Goal: Task Accomplishment & Management: Manage account settings

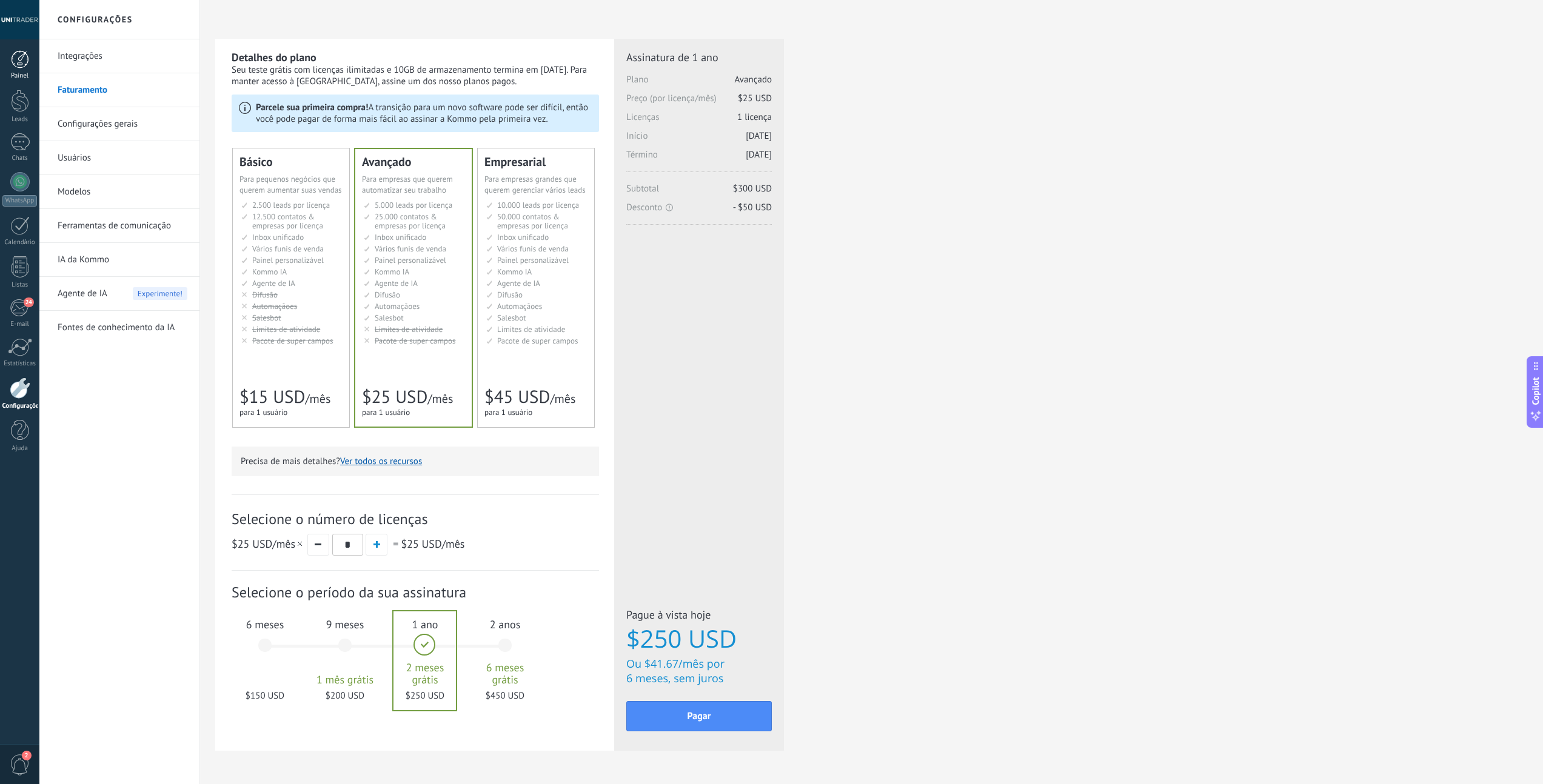
click at [23, 64] on div at bounding box center [20, 59] width 18 height 18
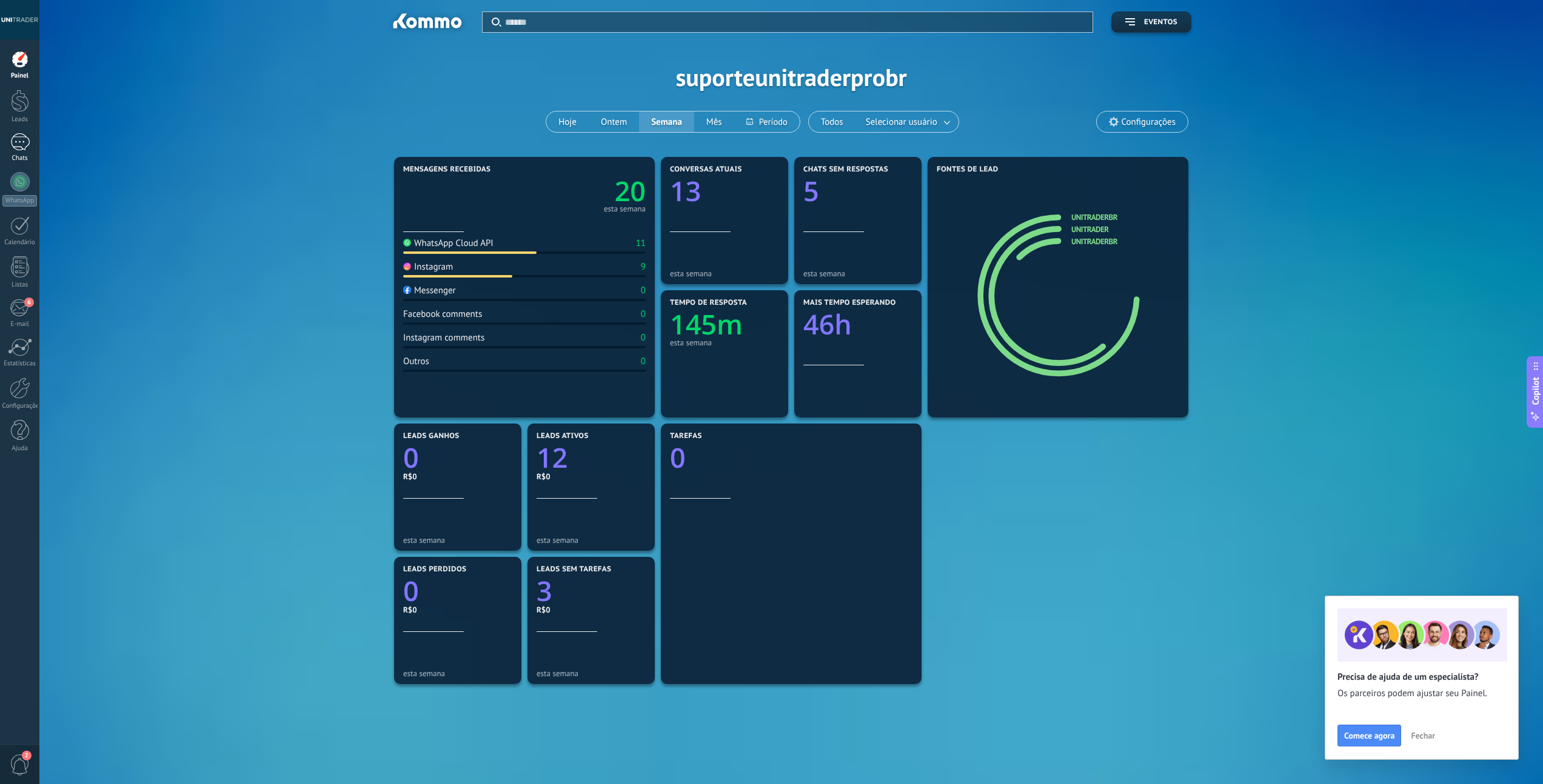
click at [20, 142] on div at bounding box center [20, 142] width 19 height 17
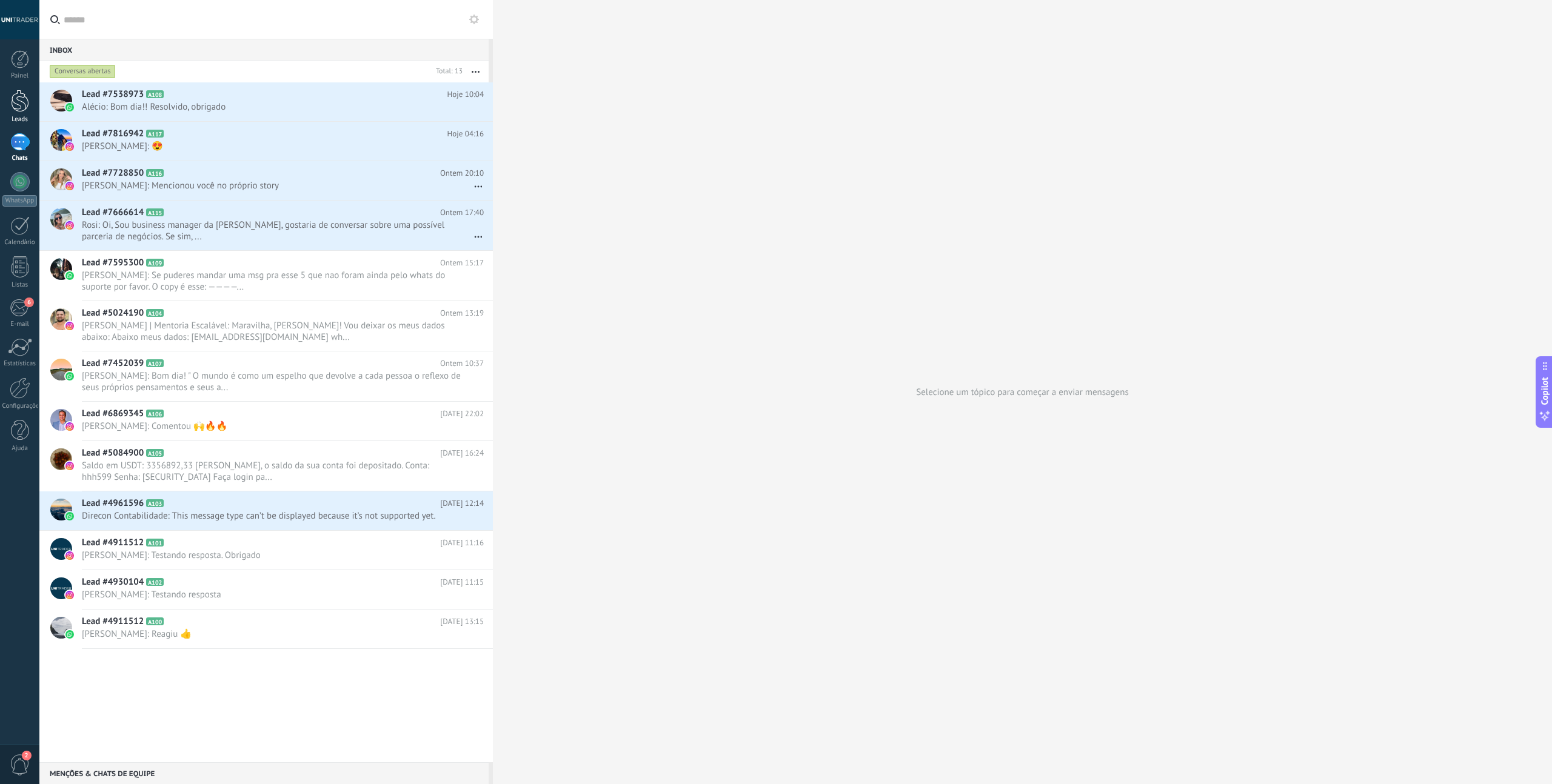
click at [29, 112] on link "Leads" at bounding box center [20, 106] width 40 height 34
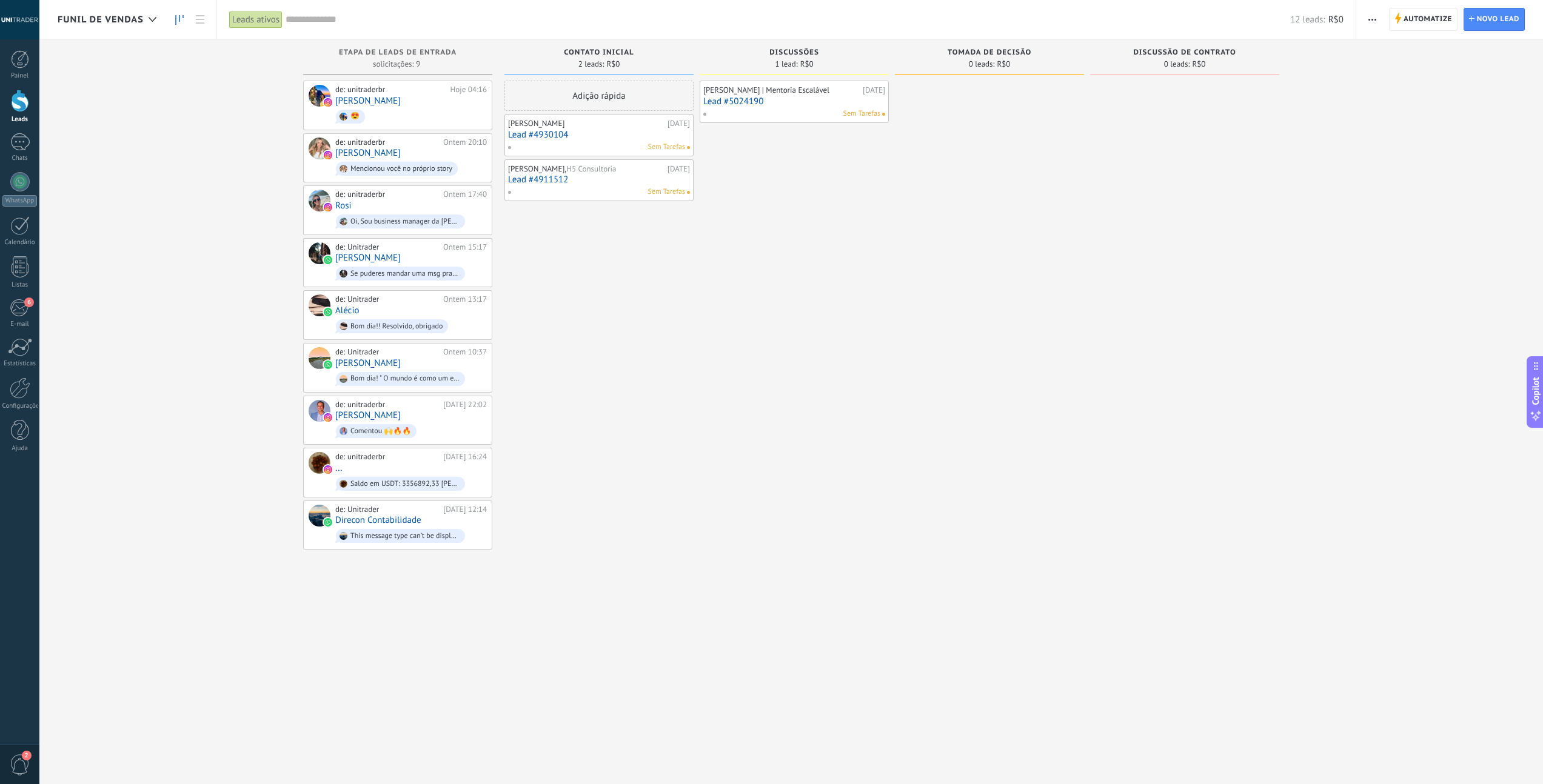
click at [630, 135] on link "Lead #4930104" at bounding box center [599, 135] width 182 height 10
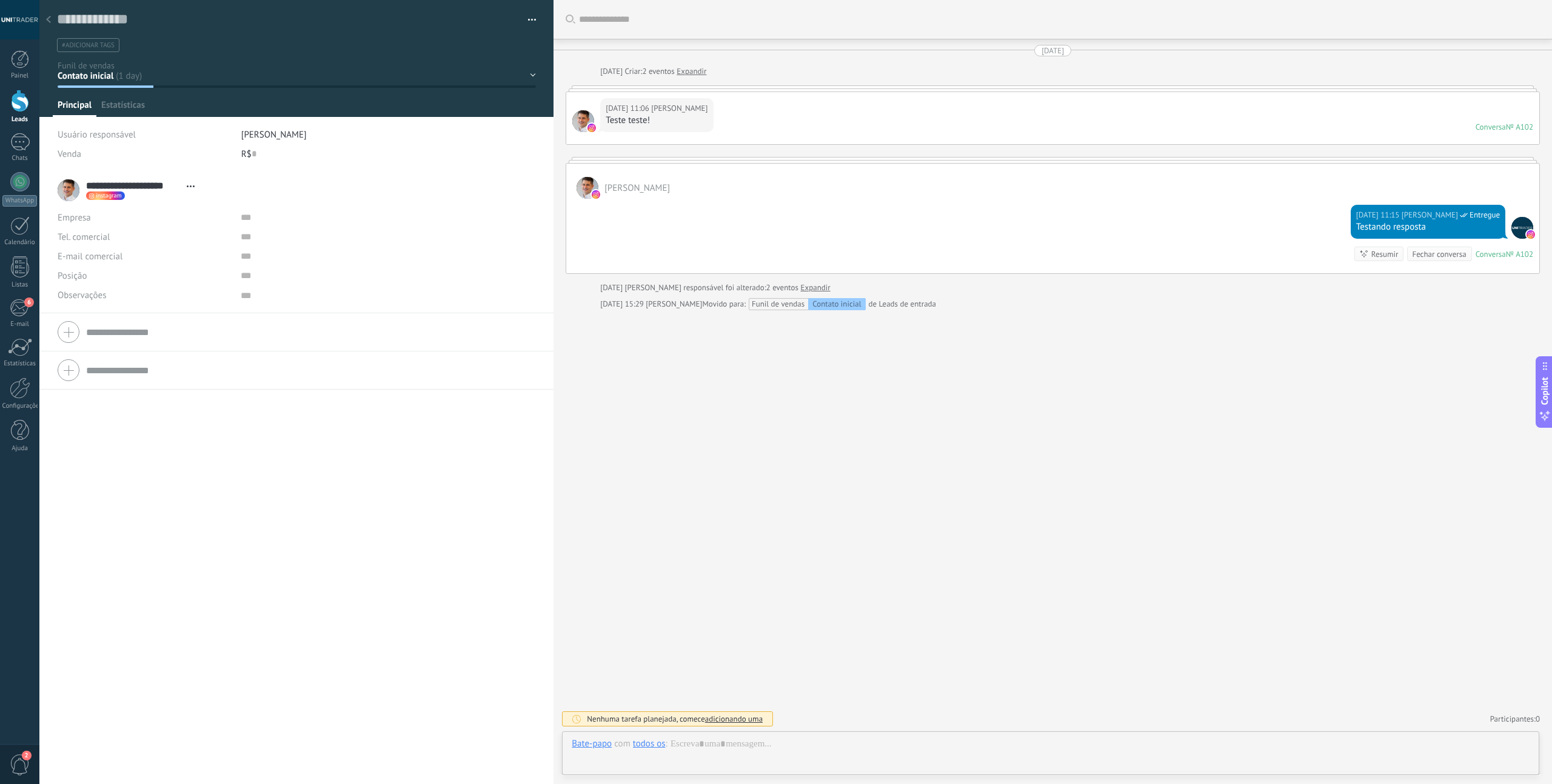
scroll to position [12, 0]
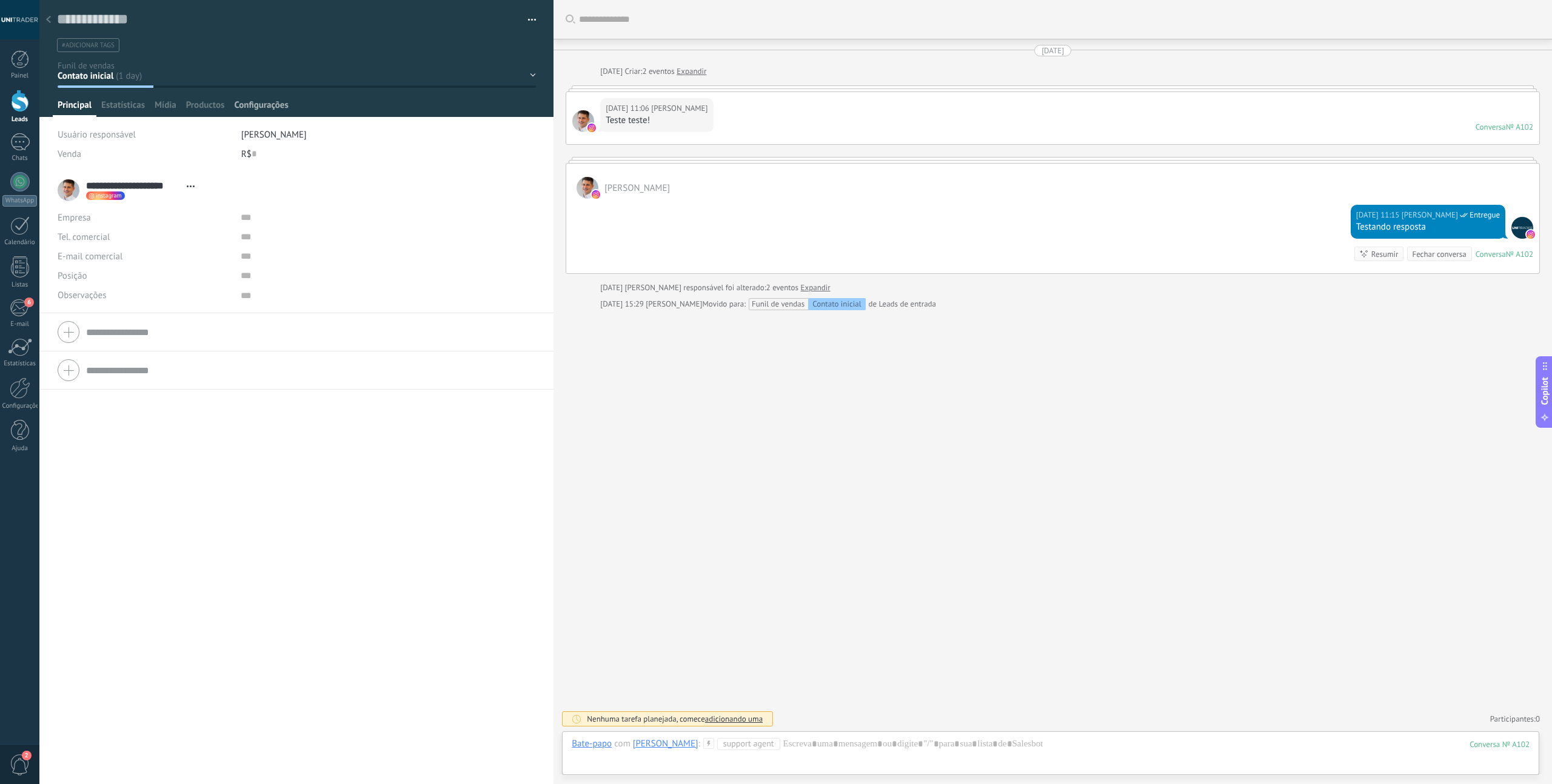
click at [249, 105] on span "Configurações" at bounding box center [261, 108] width 54 height 17
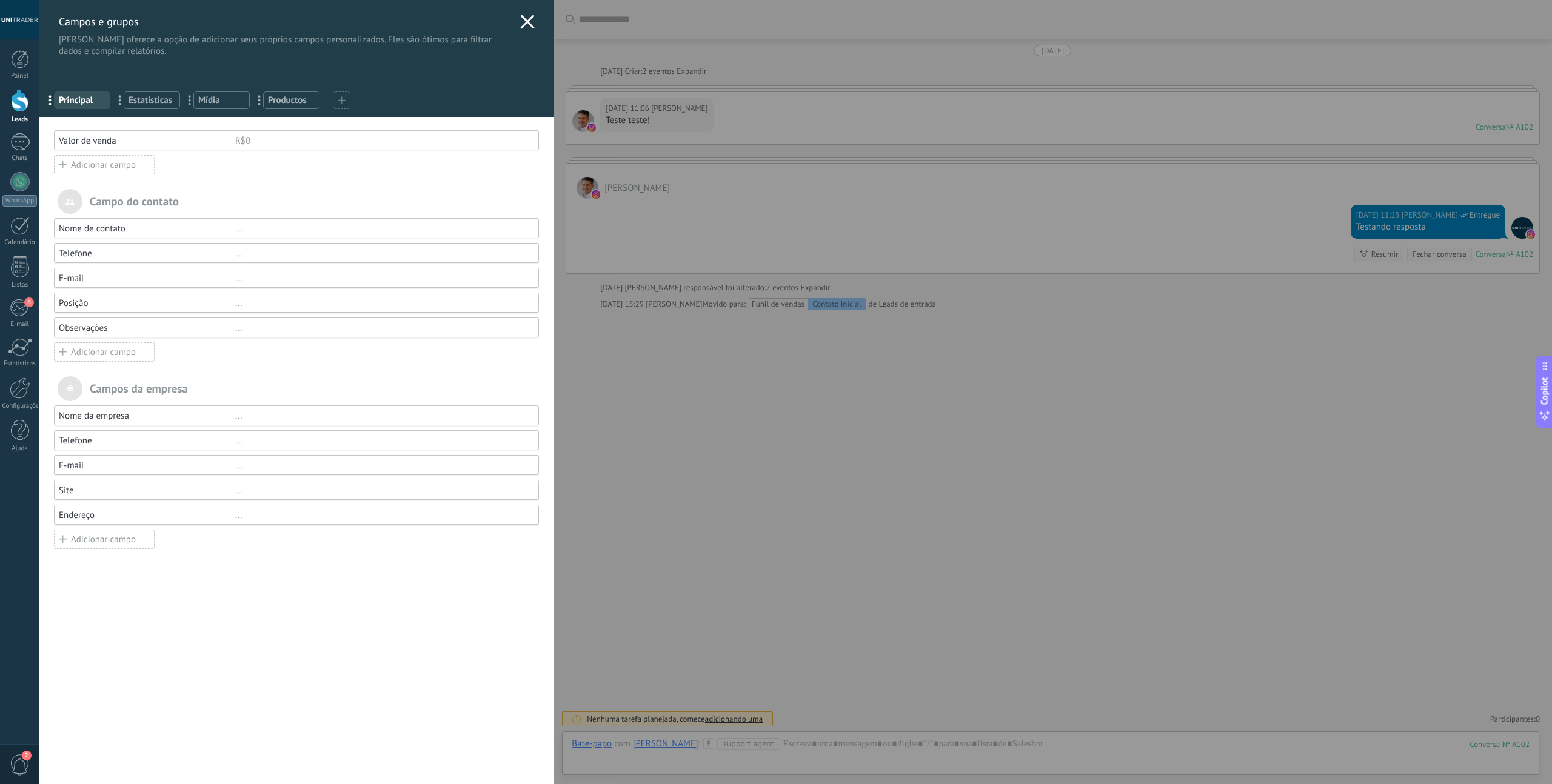
click at [521, 28] on icon at bounding box center [527, 22] width 15 height 15
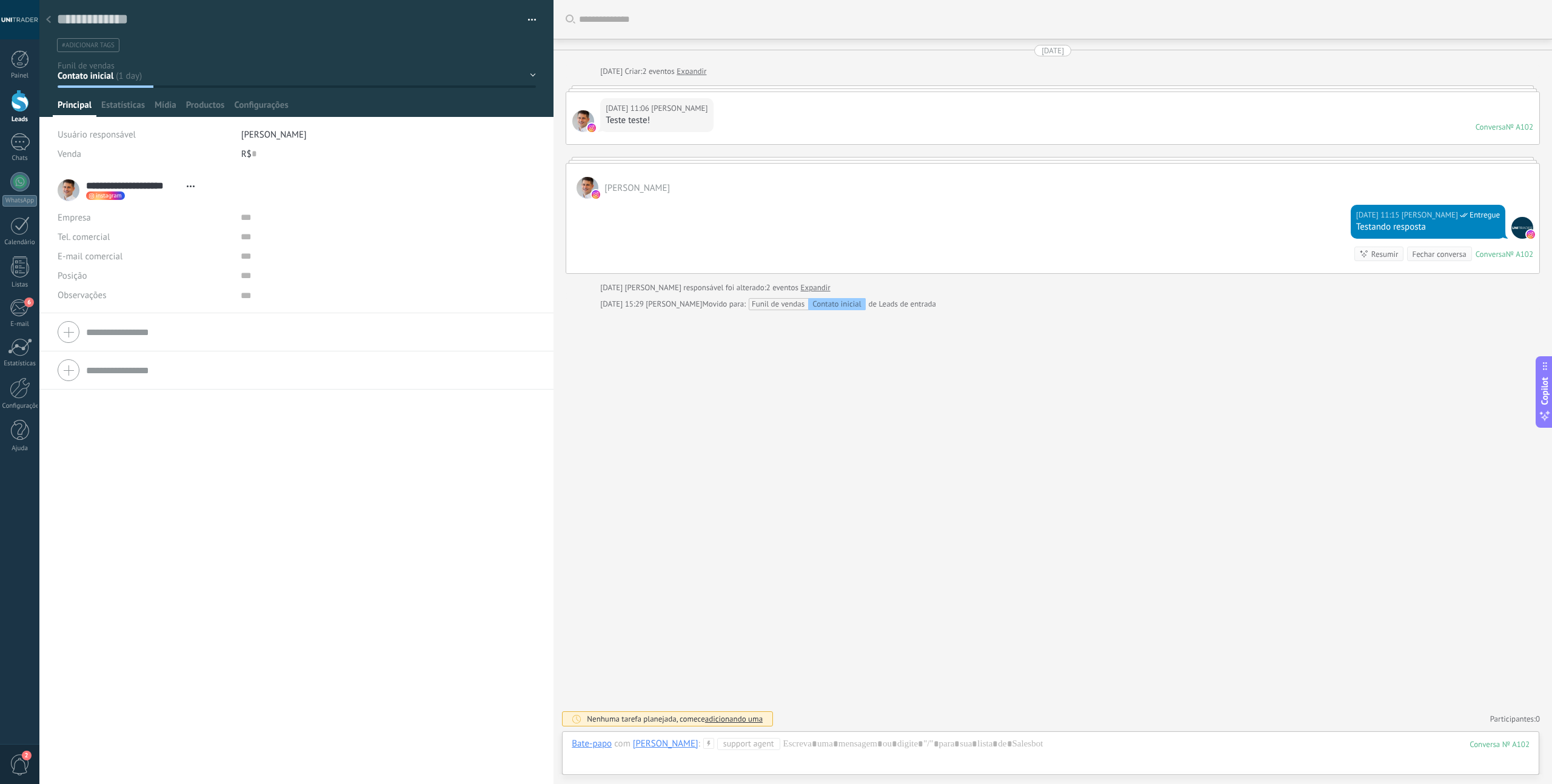
click at [52, 19] on div at bounding box center [48, 20] width 17 height 23
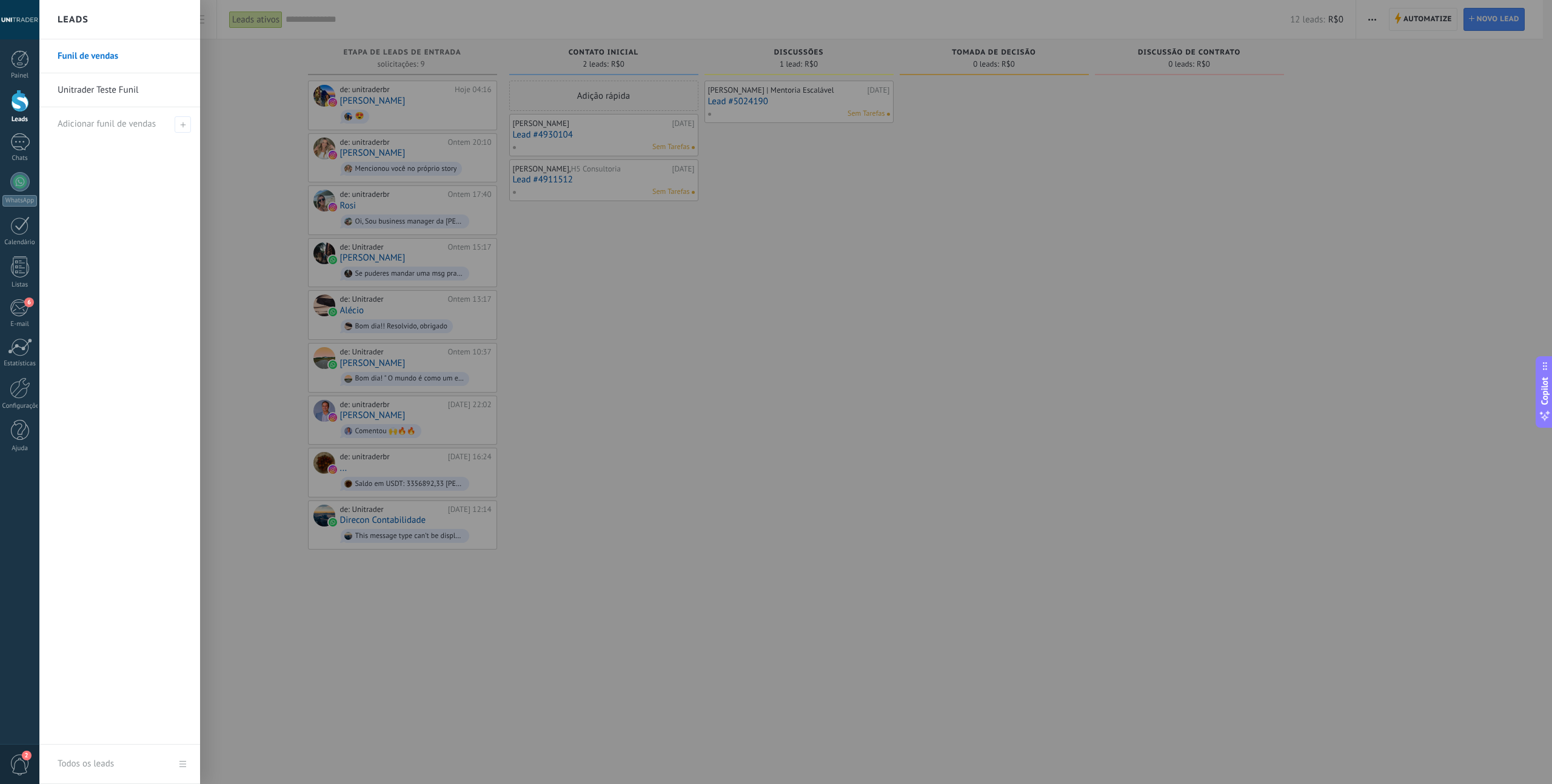
click at [14, 111] on div at bounding box center [20, 101] width 18 height 22
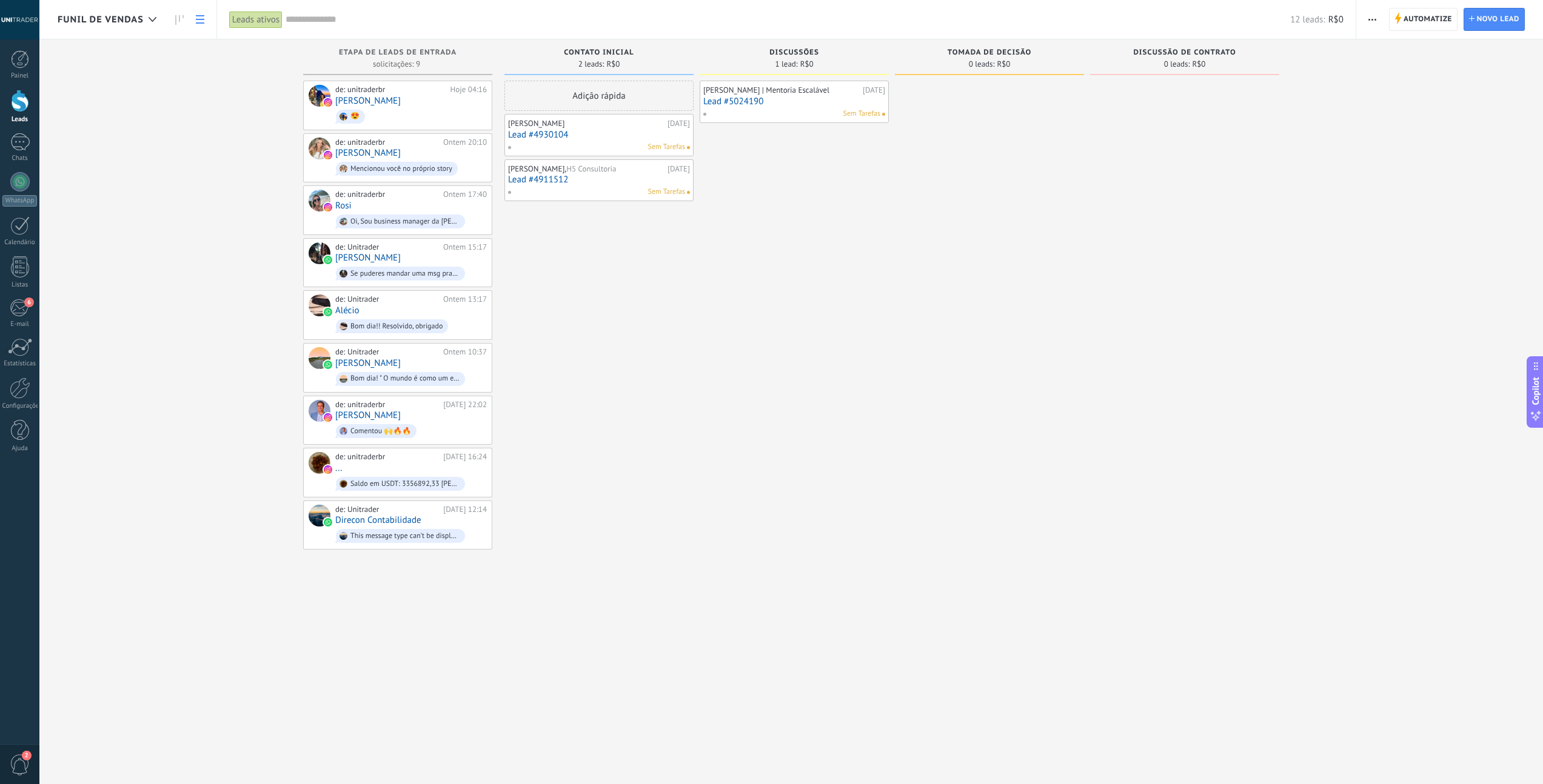
click at [197, 21] on icon at bounding box center [201, 20] width 9 height 9
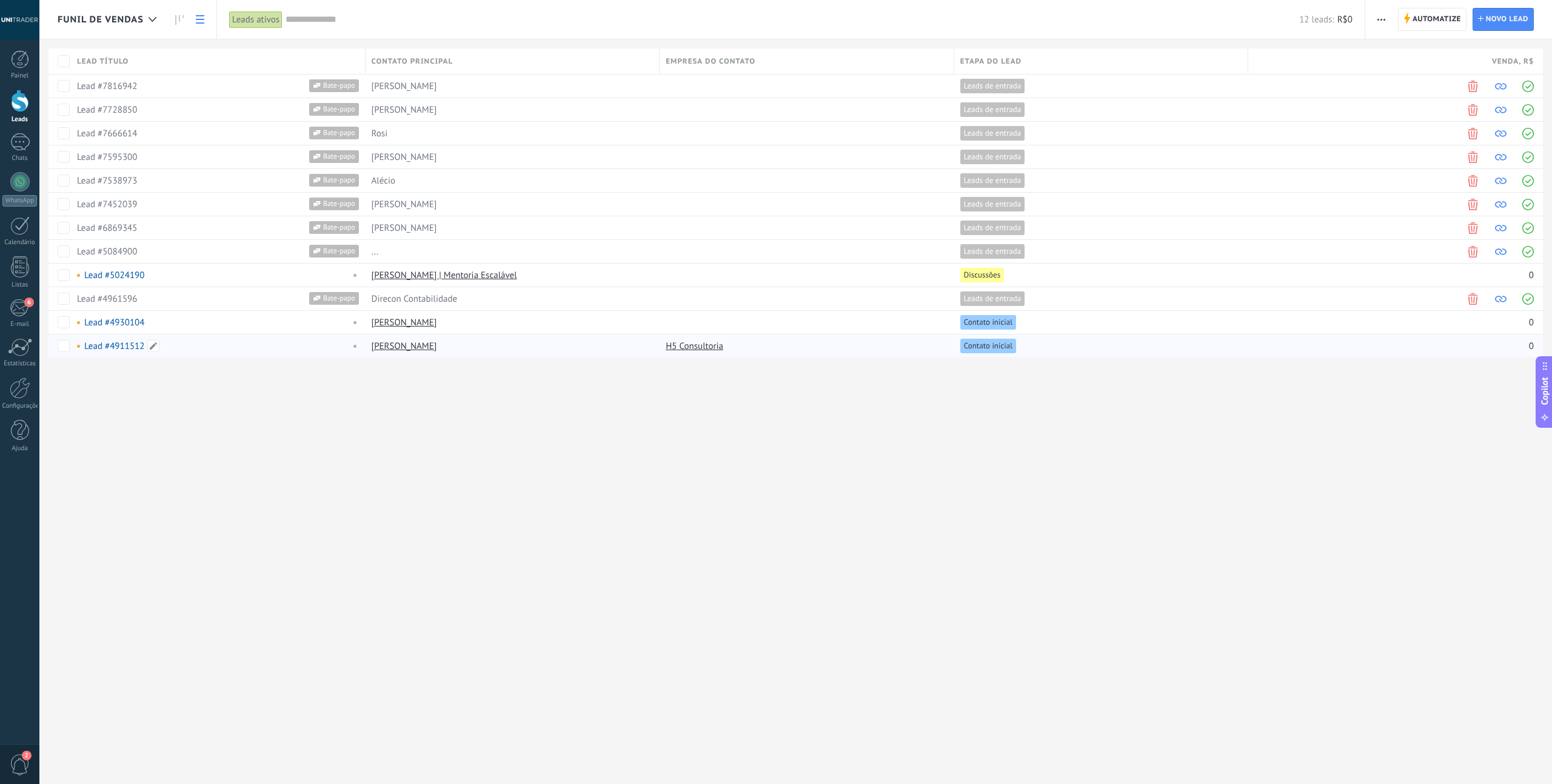
click at [125, 347] on link "Lead #4911512" at bounding box center [113, 346] width 60 height 11
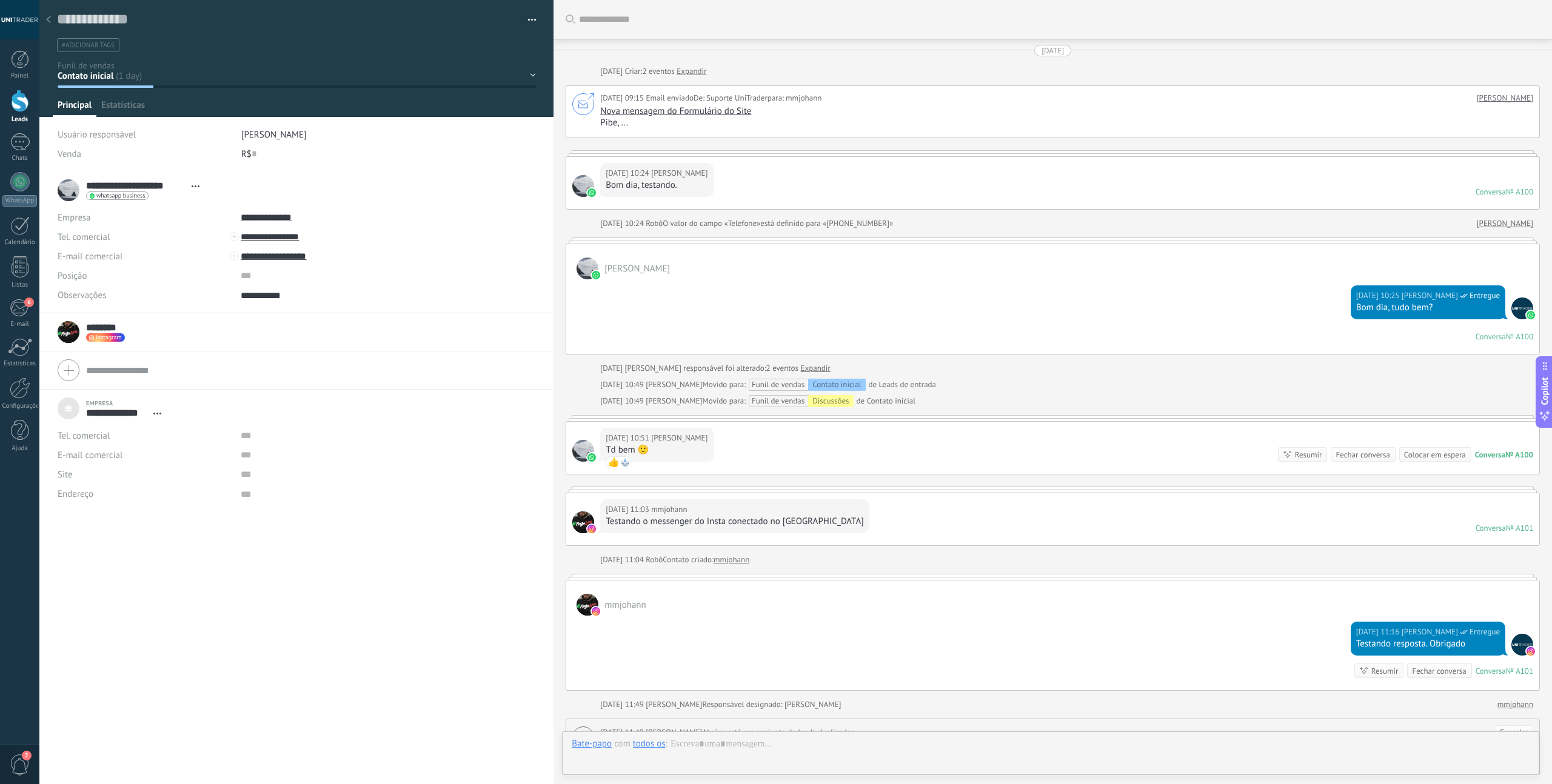
scroll to position [324, 0]
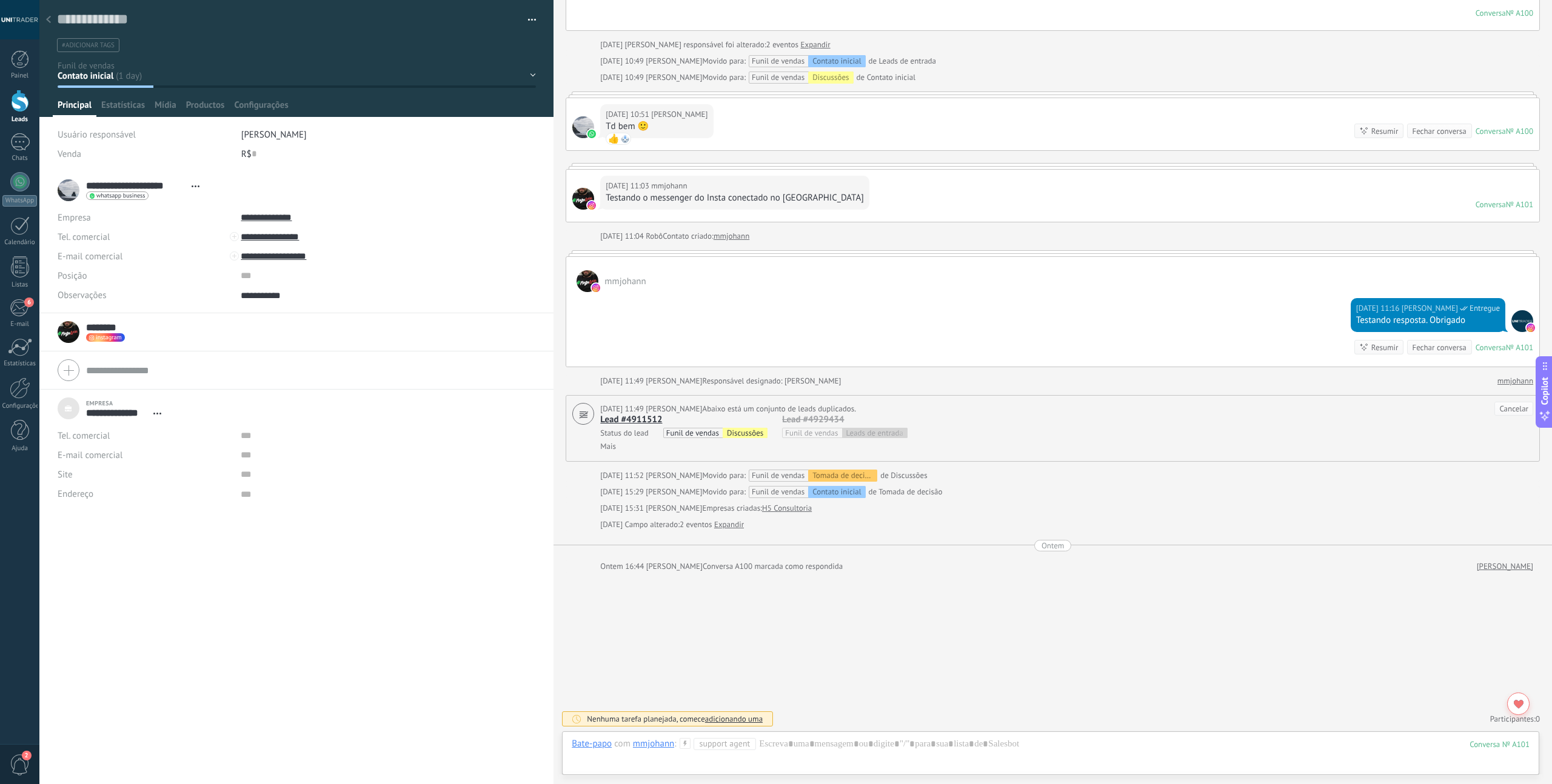
click at [582, 125] on div at bounding box center [583, 127] width 22 height 22
click at [794, 117] on div "[DATE] 10:51 [PERSON_NAME] bem 🙂 👍 WhatsApp Business Conversa № A100 Conversa №…" at bounding box center [1053, 124] width 974 height 52
click at [583, 124] on div at bounding box center [583, 127] width 22 height 22
click at [626, 139] on div at bounding box center [624, 138] width 10 height 10
click at [1440, 349] on div "Fechar conversa" at bounding box center [1439, 347] width 54 height 11
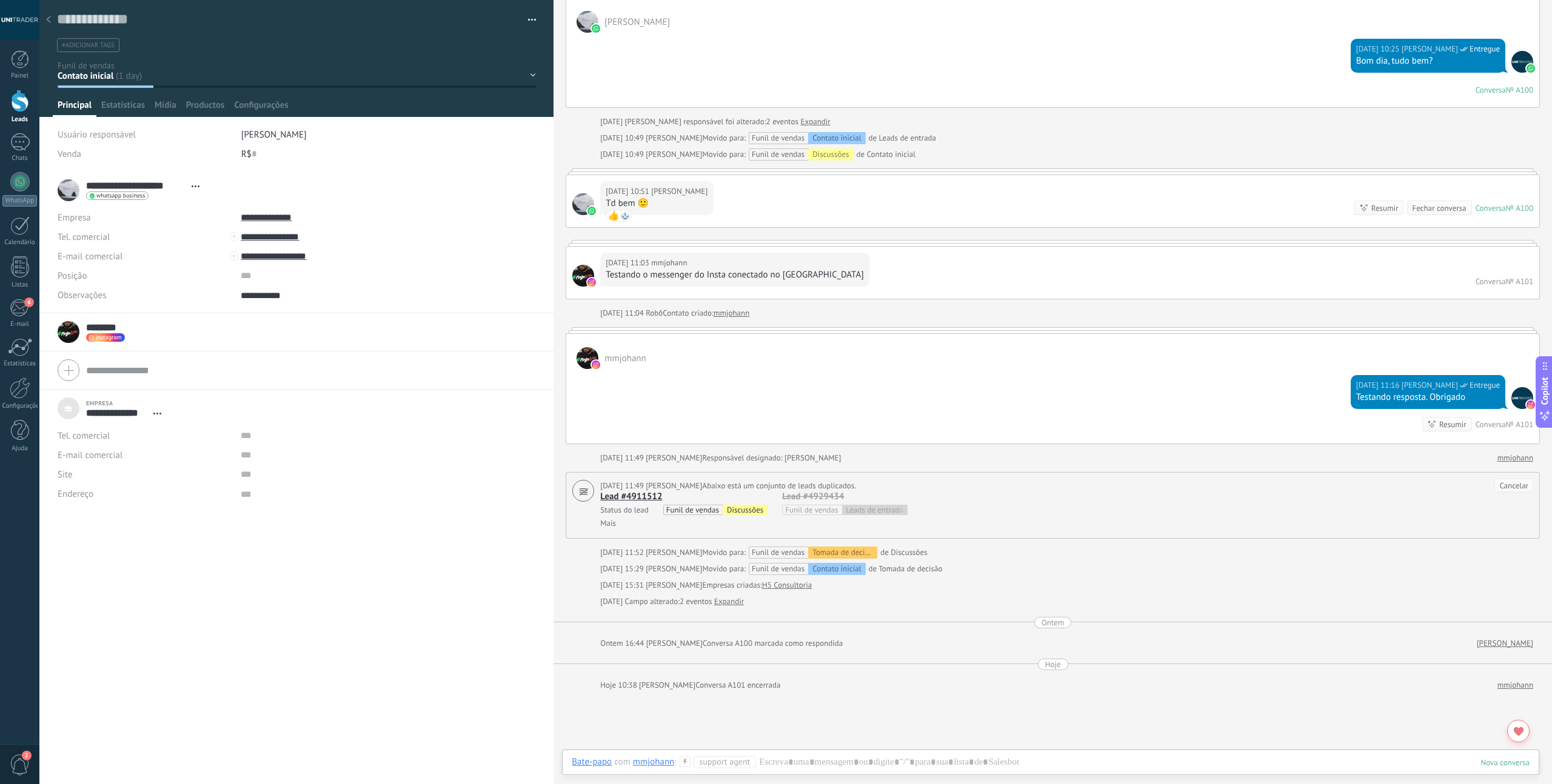
scroll to position [245, 0]
click at [583, 203] on div at bounding box center [583, 205] width 22 height 22
click at [833, 202] on div "[DATE] 10:51 [PERSON_NAME] bem 🙂 👍 WhatsApp Business Conversa № A100 Conversa №…" at bounding box center [1053, 202] width 974 height 52
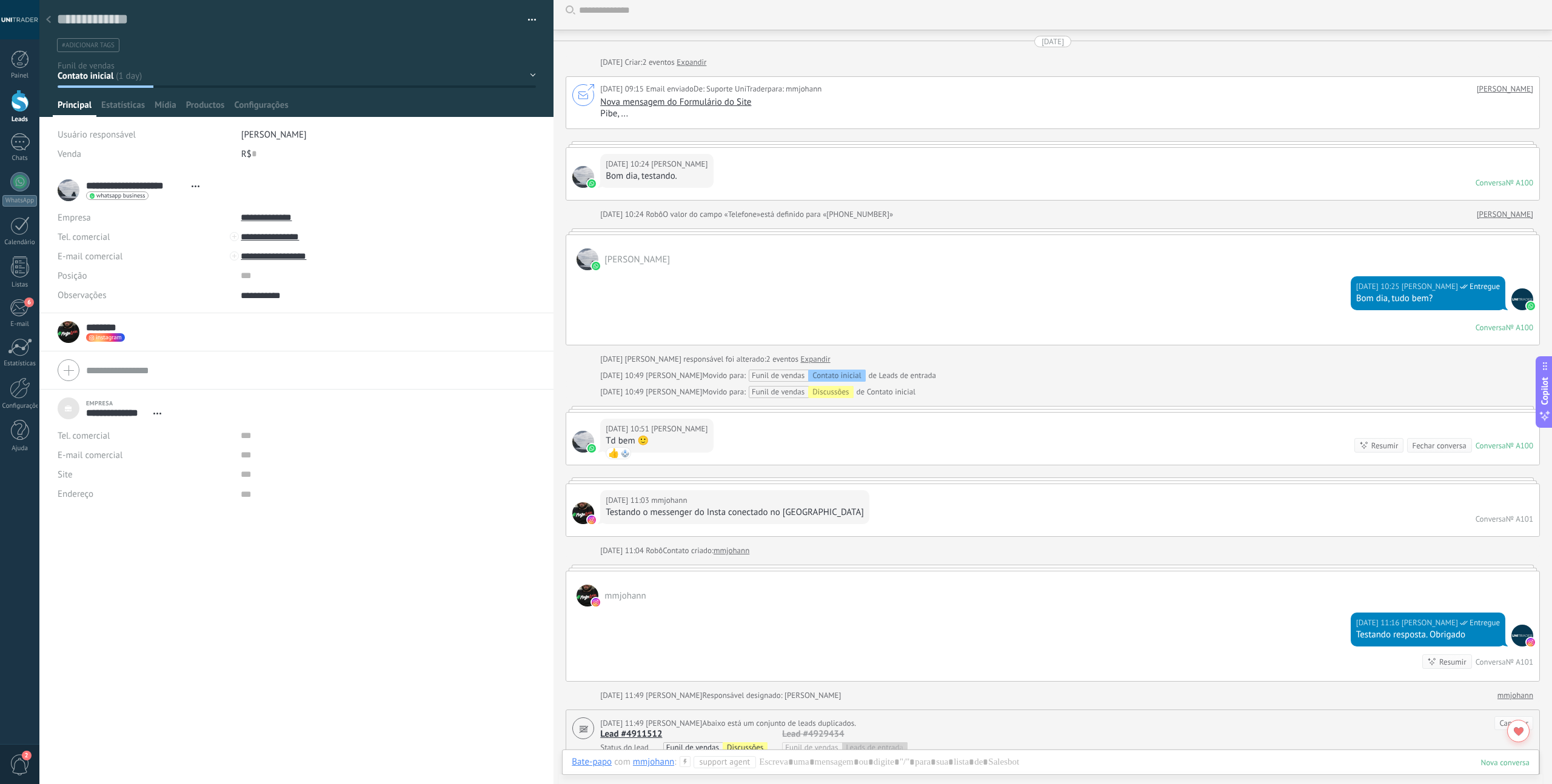
scroll to position [0, 0]
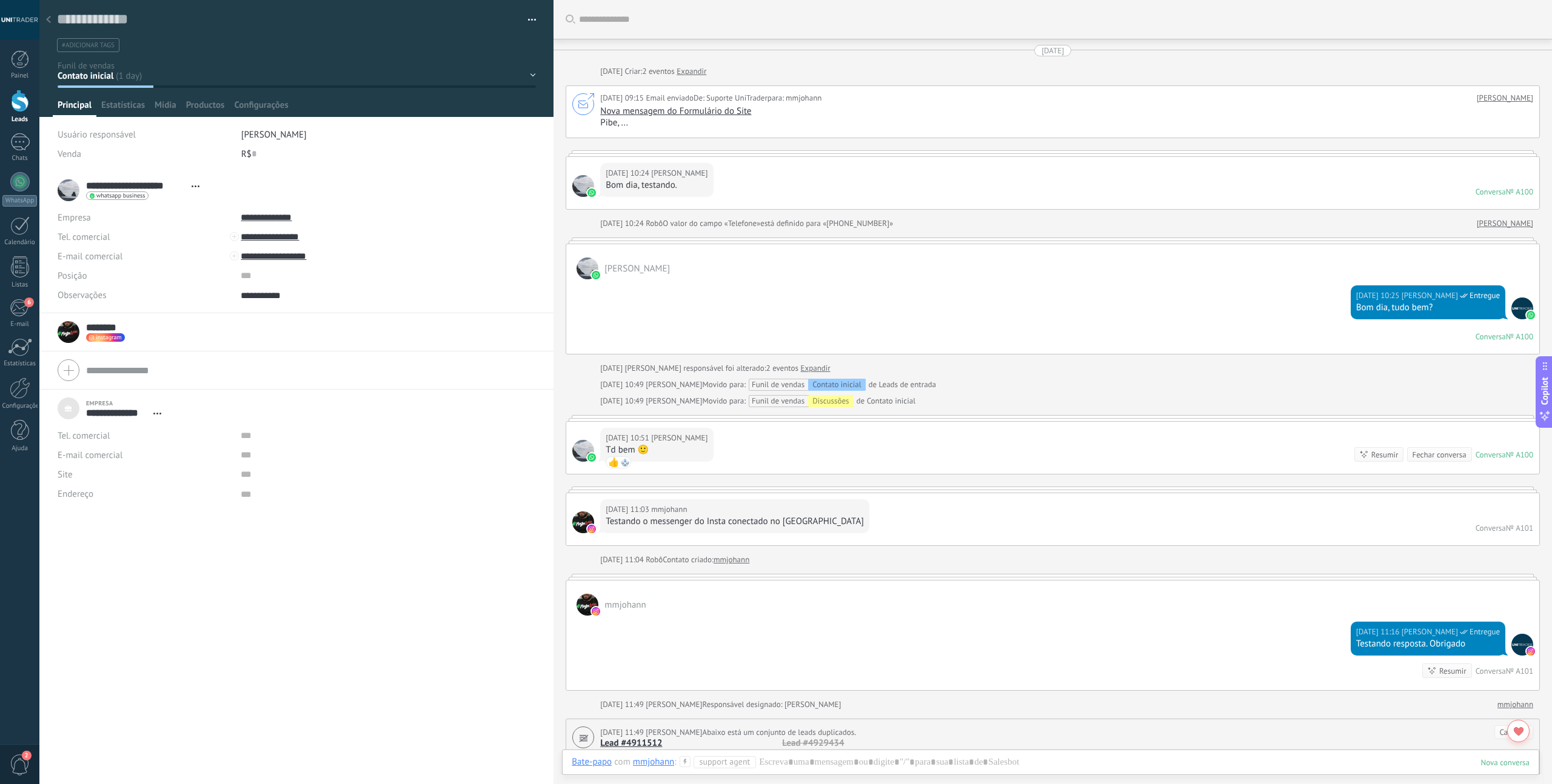
click at [706, 72] on link "Expandir" at bounding box center [692, 72] width 29 height 12
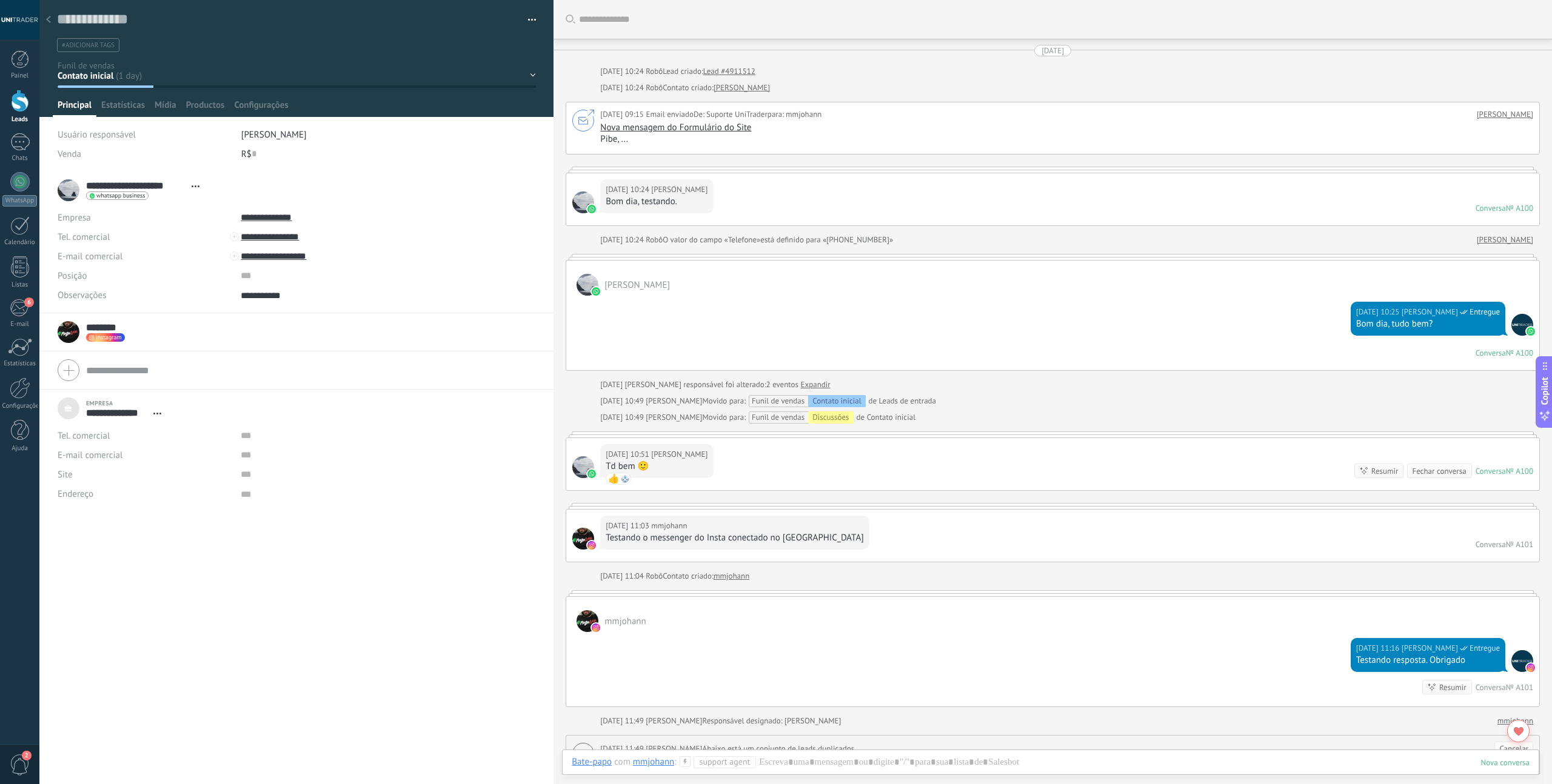
click at [1427, 473] on div "Fechar conversa" at bounding box center [1439, 471] width 54 height 11
click at [157, 414] on use at bounding box center [156, 414] width 8 height 2
click at [180, 427] on link "Abrir detalhes" at bounding box center [198, 429] width 54 height 11
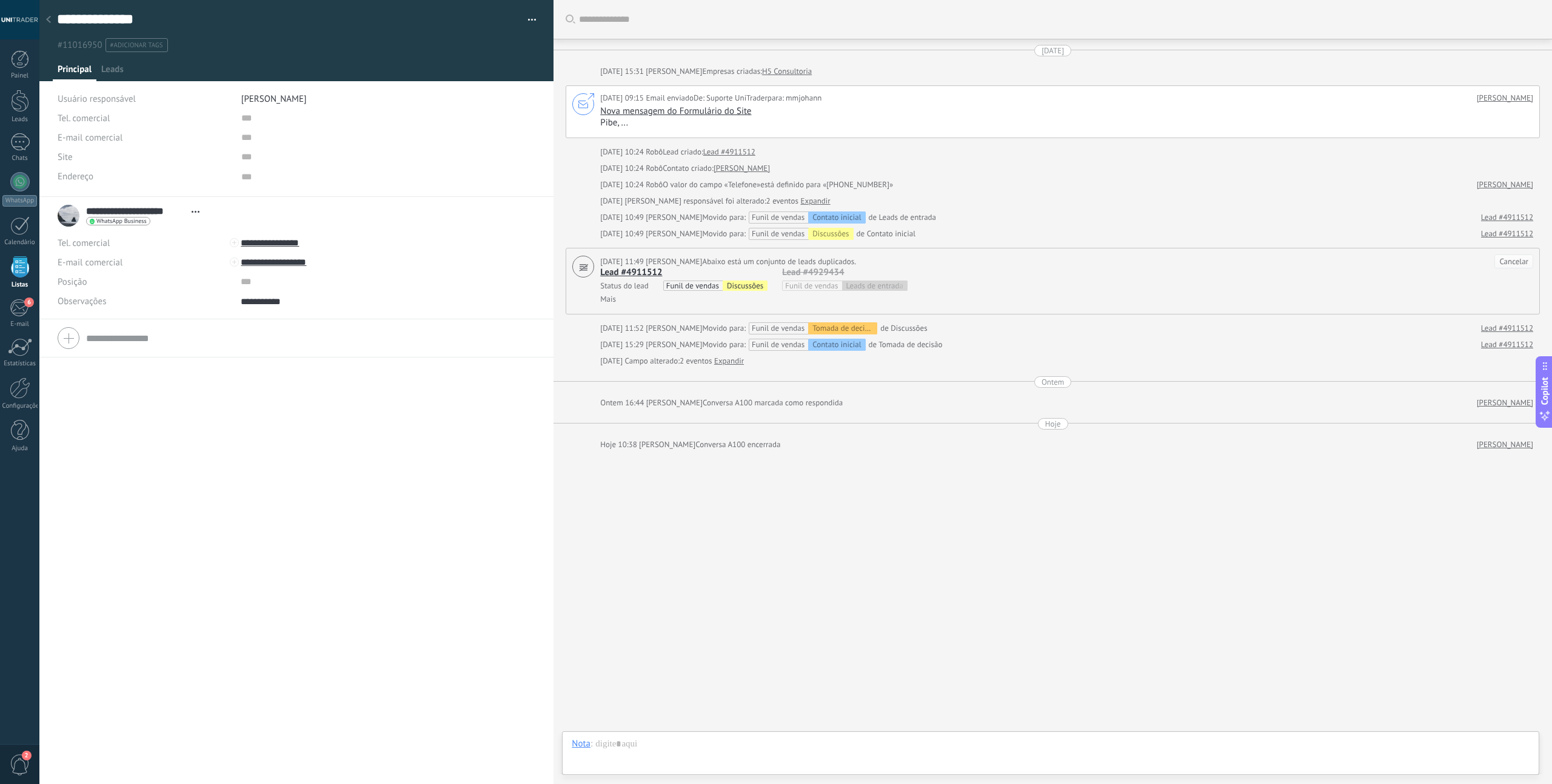
scroll to position [12, 0]
click at [196, 211] on icon at bounding box center [195, 212] width 8 height 2
click at [188, 488] on div "**********" at bounding box center [297, 491] width 514 height 588
click at [117, 73] on span "Leads" at bounding box center [112, 73] width 22 height 17
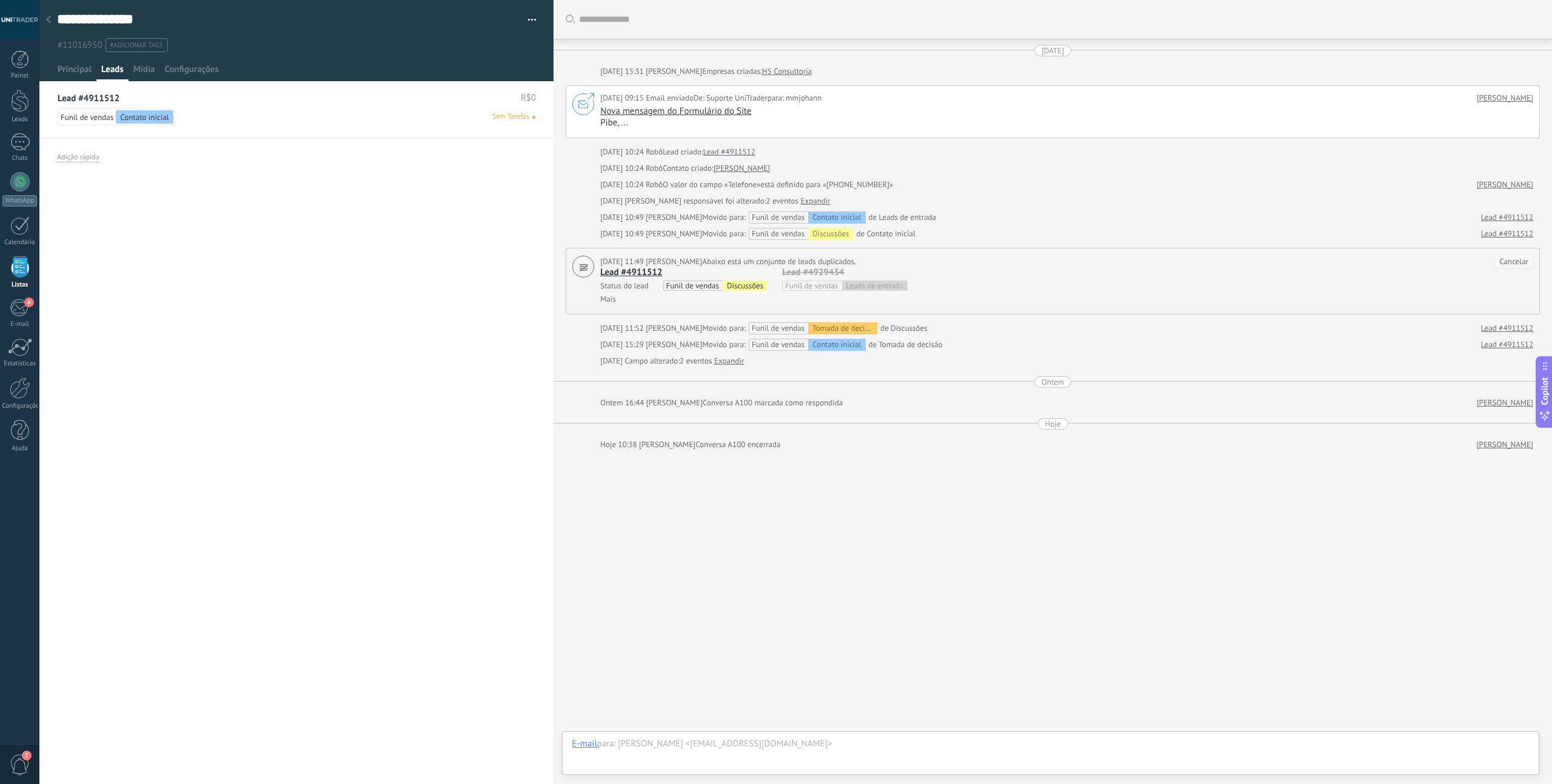
click at [529, 19] on button "button" at bounding box center [527, 20] width 17 height 18
click at [460, 147] on span "Excluir empresa" at bounding box center [475, 138] width 62 height 24
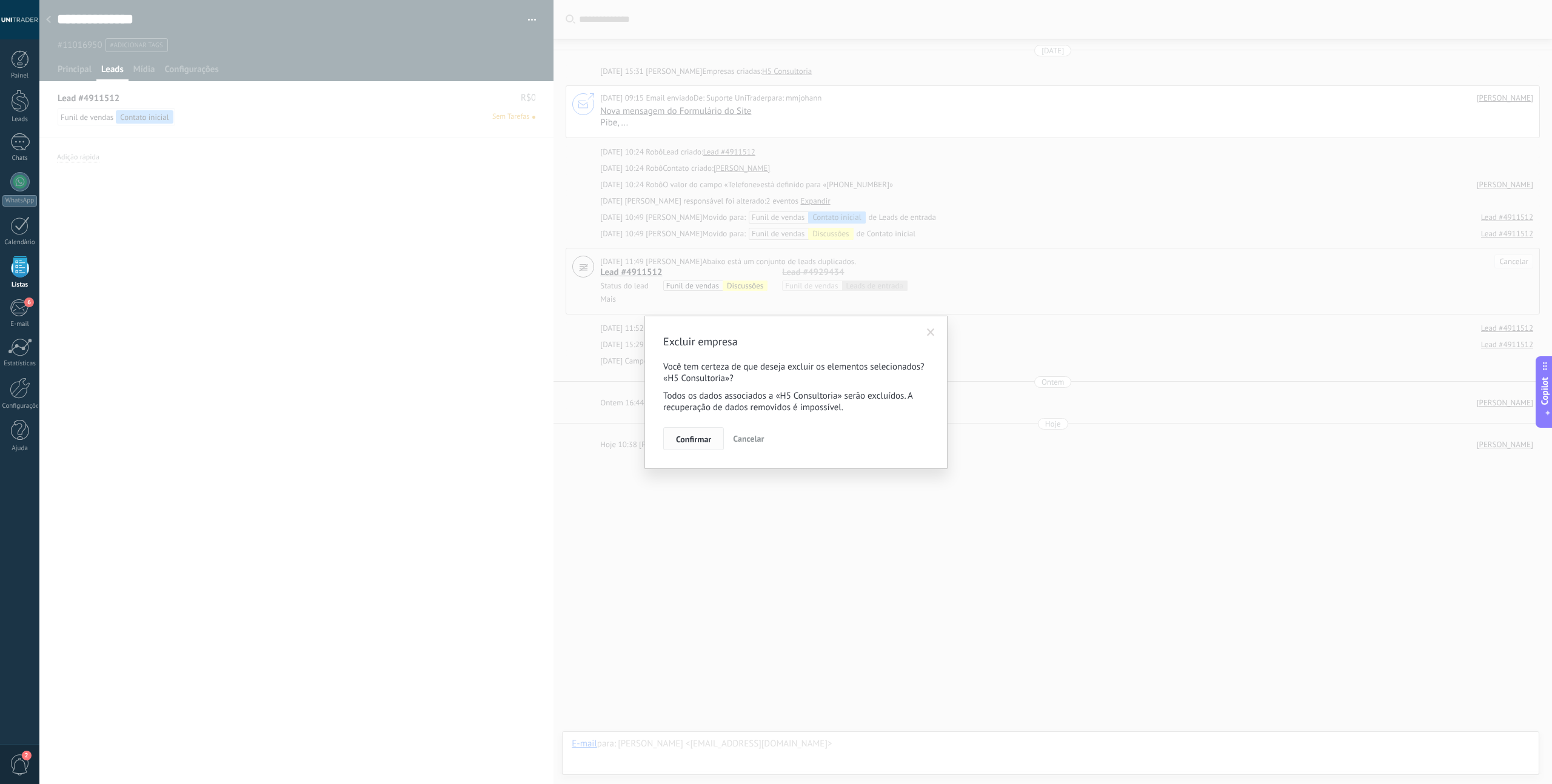
click at [693, 437] on span "Confirmar" at bounding box center [693, 440] width 35 height 9
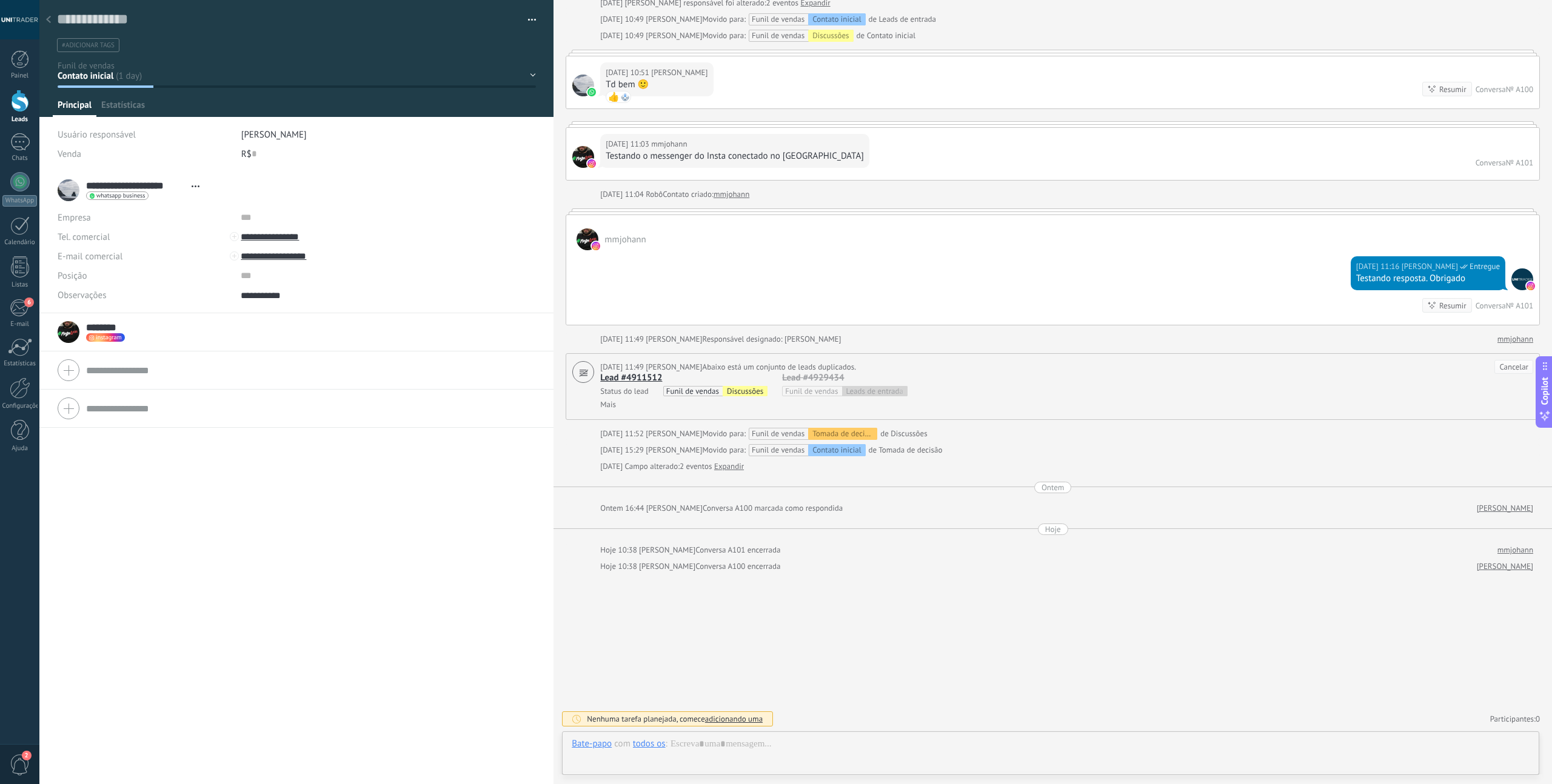
scroll to position [12, 0]
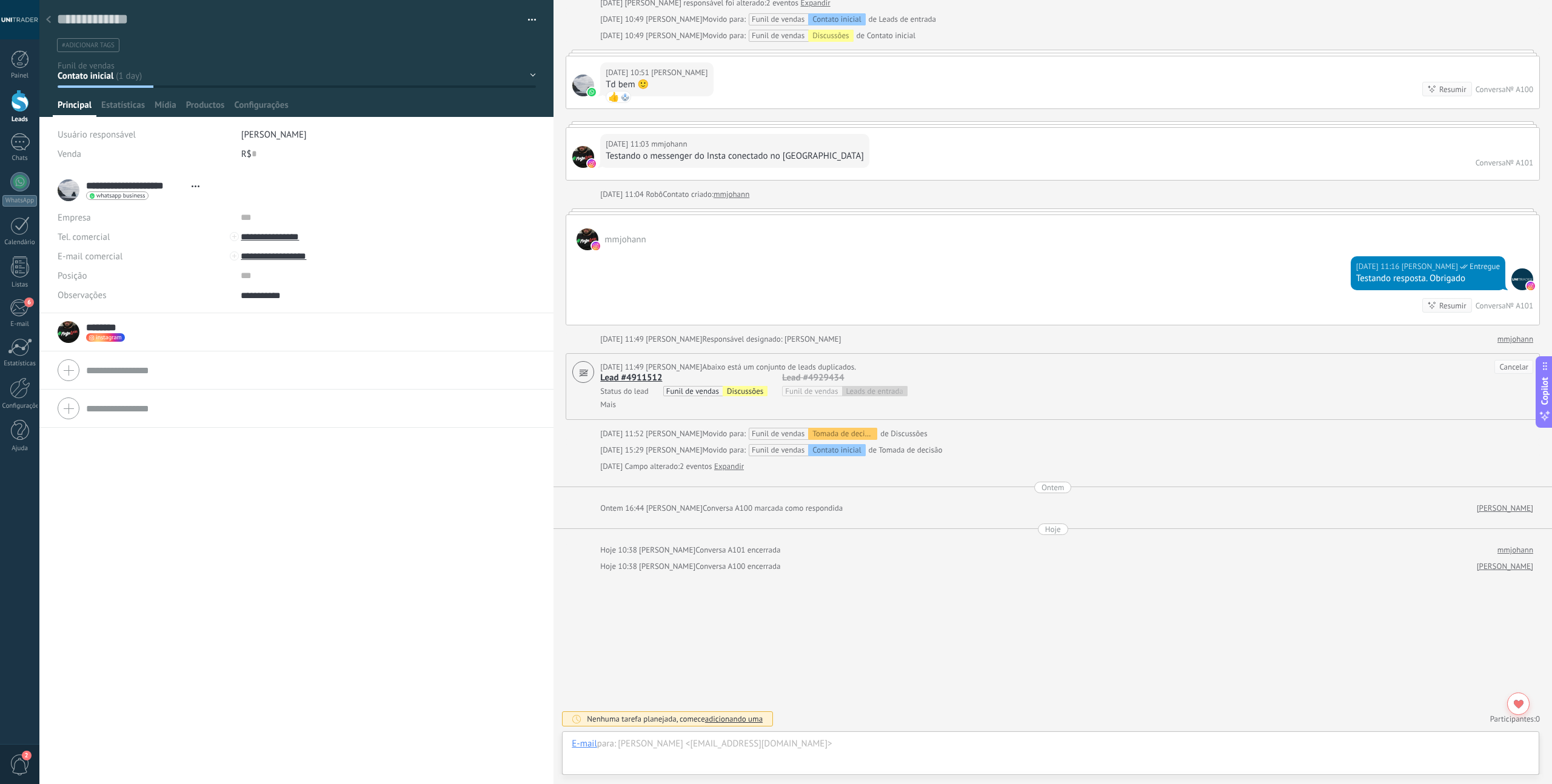
click at [49, 18] on use at bounding box center [48, 19] width 5 height 7
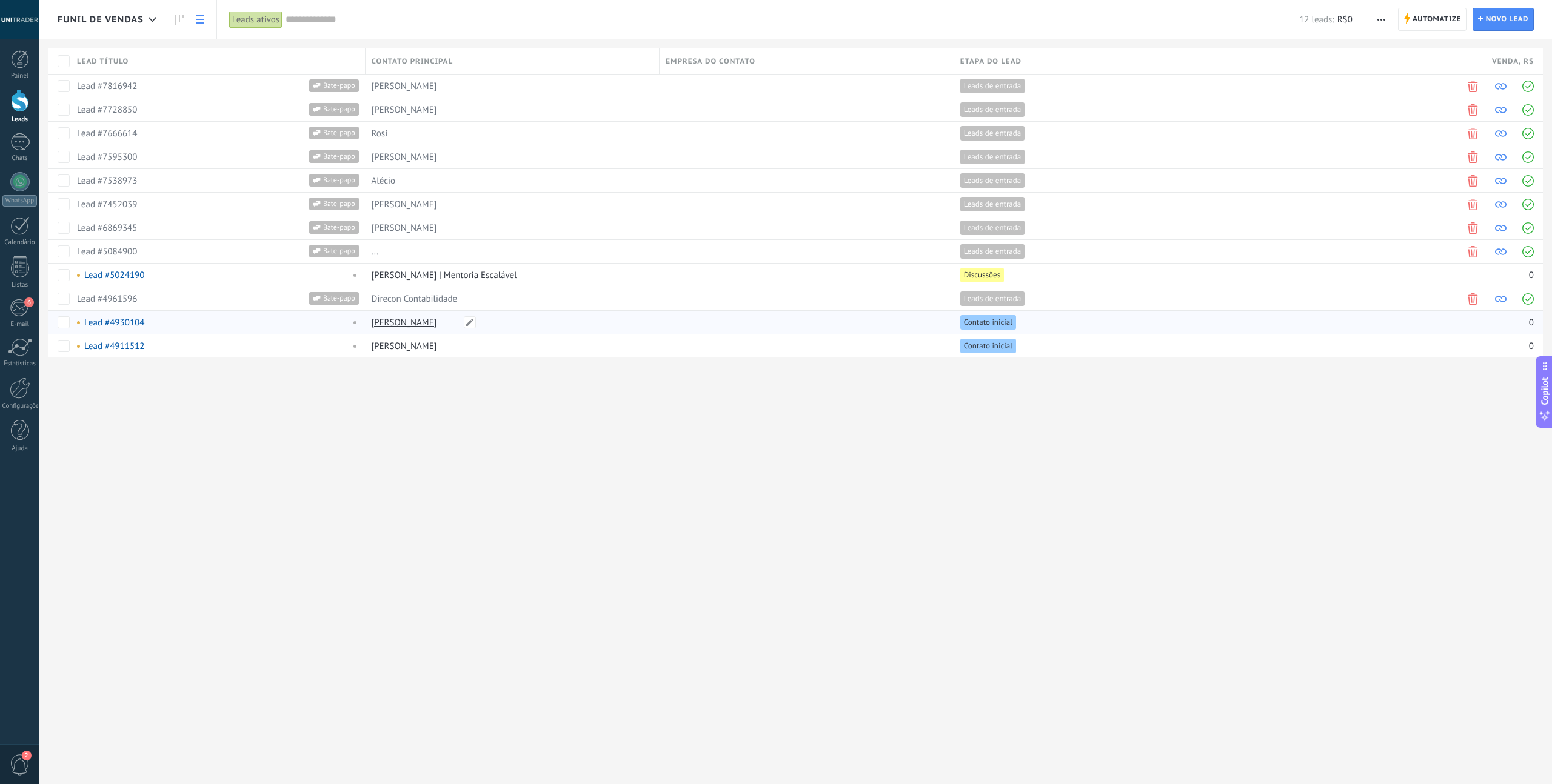
click at [401, 328] on link "[PERSON_NAME]" at bounding box center [405, 322] width 66 height 11
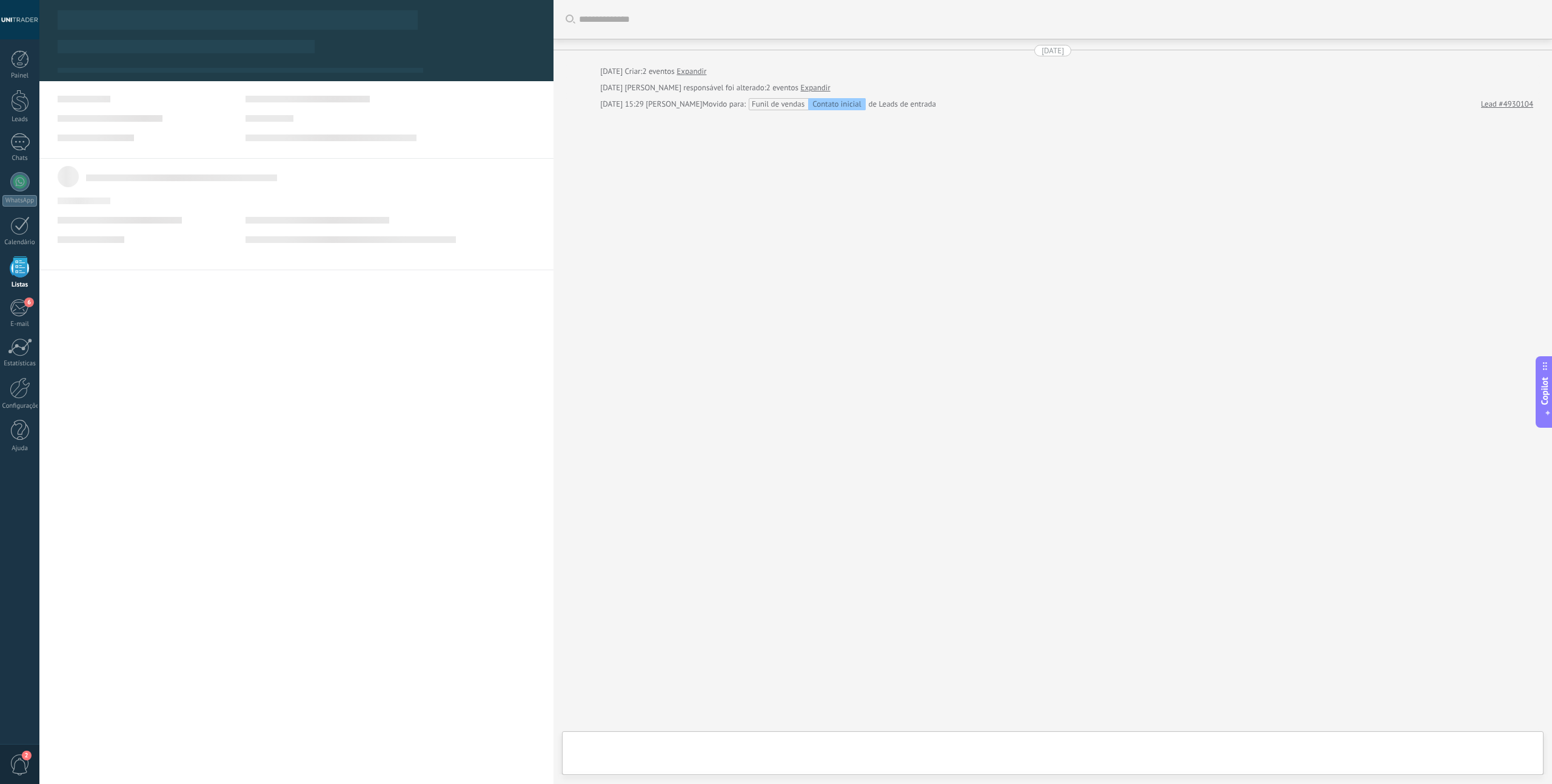
scroll to position [12, 0]
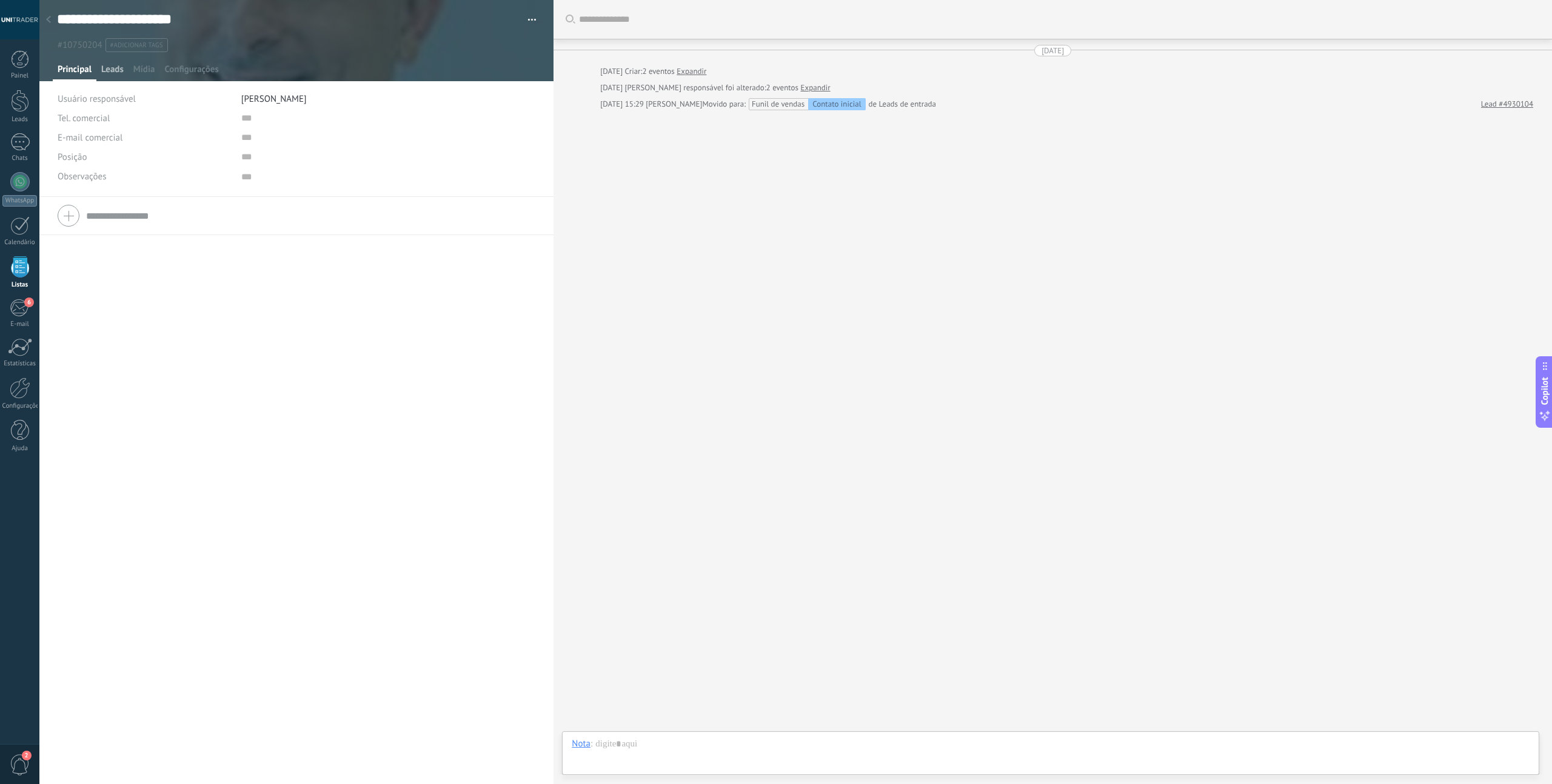
click at [118, 72] on span "Leads" at bounding box center [112, 73] width 22 height 17
click at [529, 17] on button "button" at bounding box center [527, 20] width 17 height 18
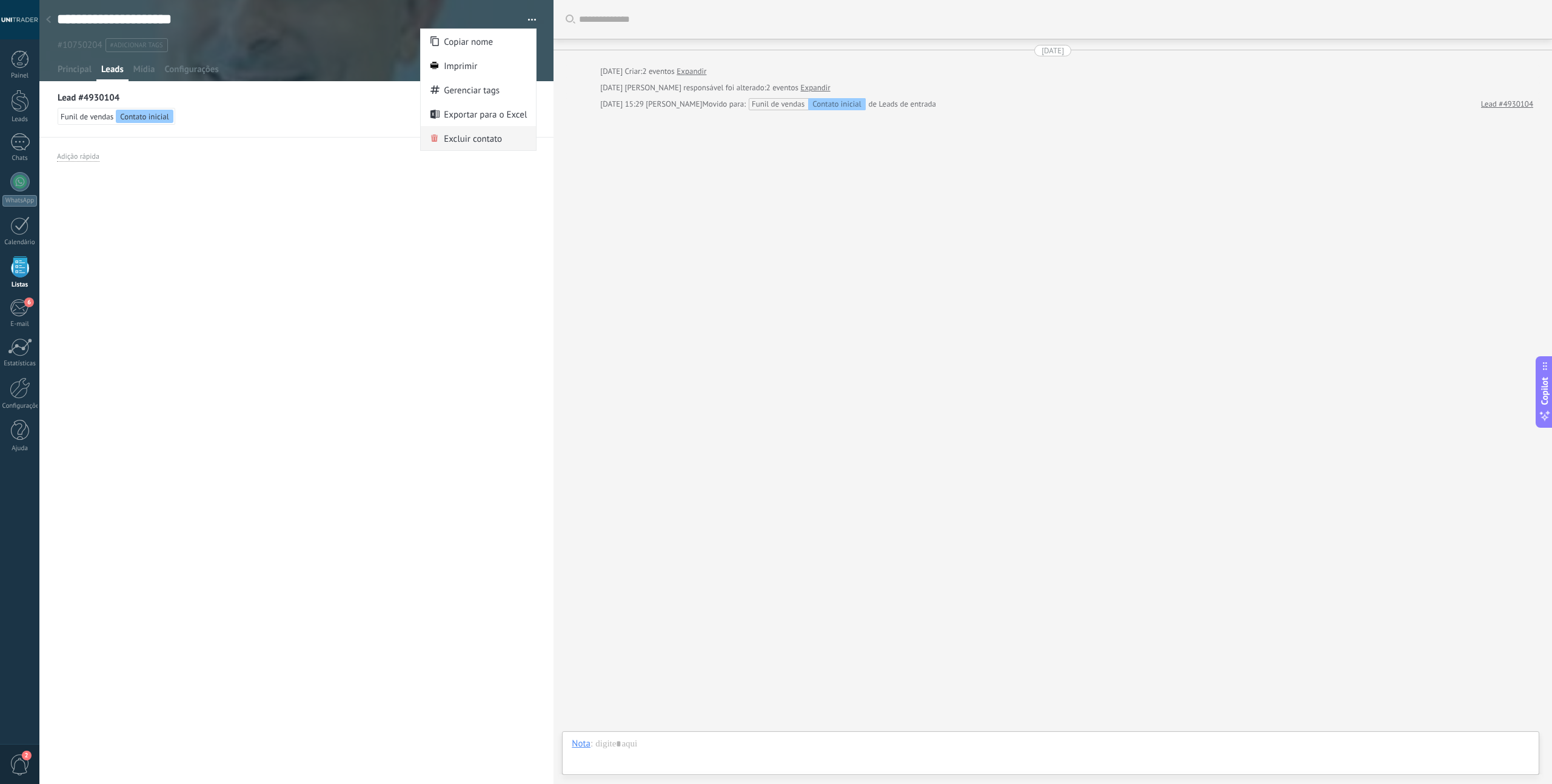
click at [463, 141] on span "Excluir contato" at bounding box center [472, 138] width 58 height 24
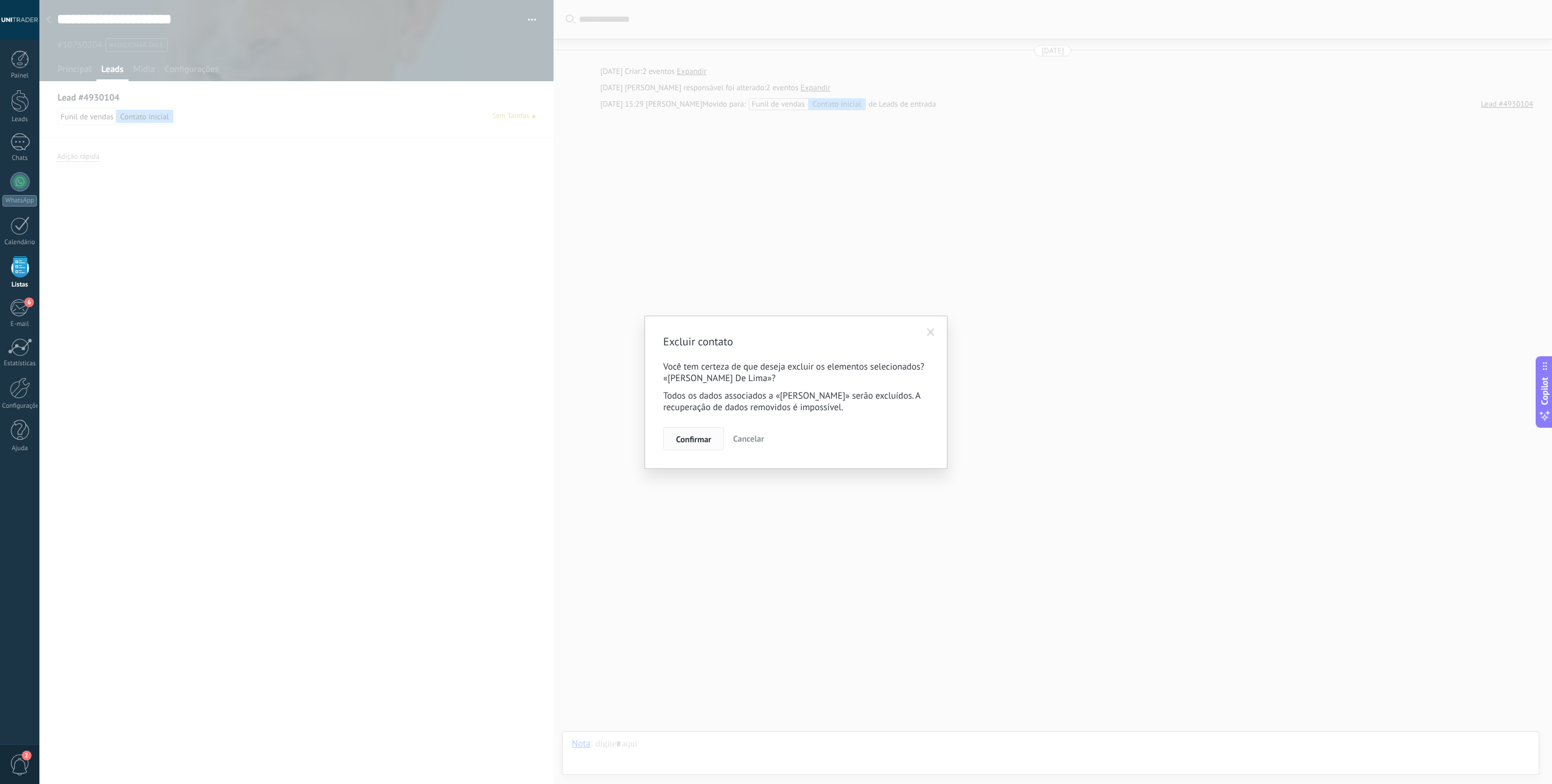
click at [698, 437] on span "Confirmar" at bounding box center [693, 440] width 35 height 9
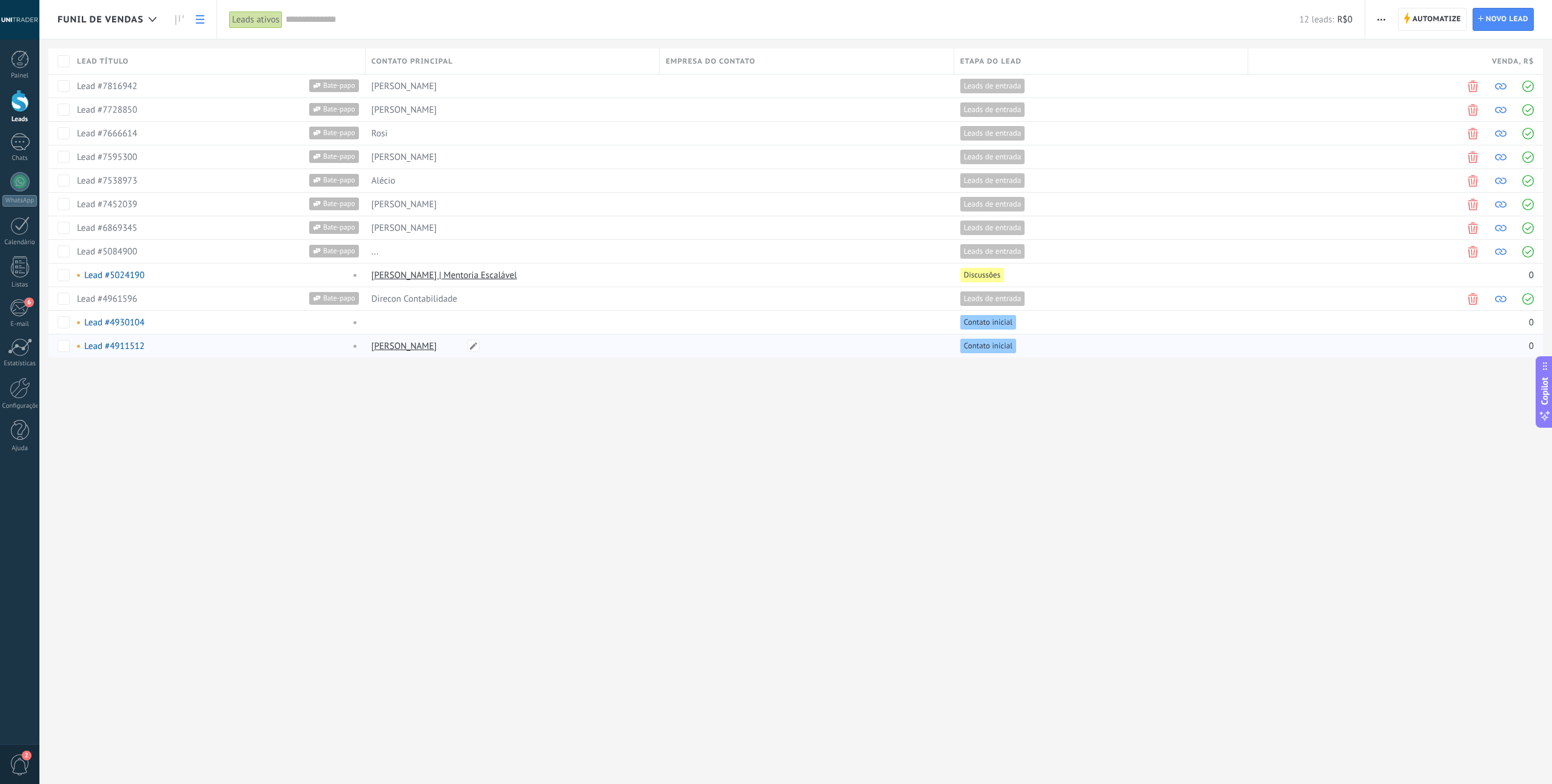
click at [431, 349] on link "[PERSON_NAME]" at bounding box center [405, 346] width 66 height 11
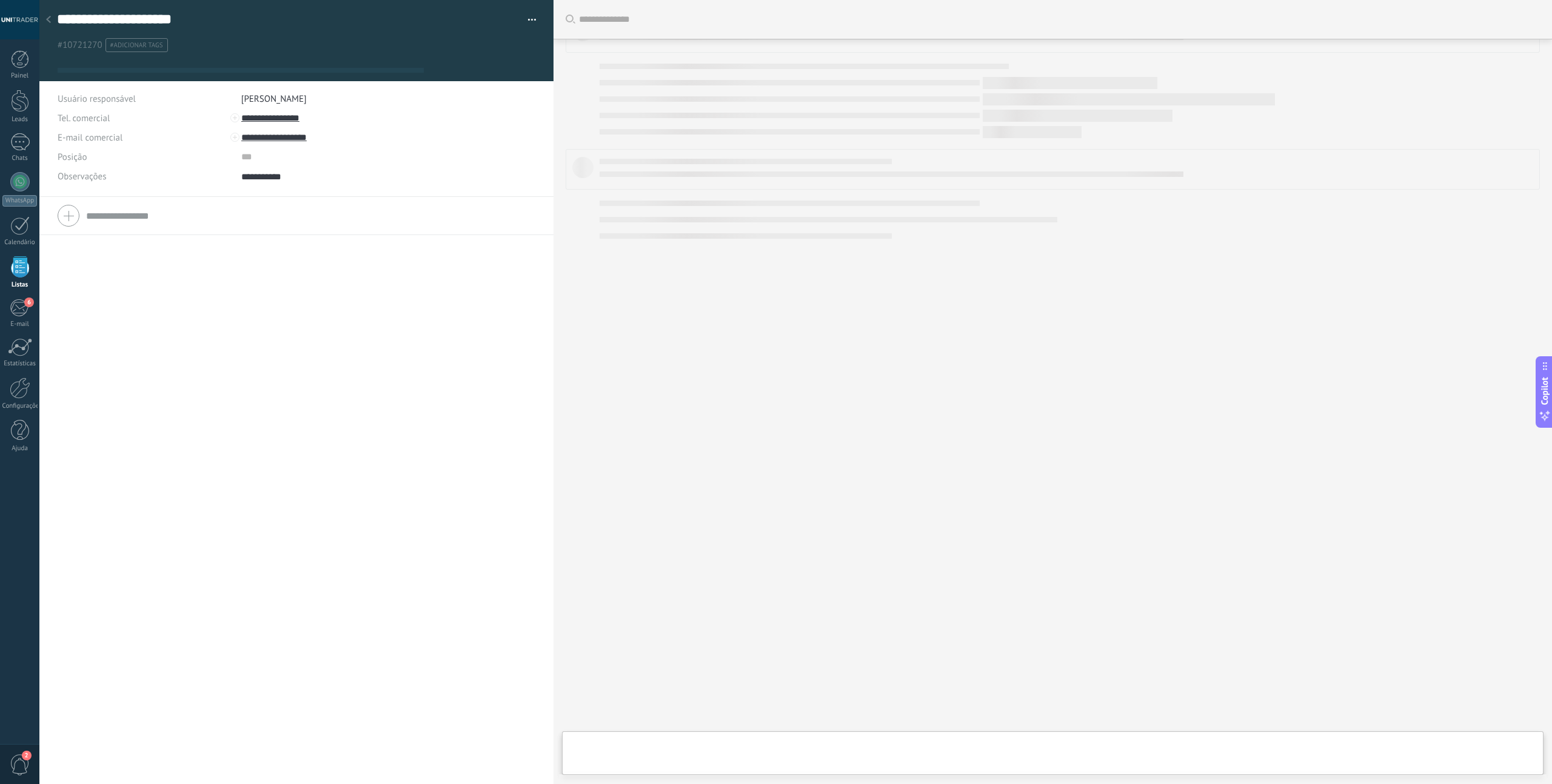
scroll to position [12, 0]
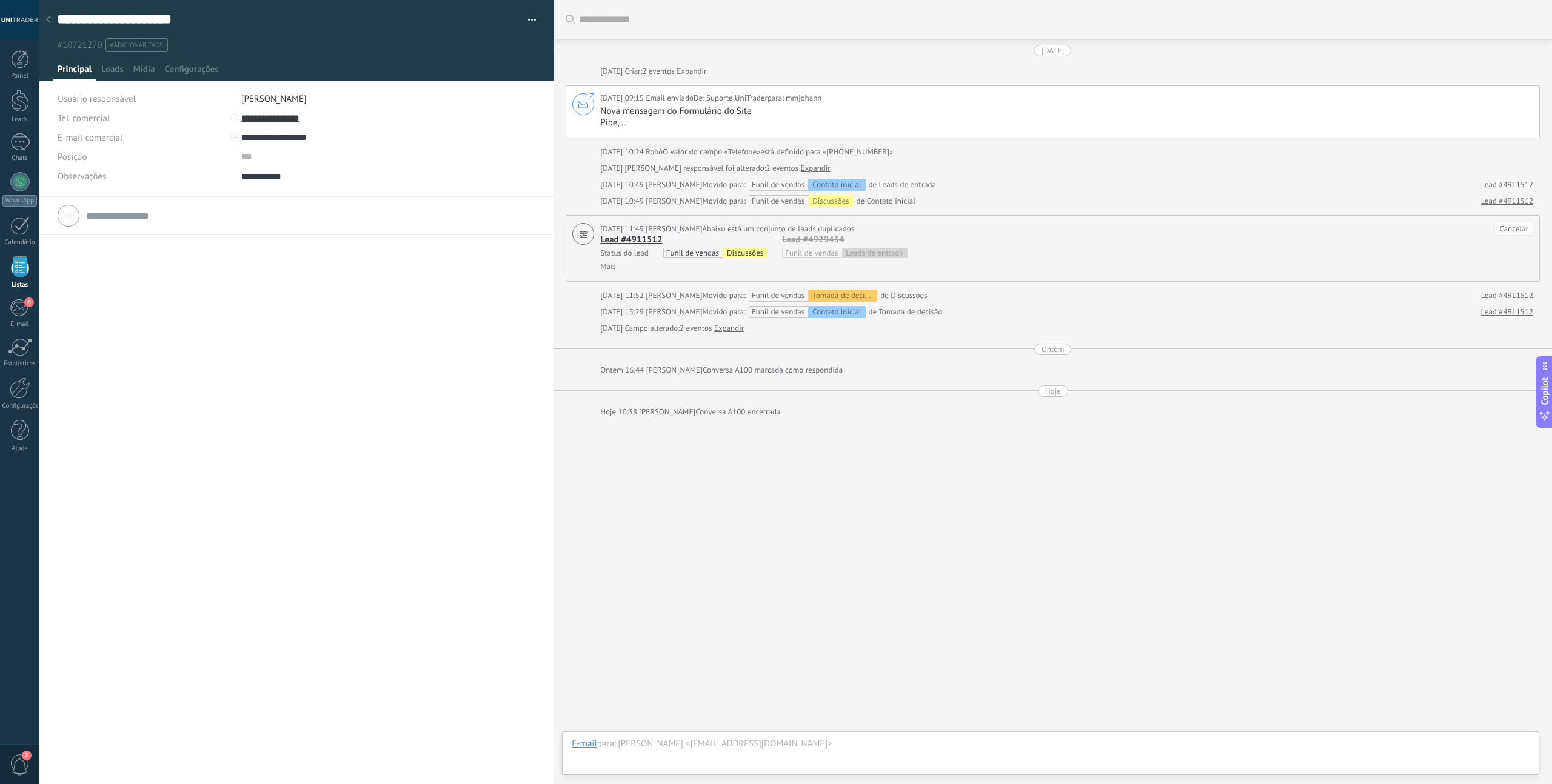
click at [531, 19] on button "button" at bounding box center [527, 20] width 17 height 18
click at [483, 145] on span "Excluir contato" at bounding box center [472, 138] width 58 height 24
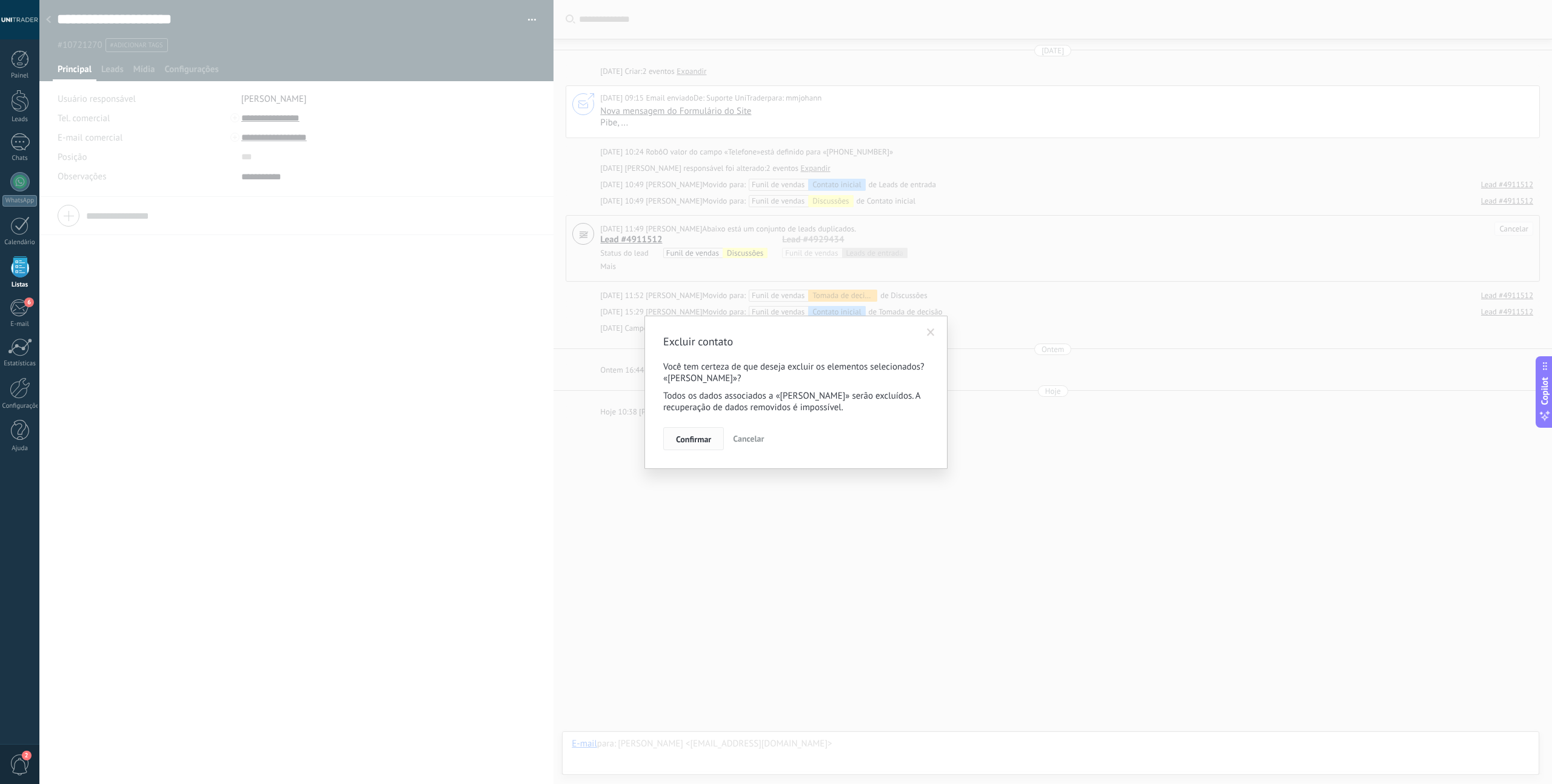
click at [704, 437] on span "Confirmar" at bounding box center [693, 440] width 35 height 9
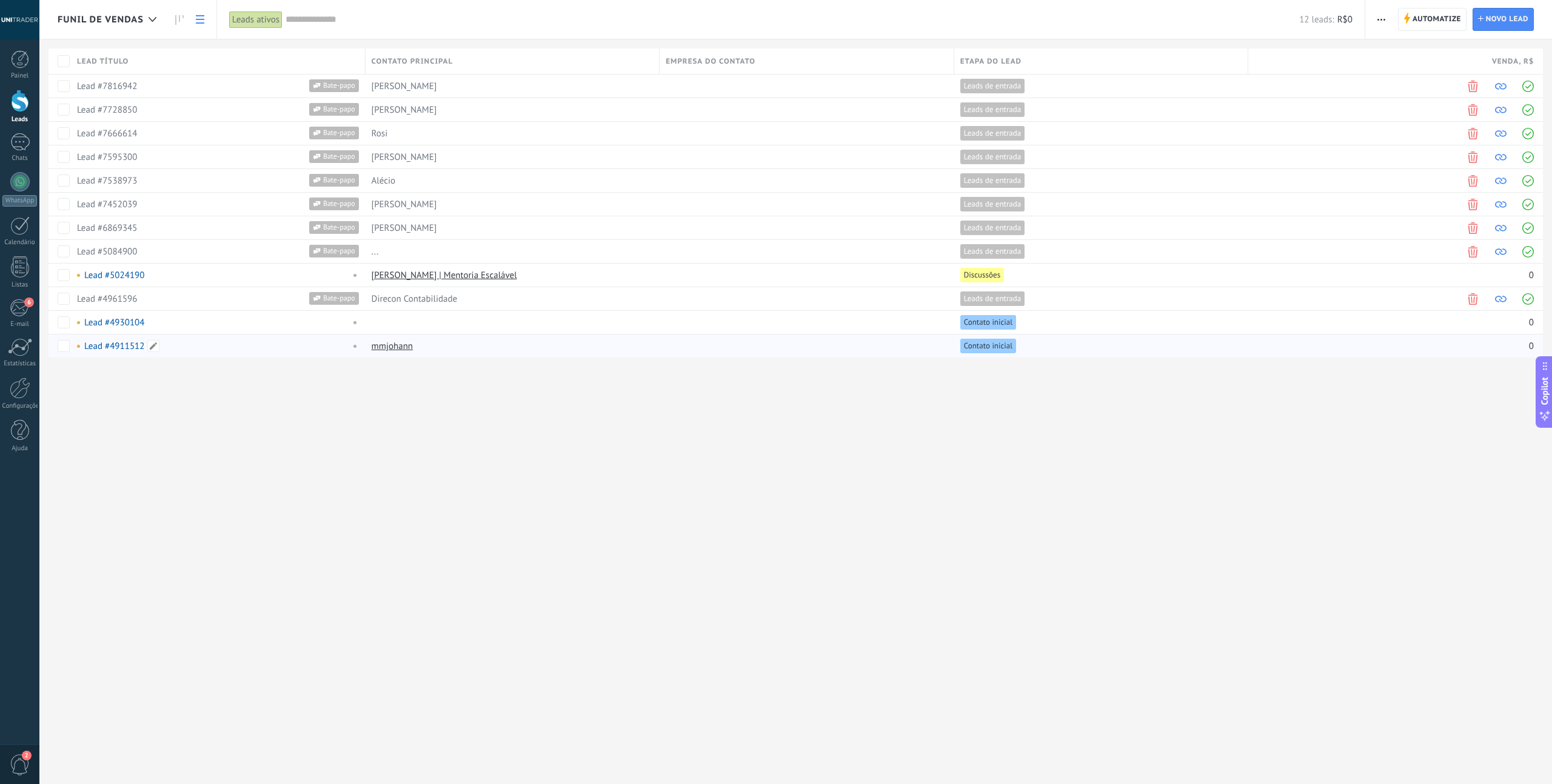
click at [117, 347] on link "Lead #4911512" at bounding box center [113, 346] width 60 height 11
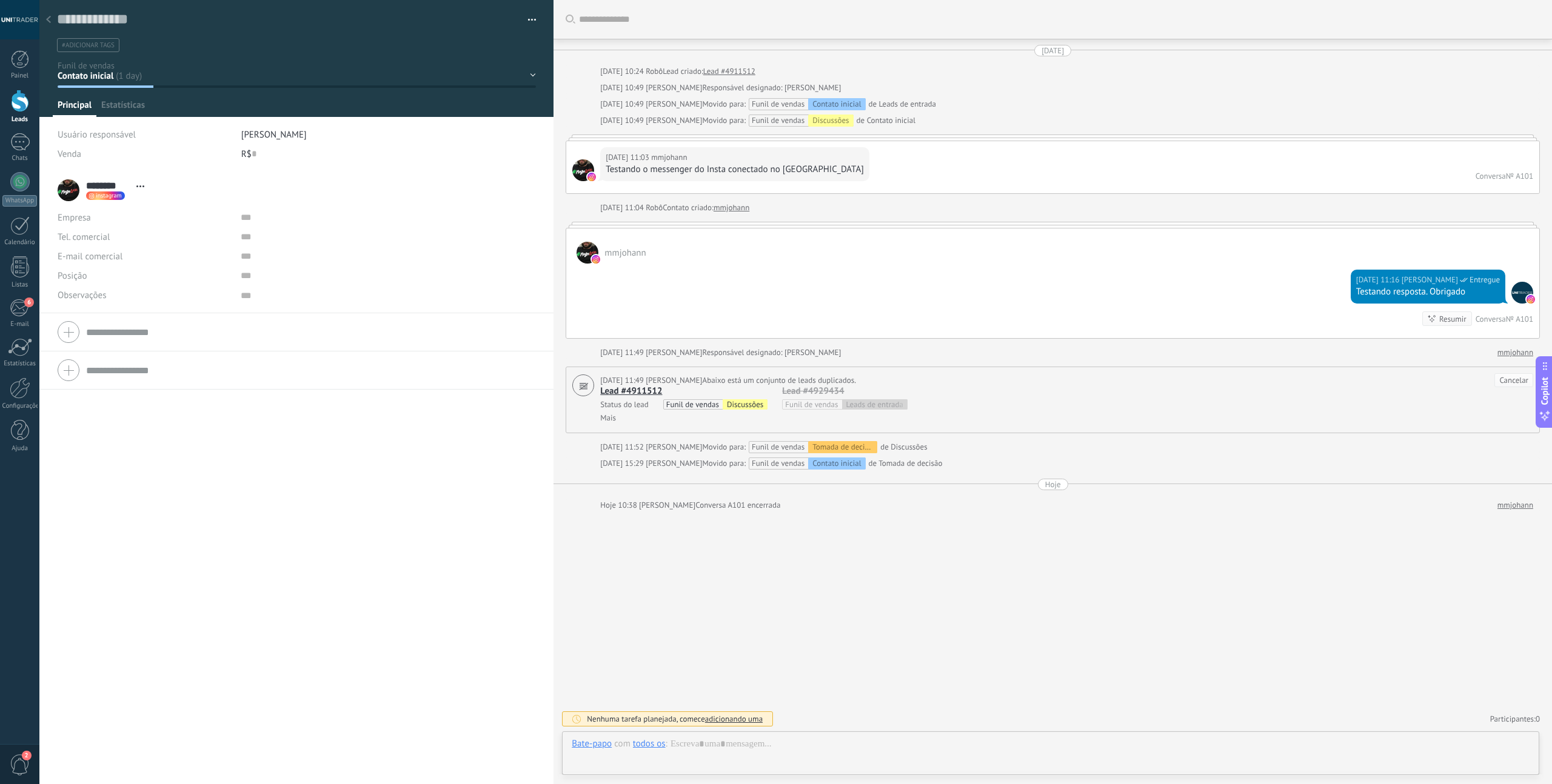
scroll to position [12, 0]
click at [527, 19] on button "button" at bounding box center [527, 20] width 17 height 18
click at [466, 115] on span "Excluir lead" at bounding box center [466, 114] width 46 height 24
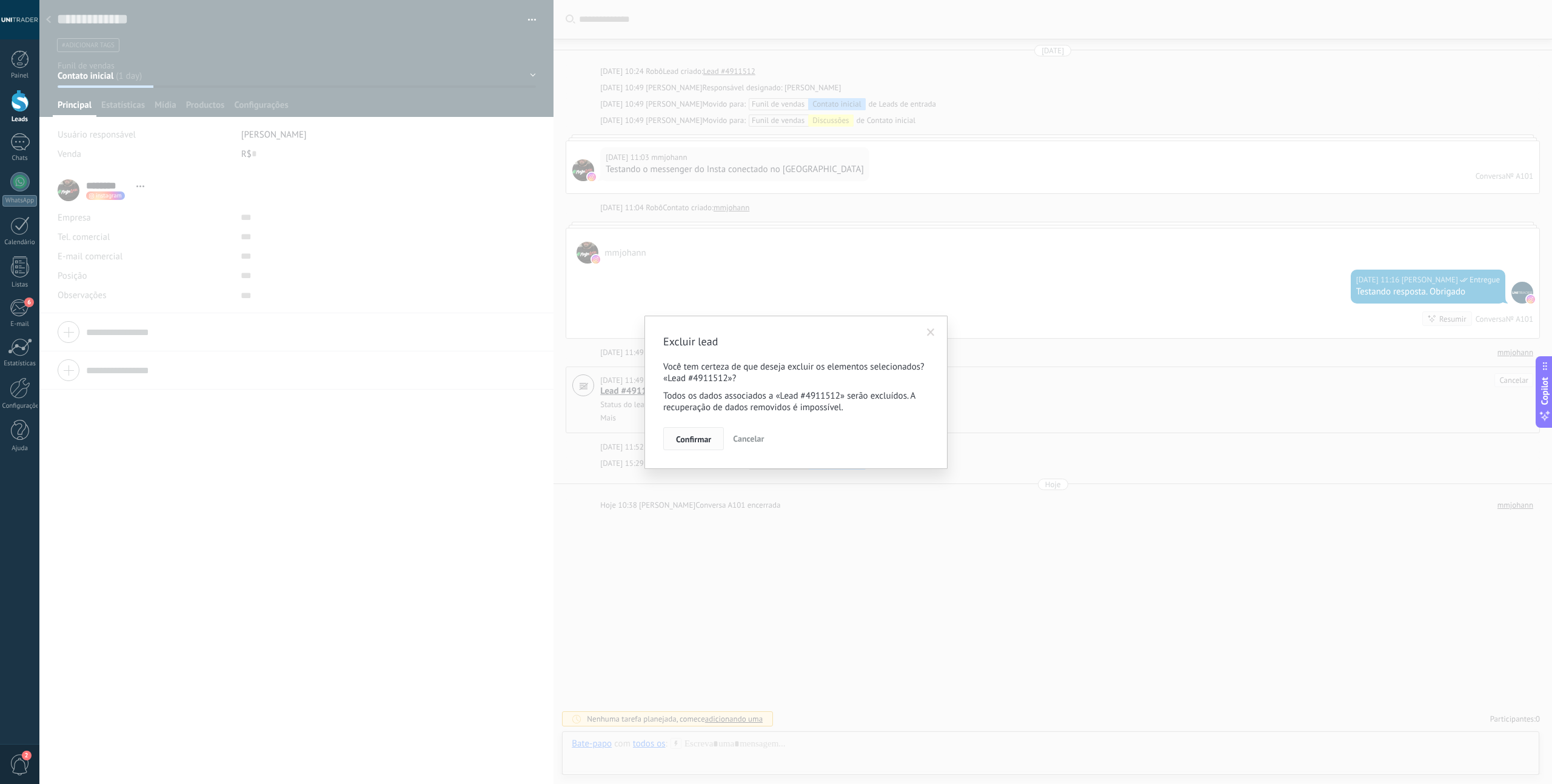
click at [698, 437] on span "Confirmar" at bounding box center [693, 440] width 35 height 9
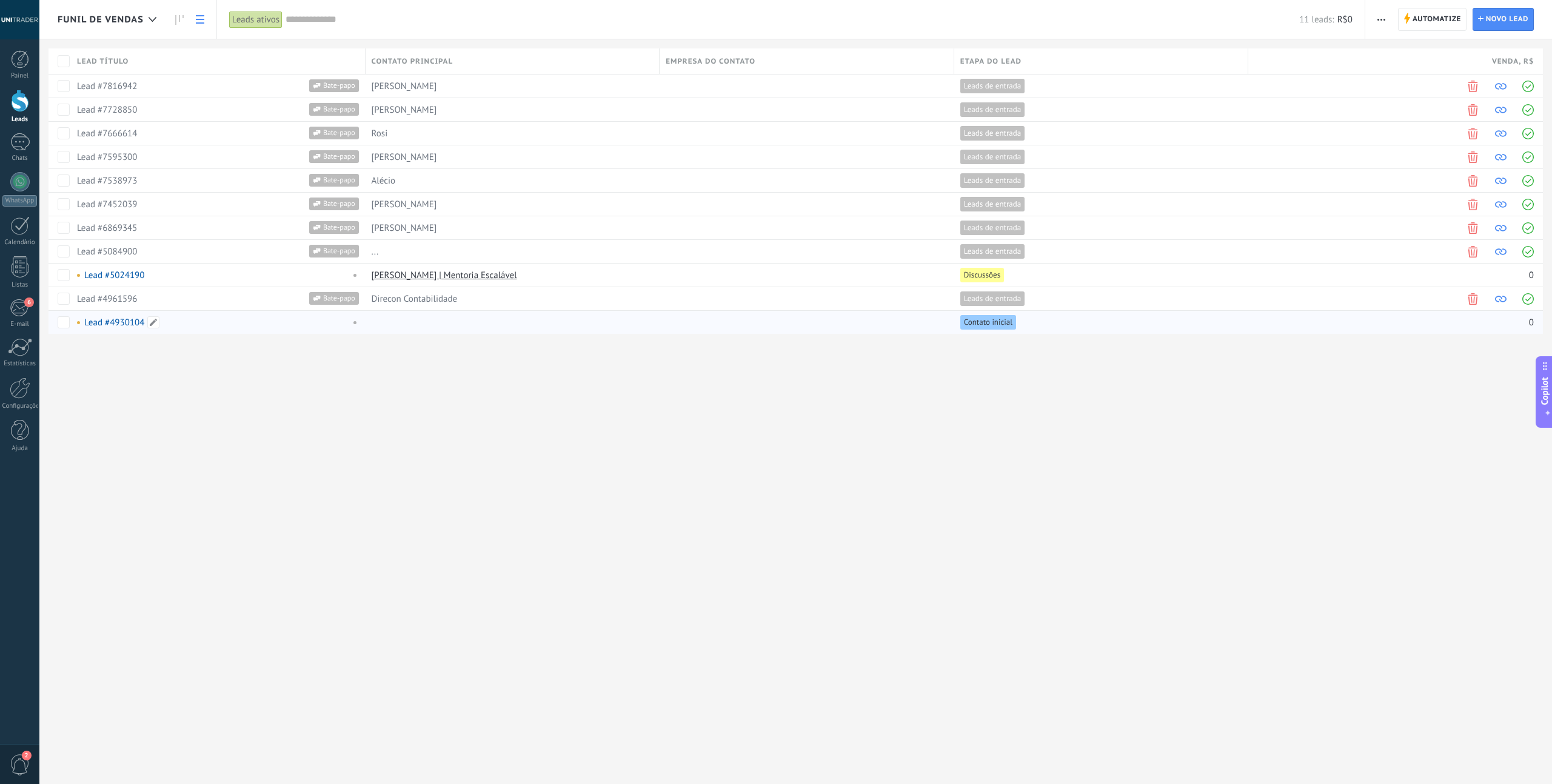
click at [115, 326] on link "Lead #4930104" at bounding box center [113, 322] width 60 height 11
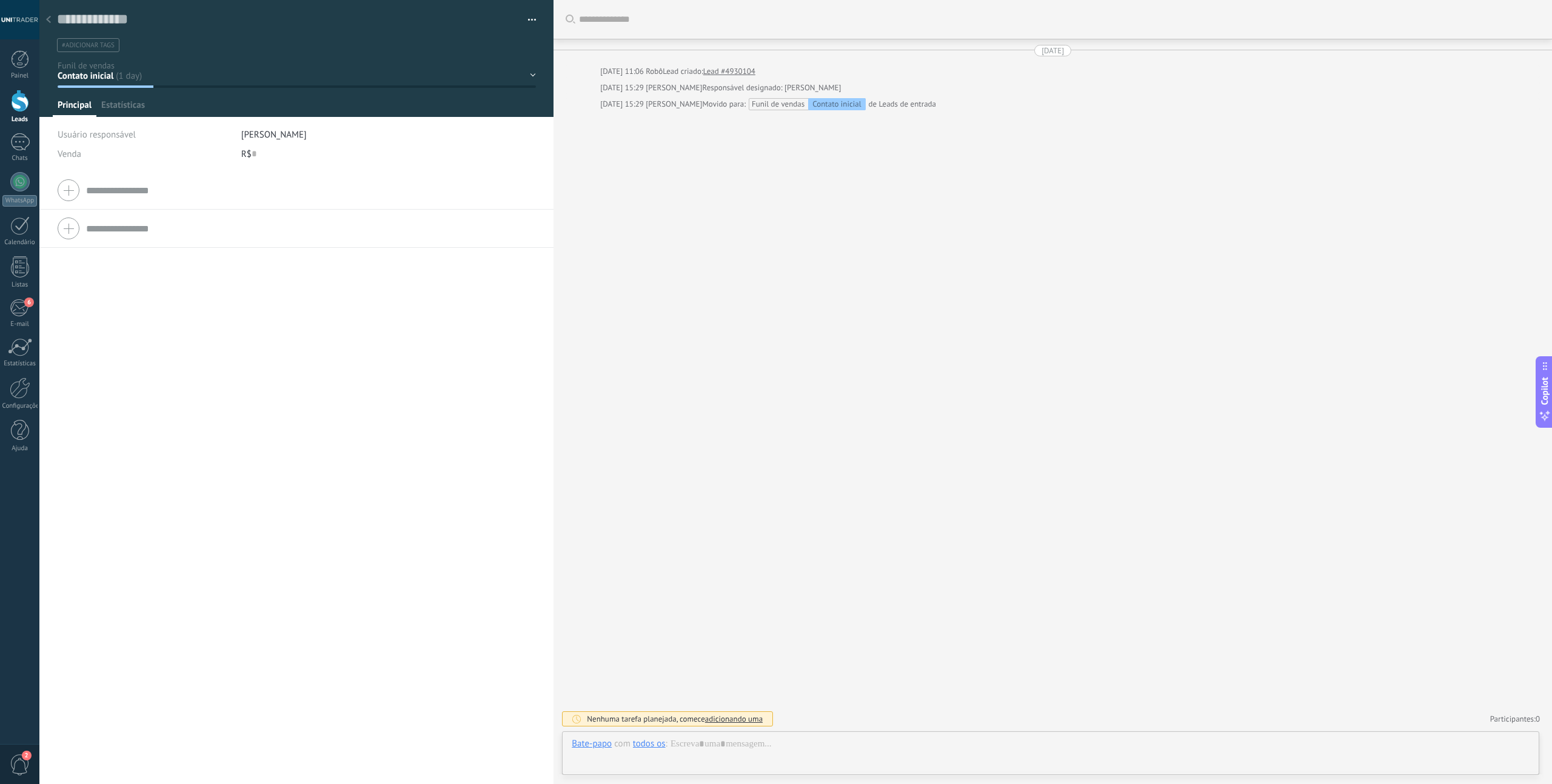
scroll to position [18, 0]
click at [130, 109] on span "Estatísticas" at bounding box center [123, 108] width 43 height 17
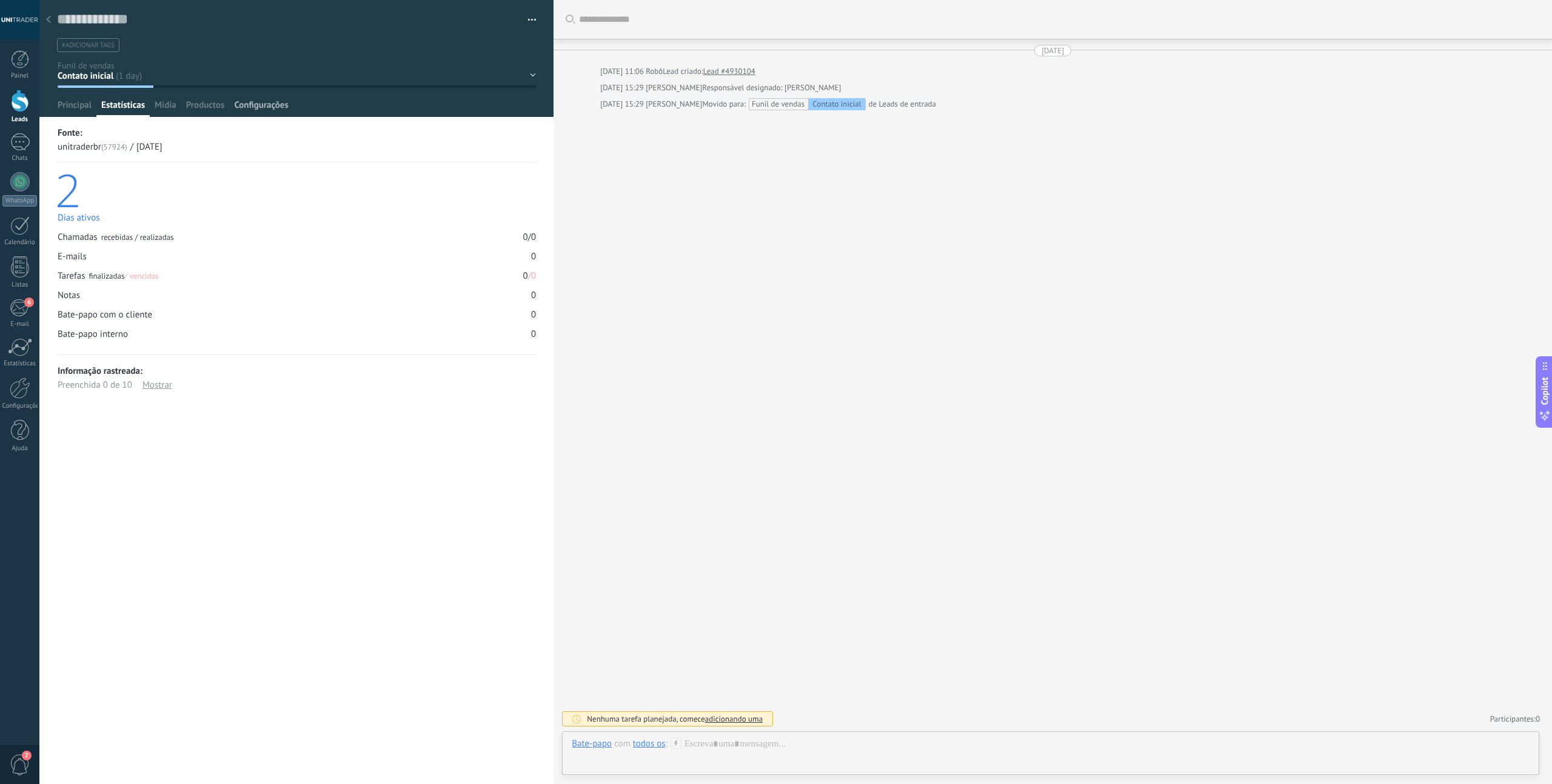
click at [267, 105] on span "Configurações" at bounding box center [261, 108] width 54 height 17
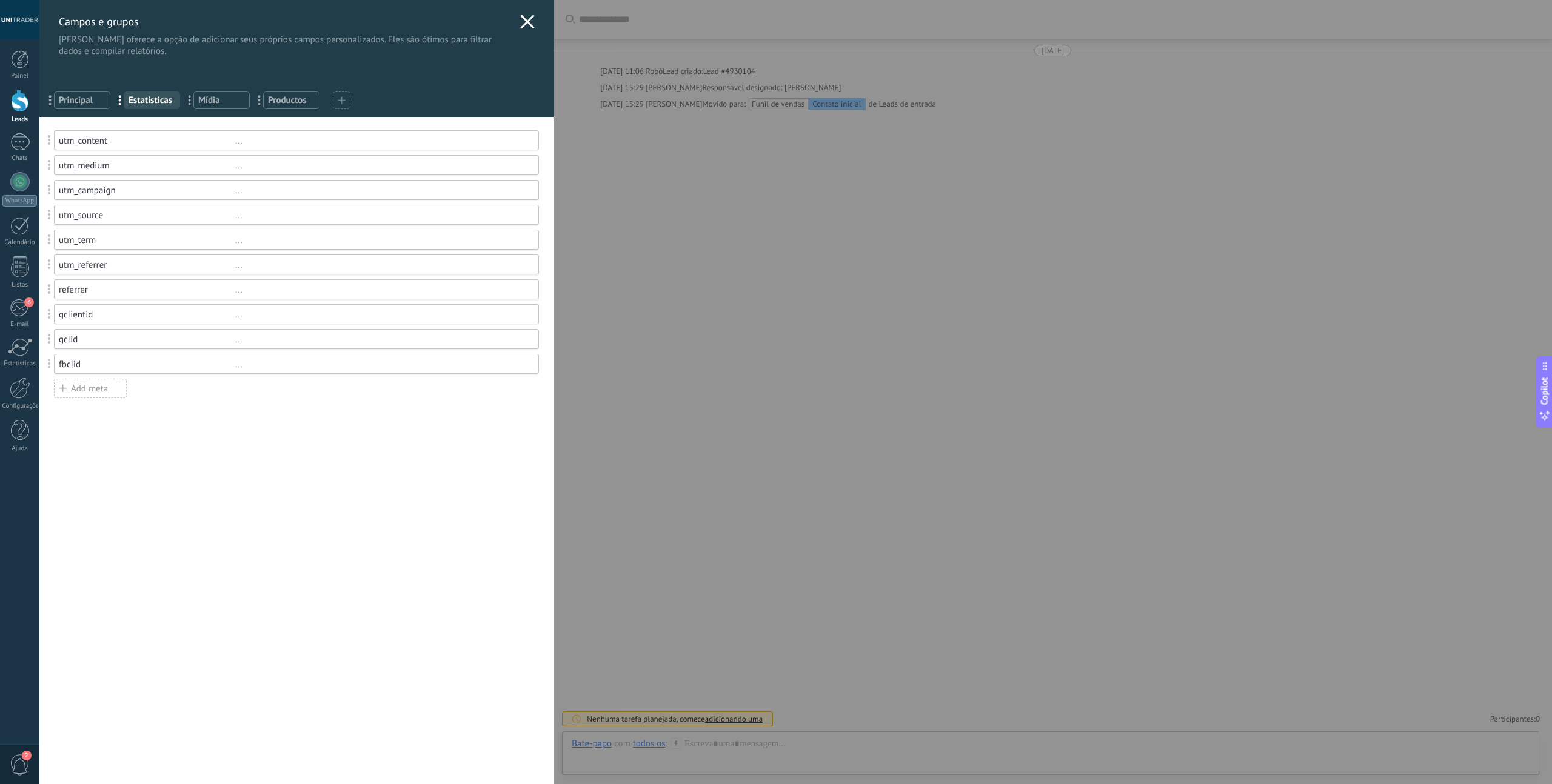
click at [521, 23] on use at bounding box center [527, 22] width 14 height 14
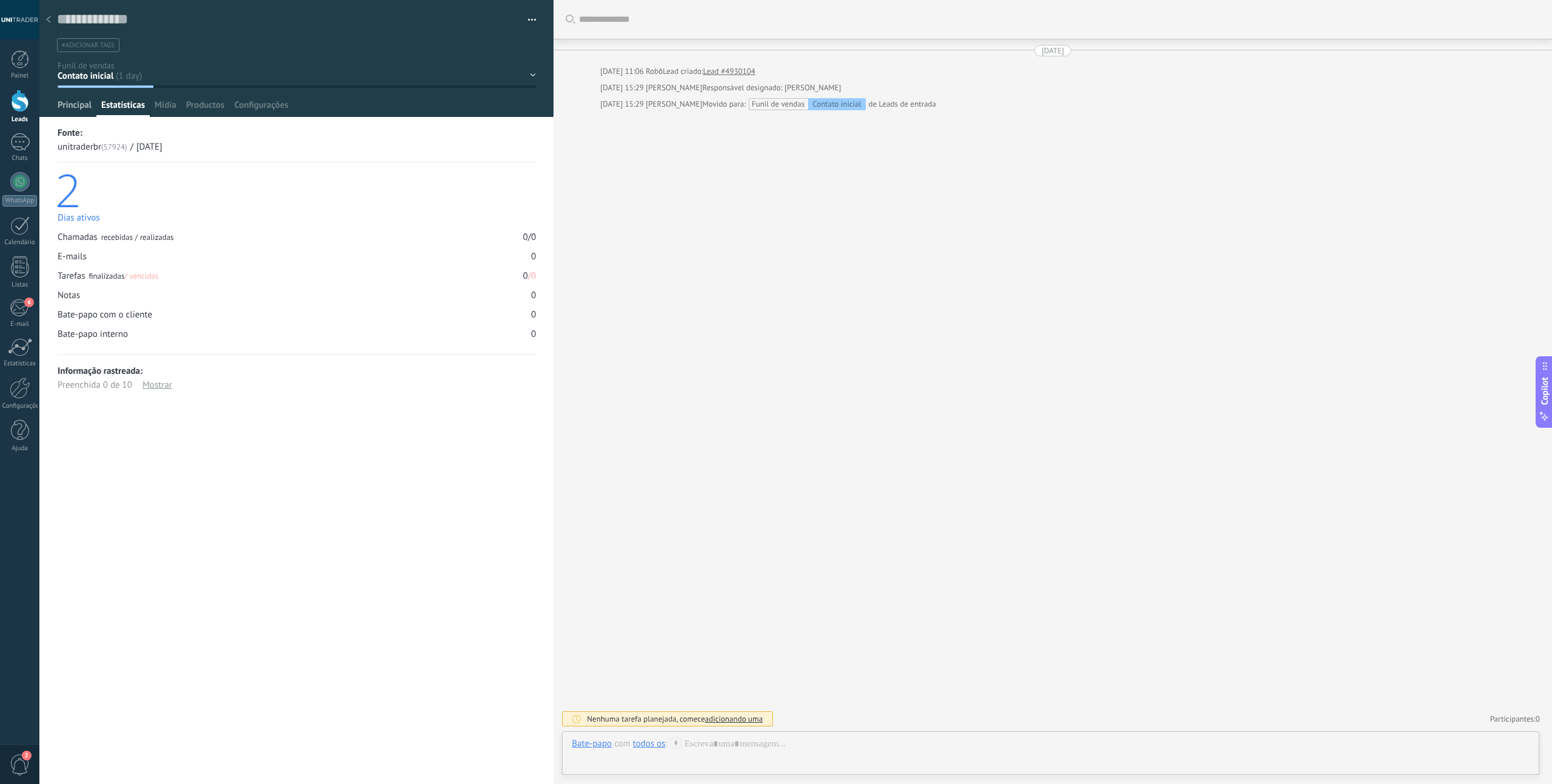
click at [76, 108] on span "Principal" at bounding box center [74, 108] width 34 height 17
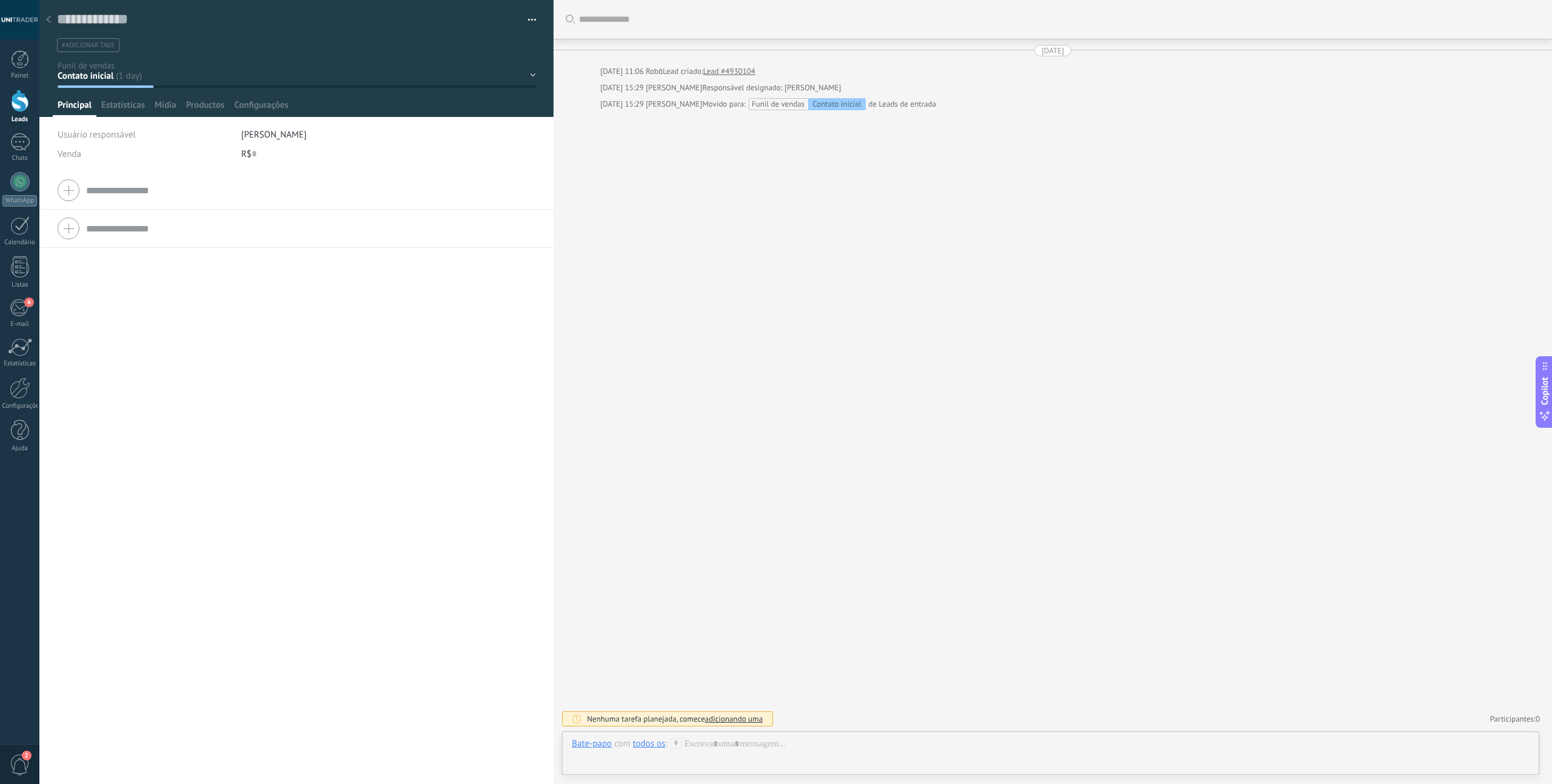
click at [50, 22] on use at bounding box center [48, 19] width 5 height 7
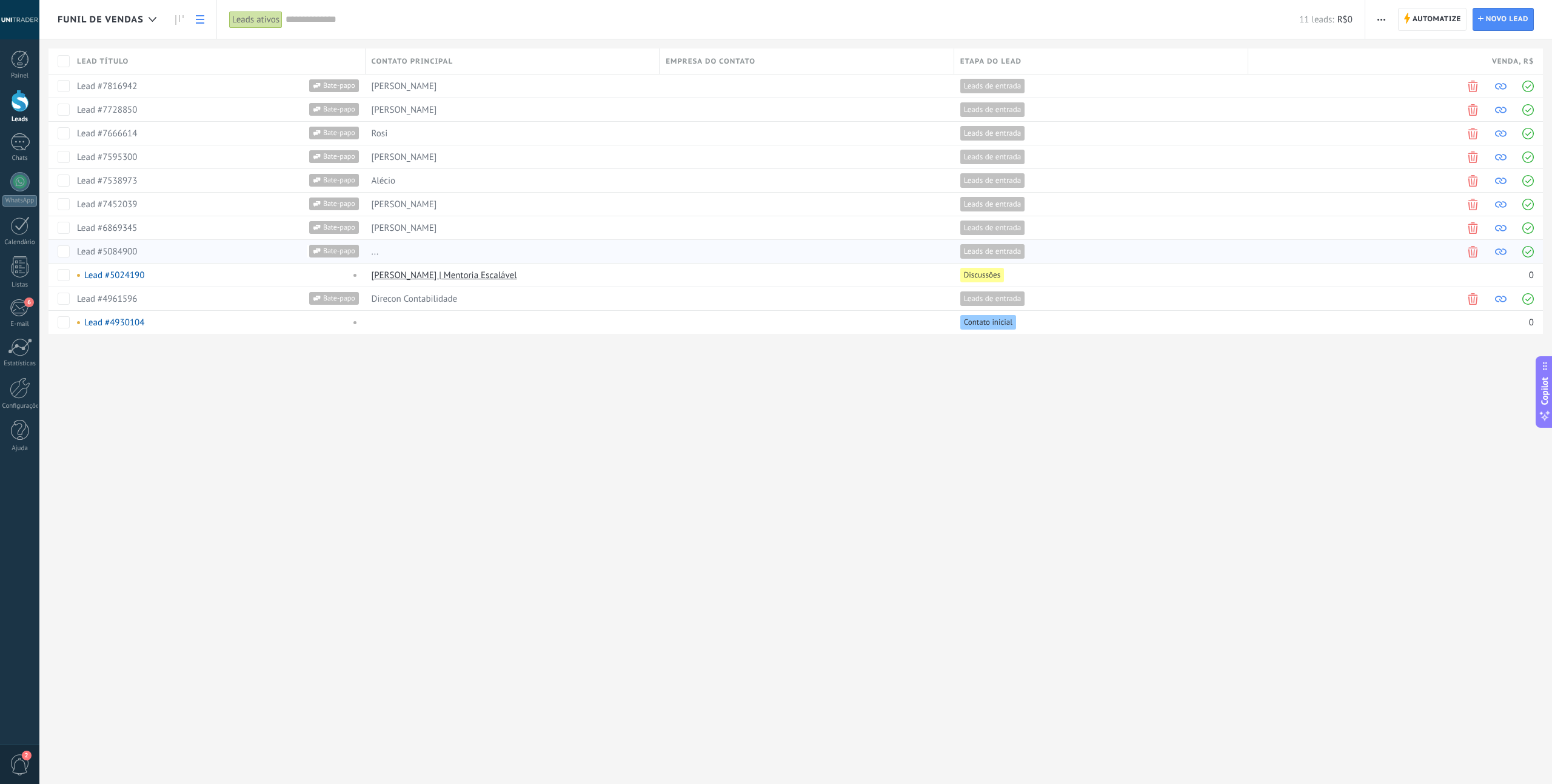
click at [105, 249] on link "Lead #5084900" at bounding box center [106, 252] width 60 height 11
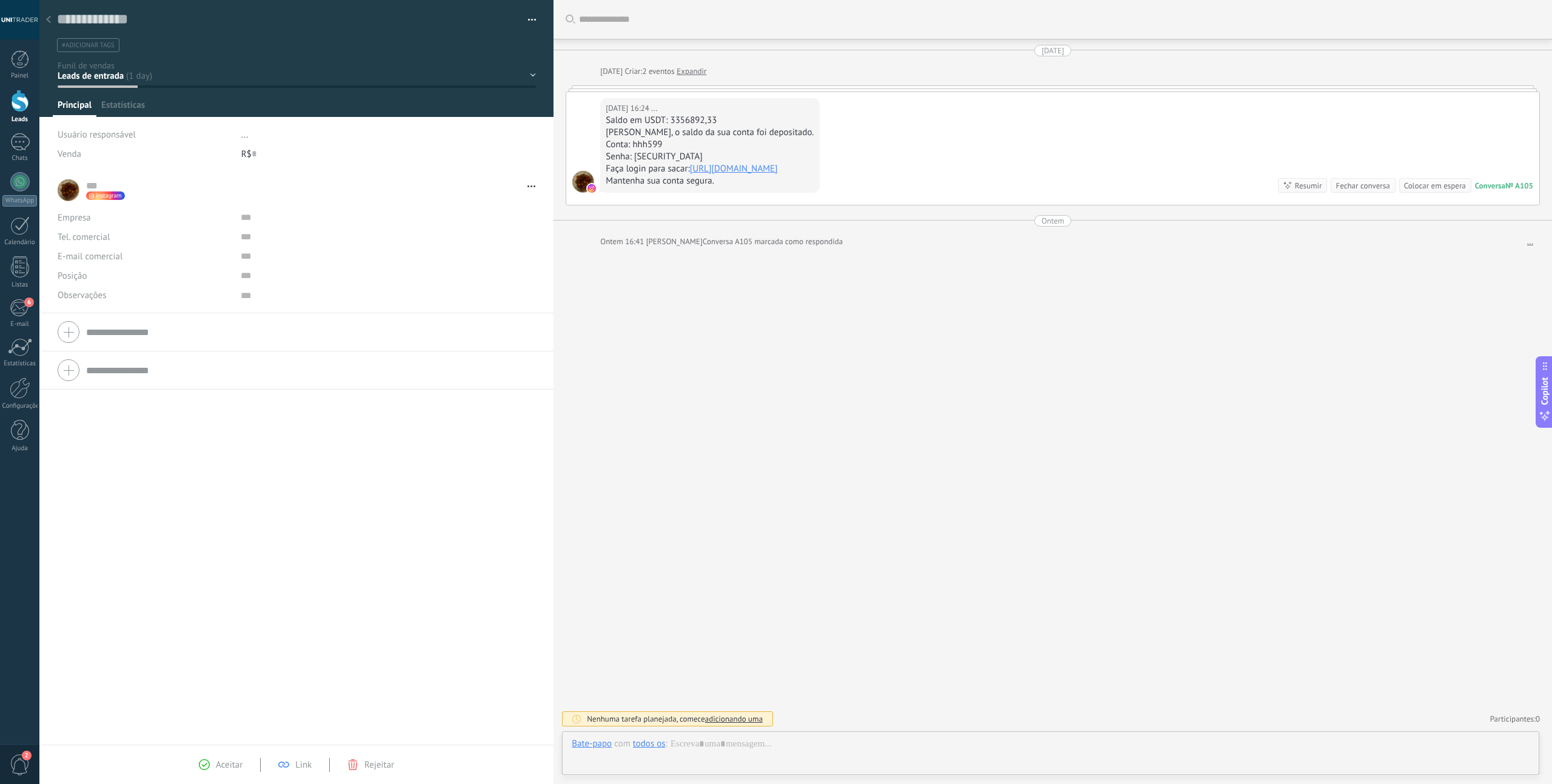
scroll to position [12, 0]
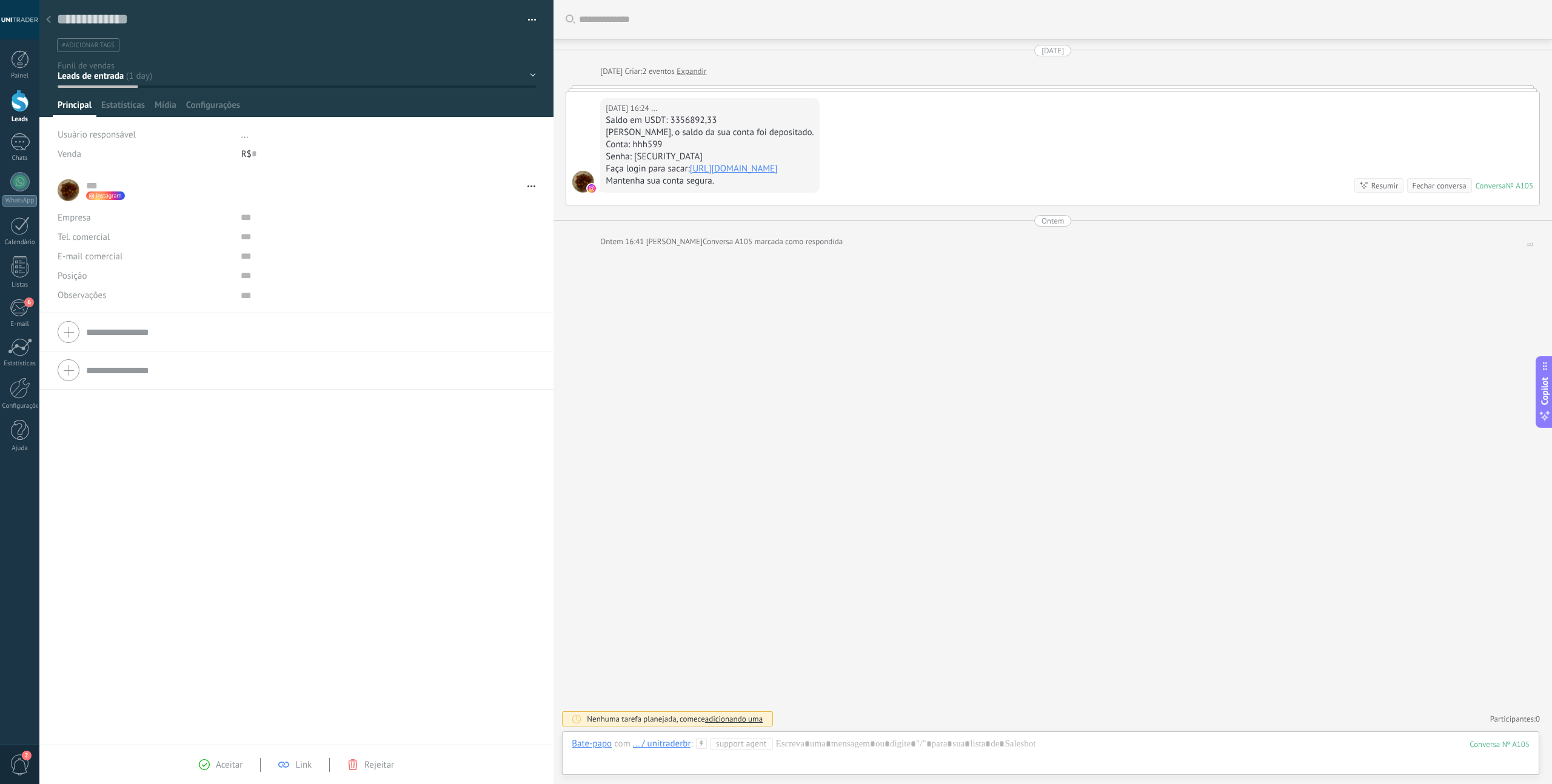
click at [53, 22] on div at bounding box center [48, 20] width 17 height 23
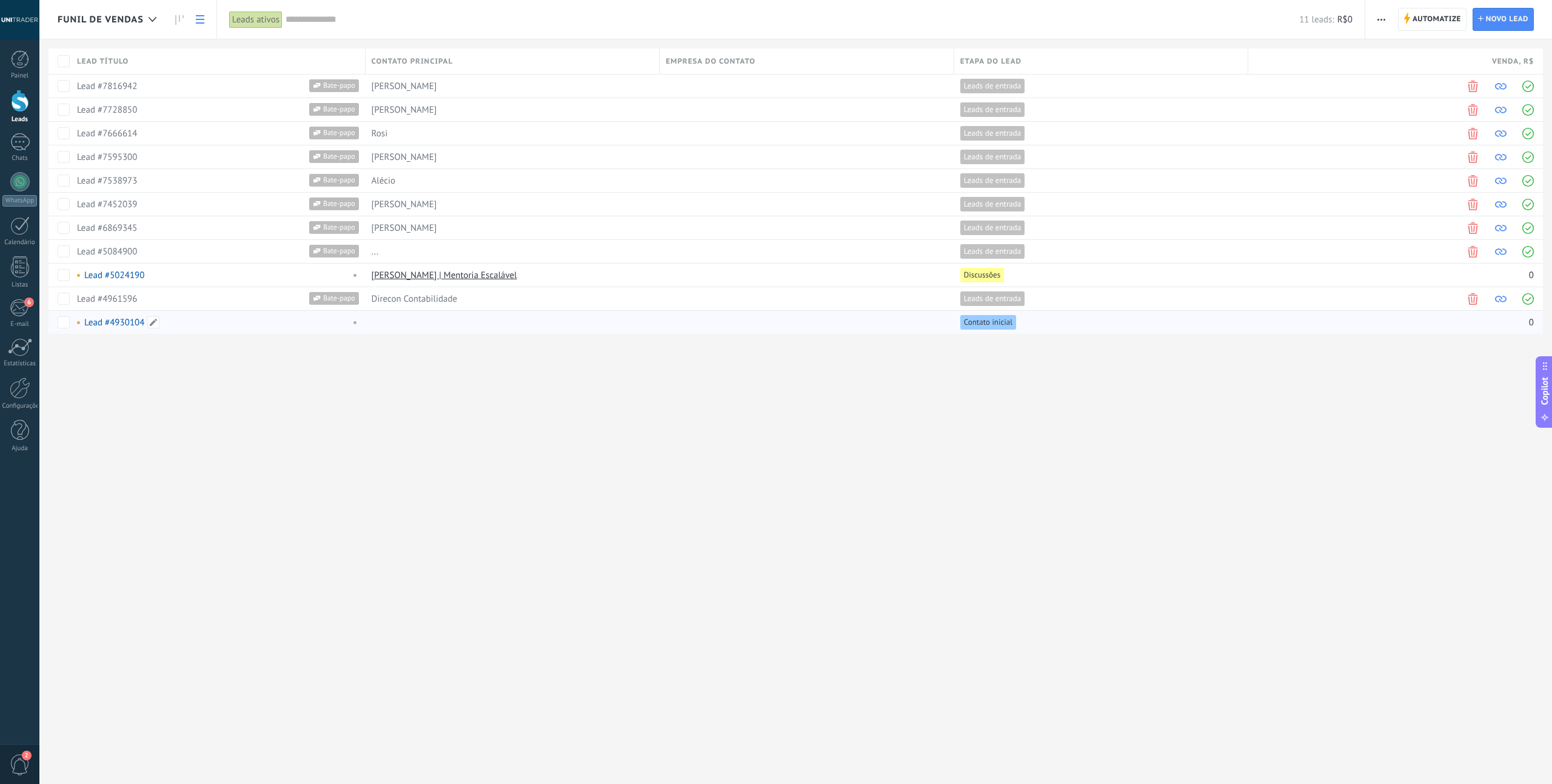
click at [131, 326] on link "Lead #4930104" at bounding box center [113, 322] width 60 height 11
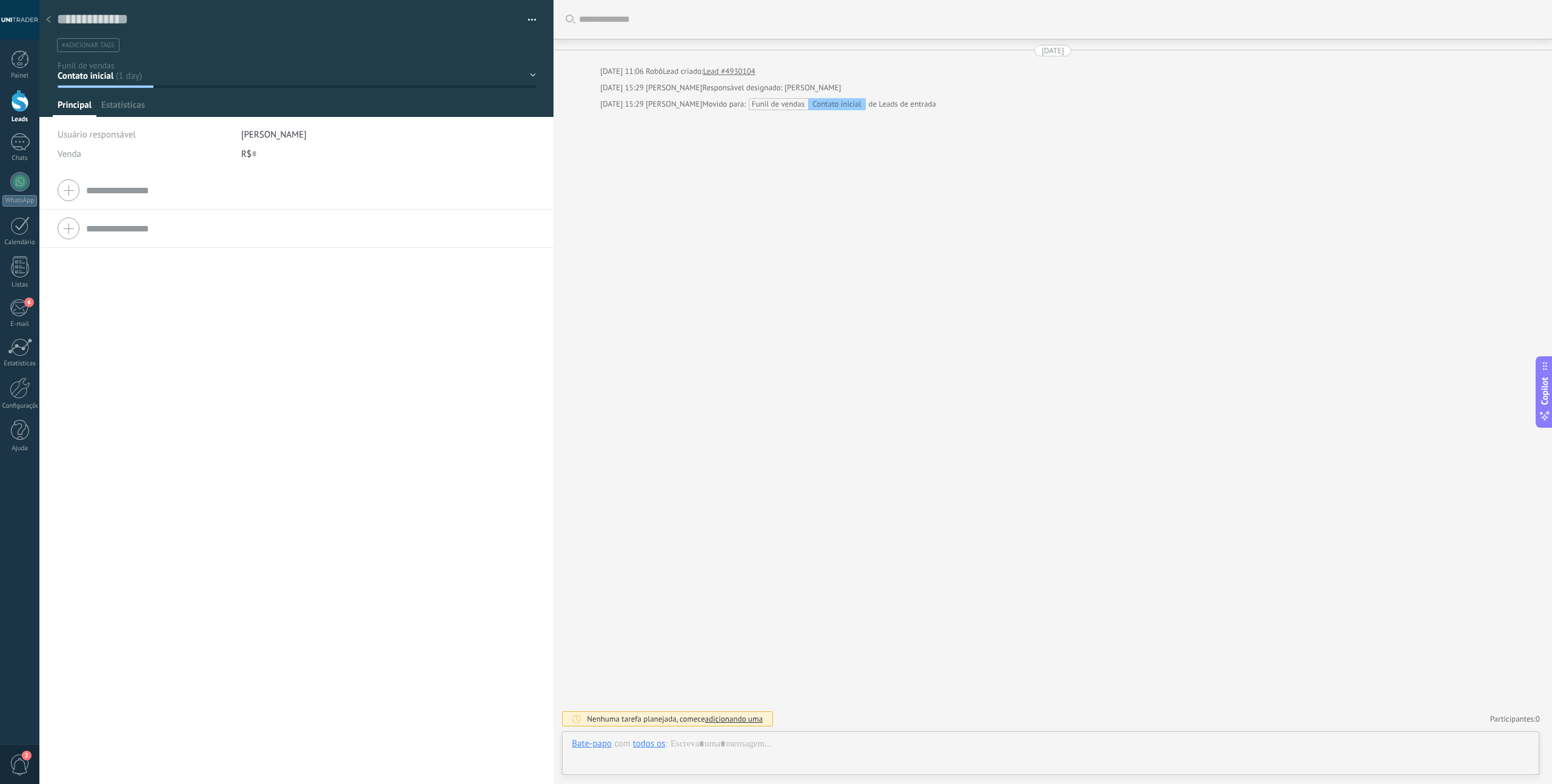
scroll to position [18, 0]
click at [134, 105] on span "Estatísticas" at bounding box center [123, 108] width 43 height 17
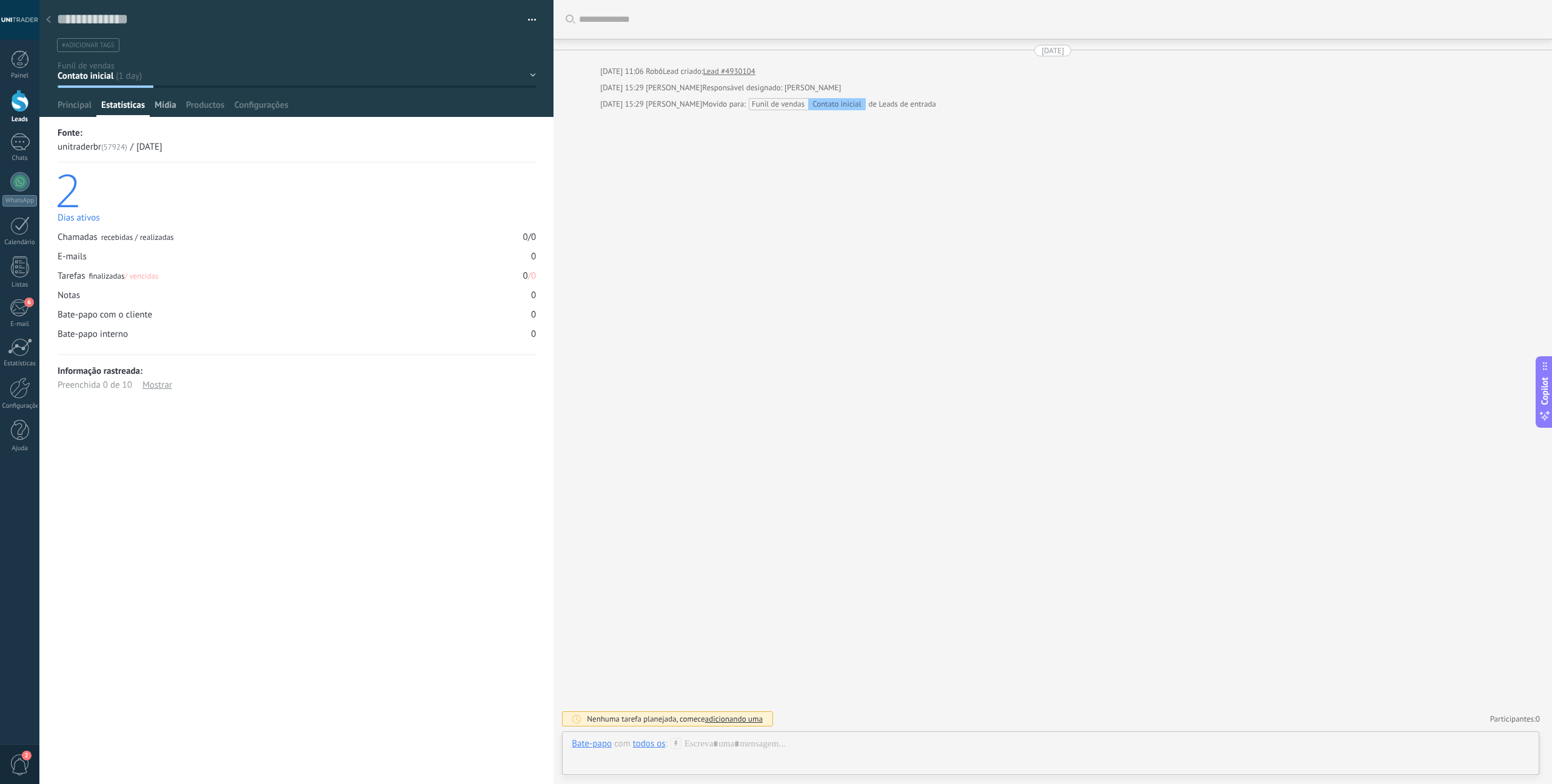
click at [173, 106] on span "Mídia" at bounding box center [165, 108] width 22 height 17
click at [203, 105] on span "Productos" at bounding box center [205, 108] width 39 height 17
click at [67, 106] on span "Principal" at bounding box center [74, 108] width 34 height 17
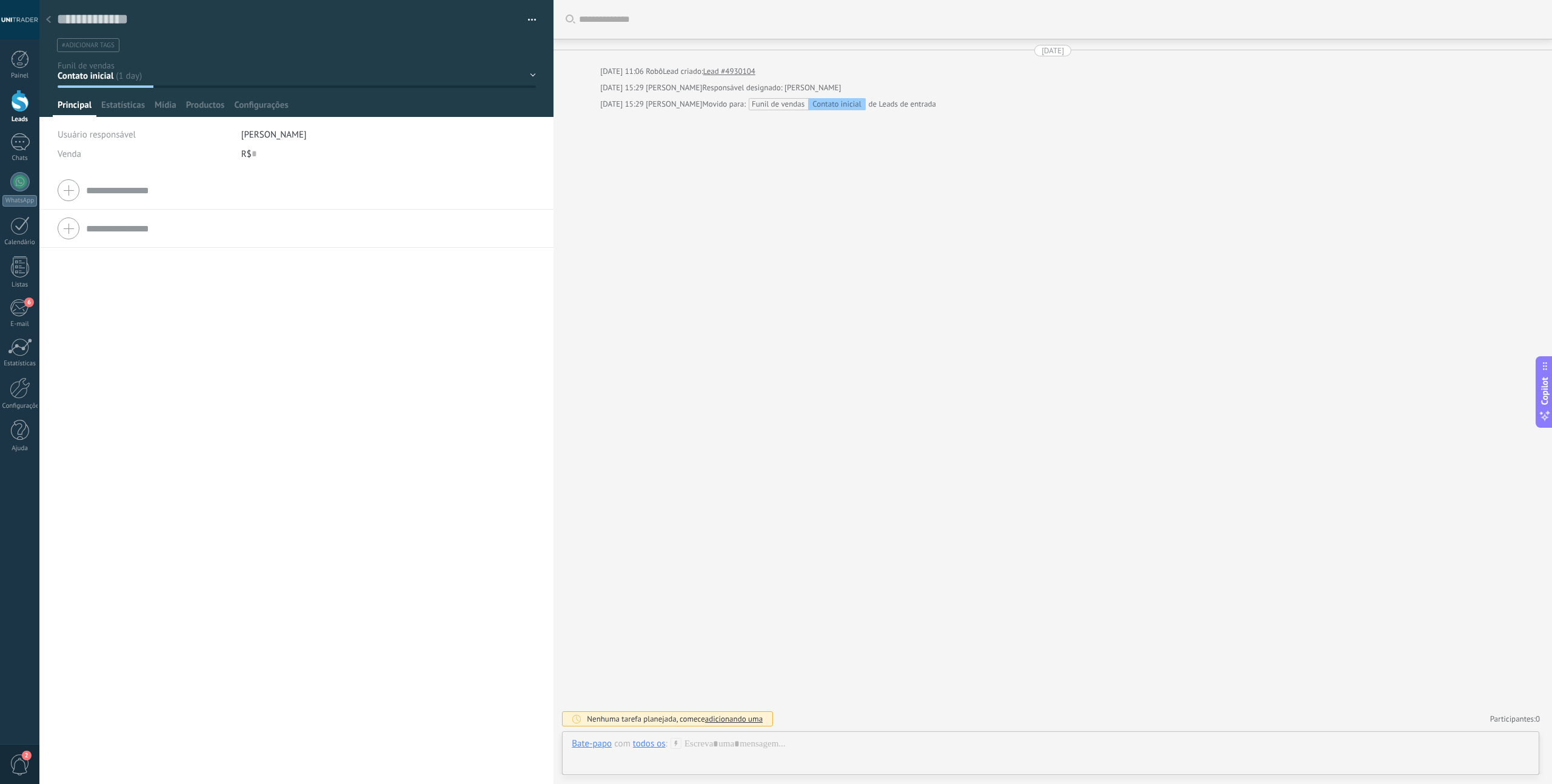
click at [527, 17] on button "button" at bounding box center [527, 20] width 17 height 18
click at [466, 113] on span "Excluir lead" at bounding box center [466, 114] width 46 height 24
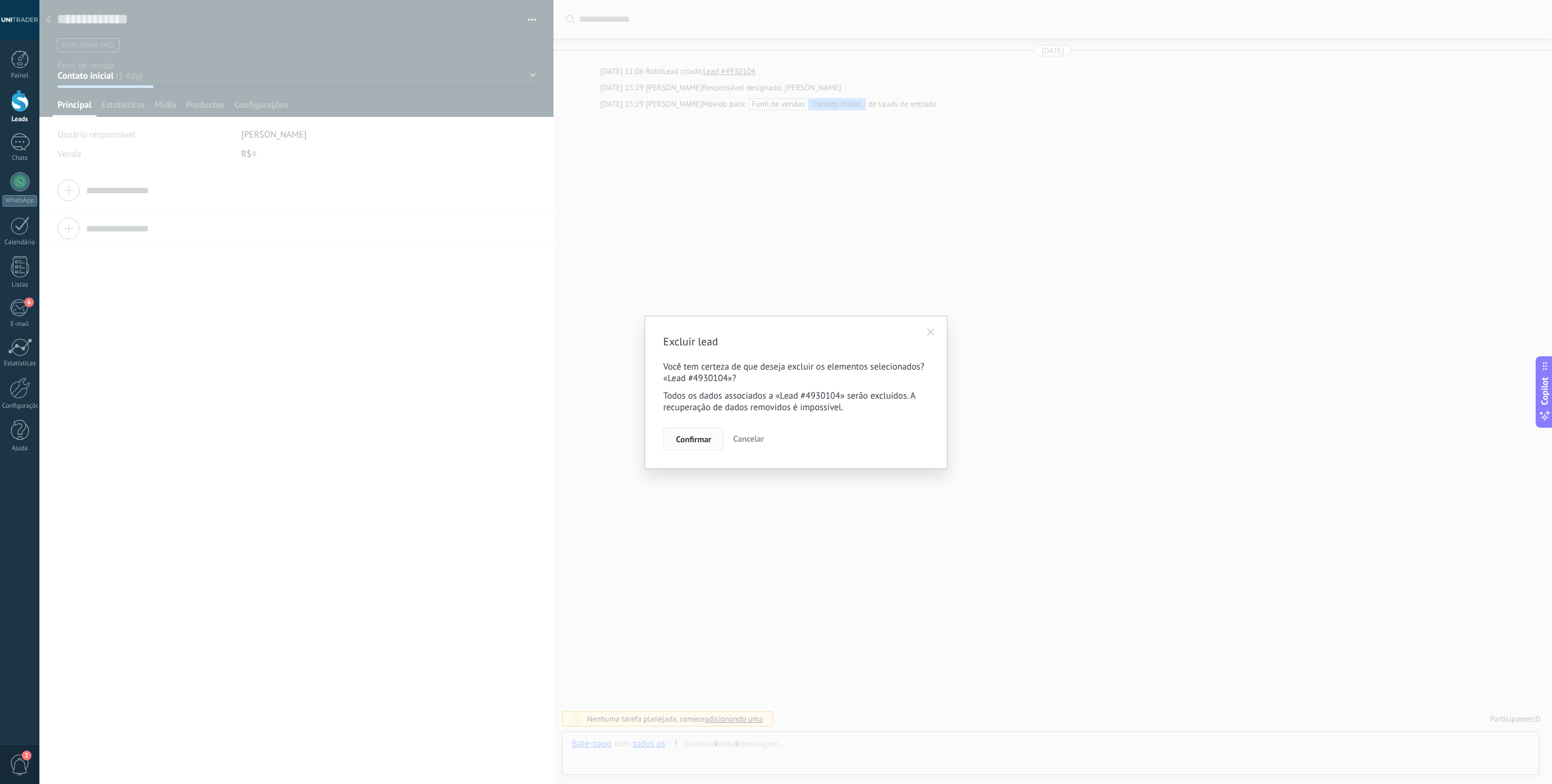
click at [698, 446] on button "Confirmar" at bounding box center [693, 438] width 61 height 23
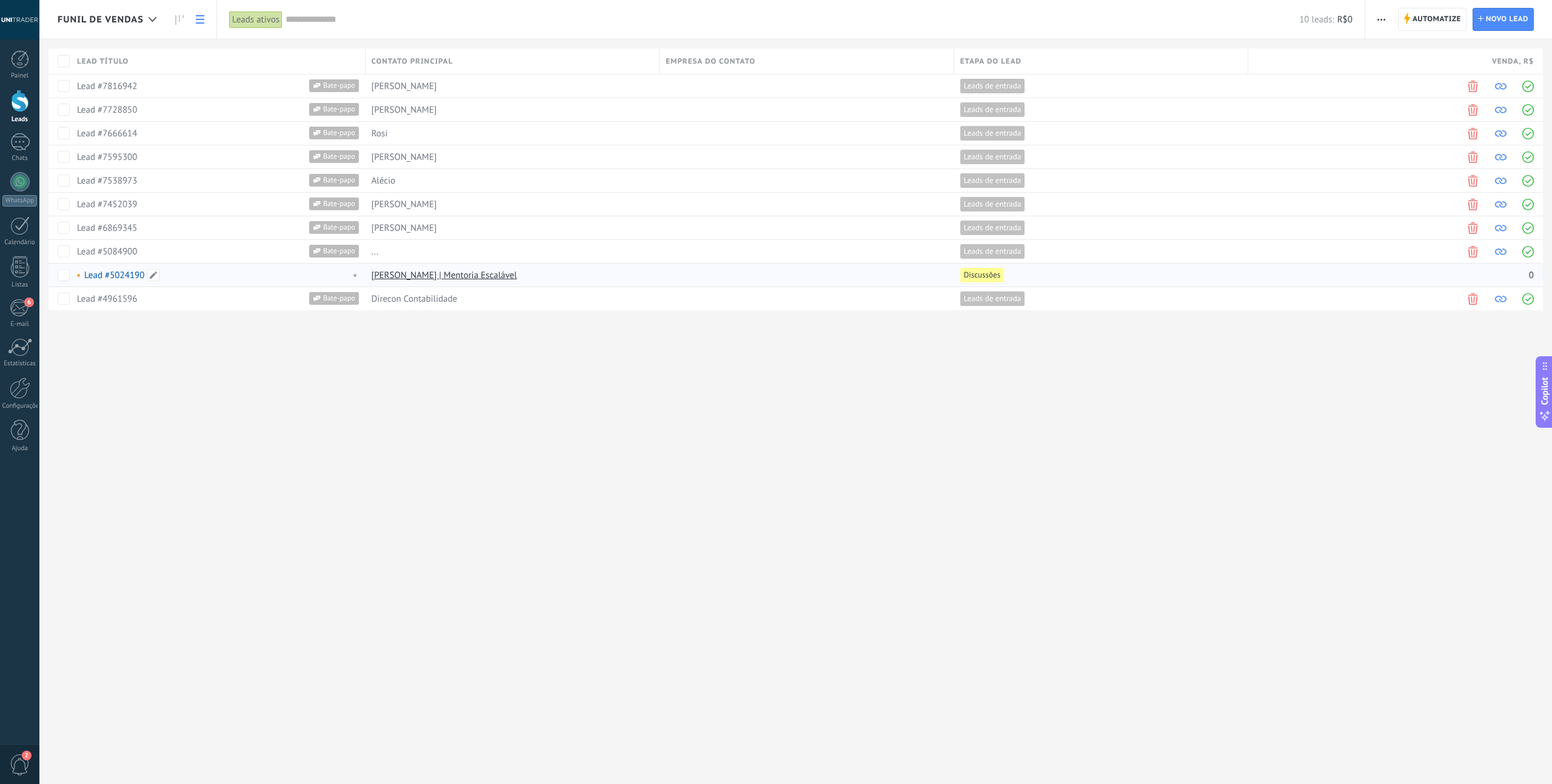
click at [325, 279] on div "Lead #5024190" at bounding box center [210, 275] width 267 height 11
click at [120, 275] on link "Lead #5024190" at bounding box center [113, 275] width 60 height 11
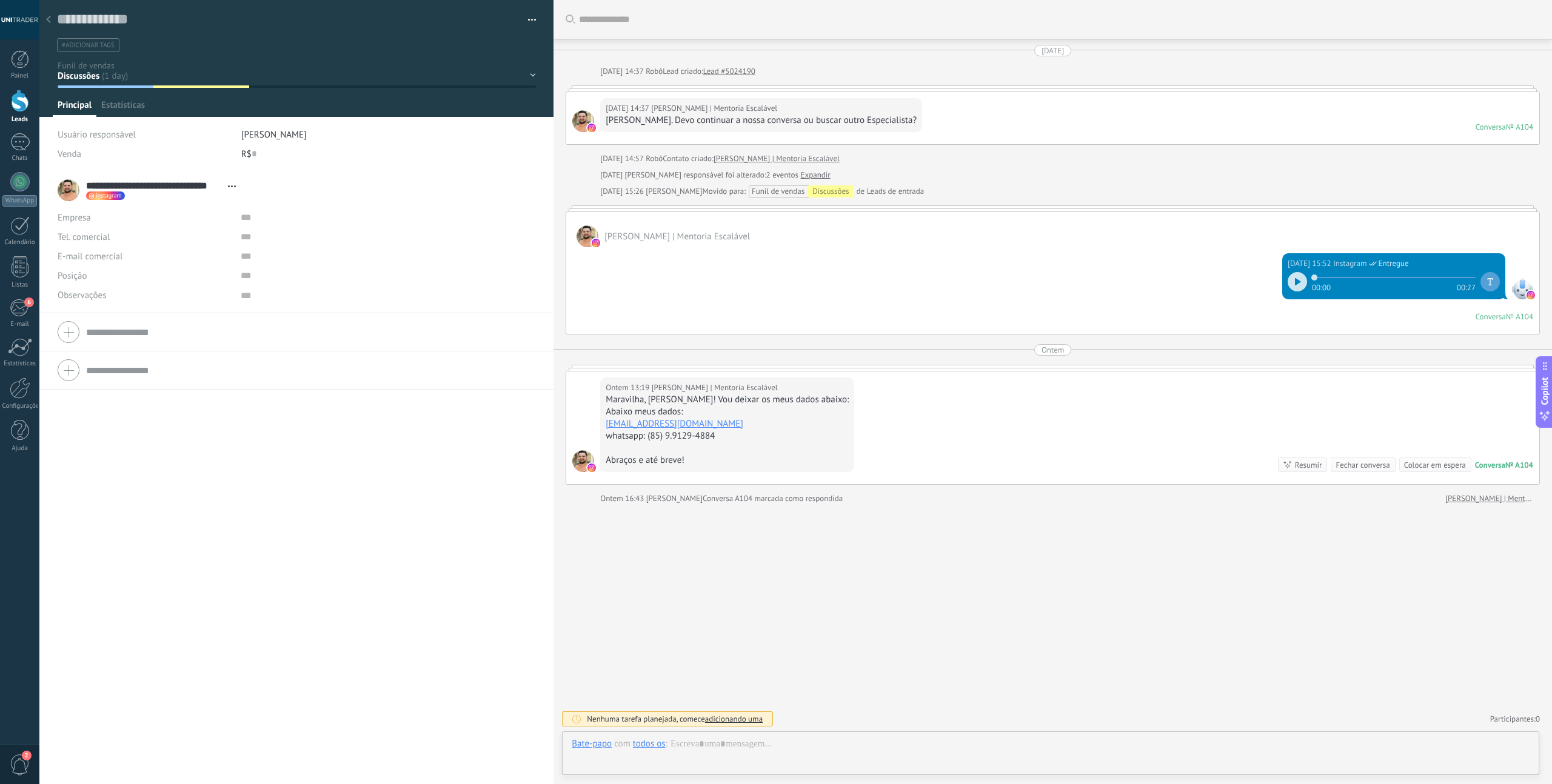
scroll to position [12, 0]
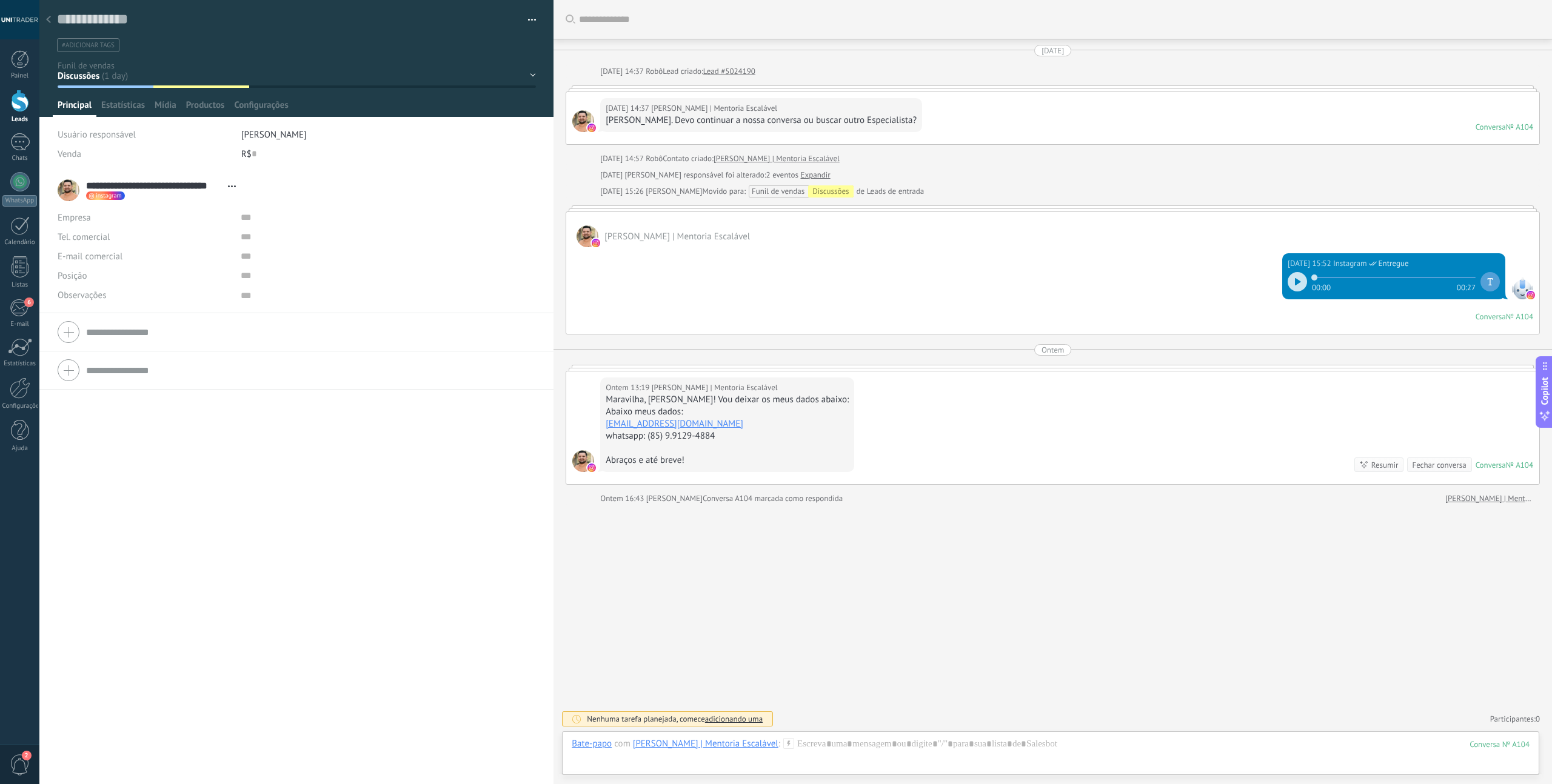
click at [1295, 281] on icon at bounding box center [1298, 282] width 5 height 7
click at [51, 22] on div at bounding box center [48, 20] width 17 height 23
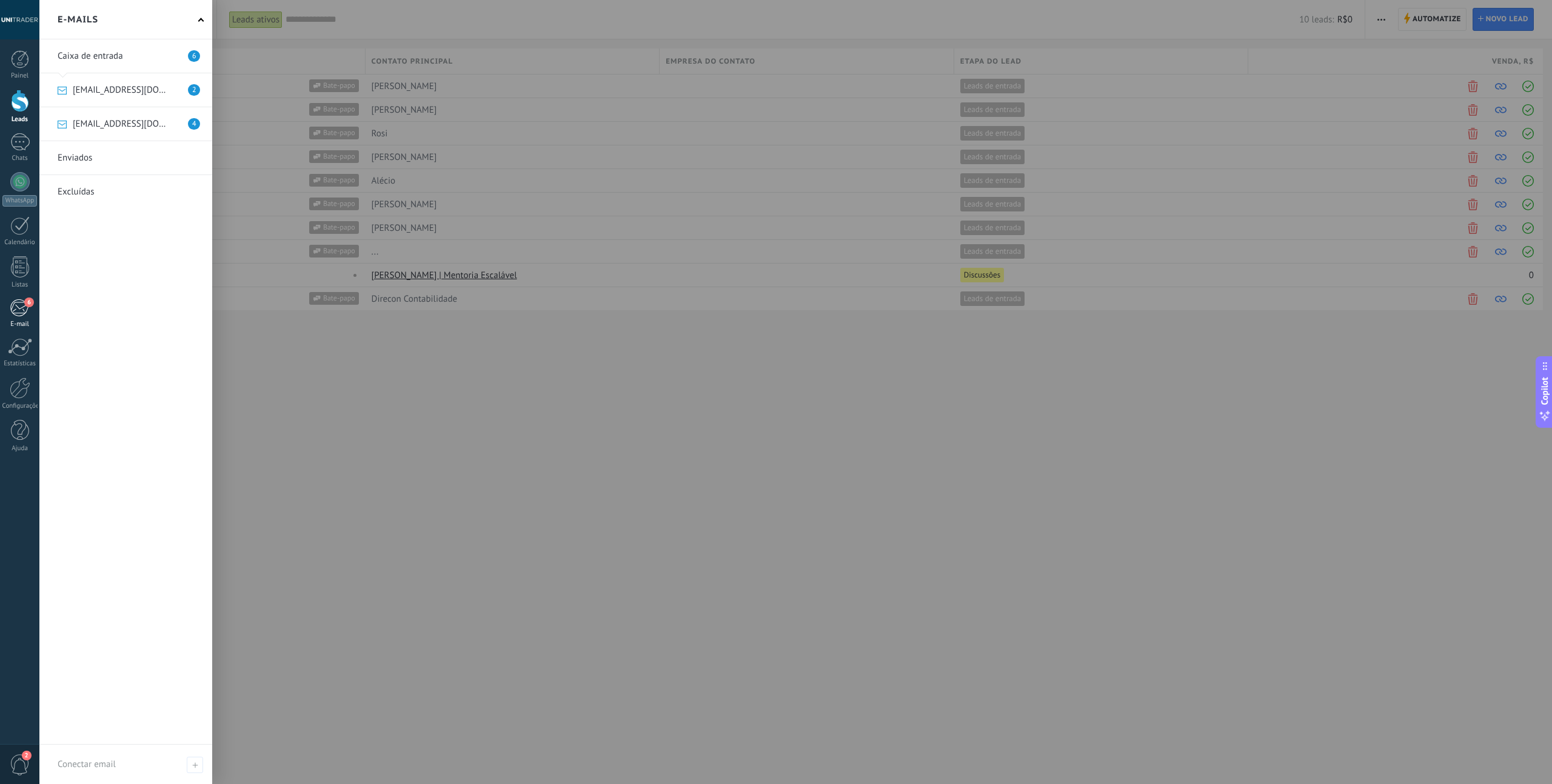
click at [22, 313] on div "6" at bounding box center [19, 308] width 20 height 18
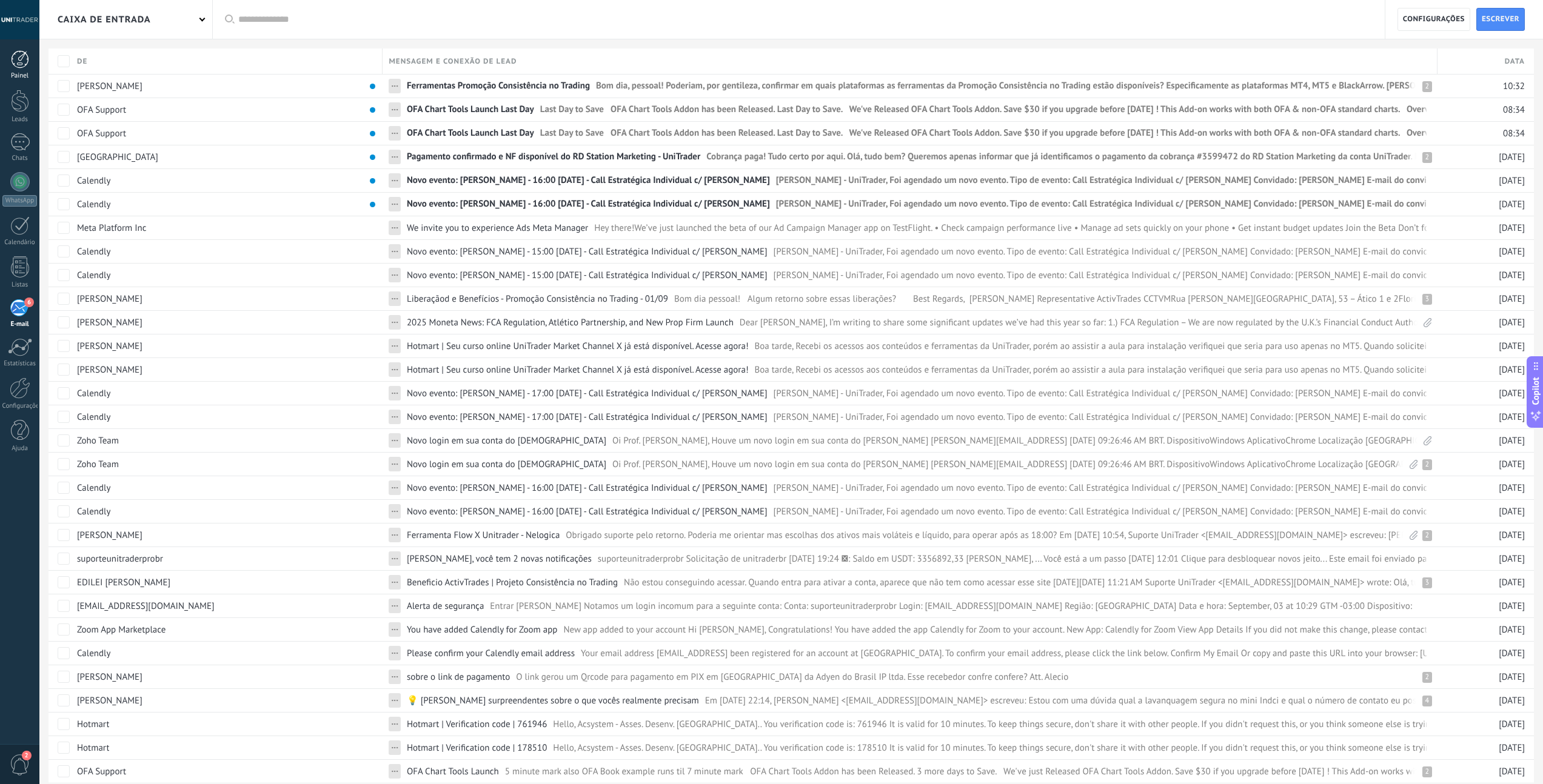
click at [17, 67] on div at bounding box center [20, 59] width 18 height 18
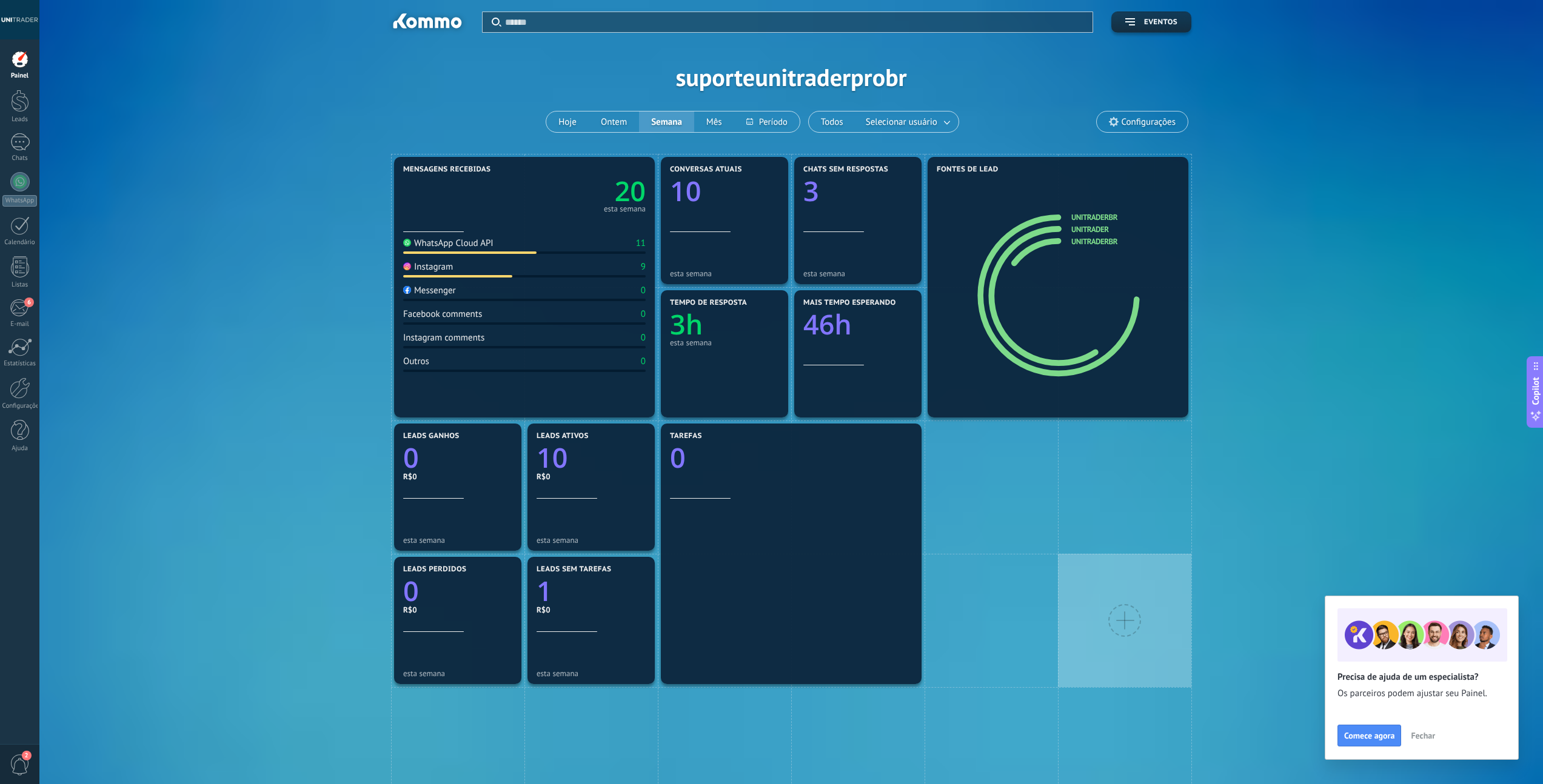
click at [1424, 736] on span "Fechar" at bounding box center [1423, 736] width 24 height 9
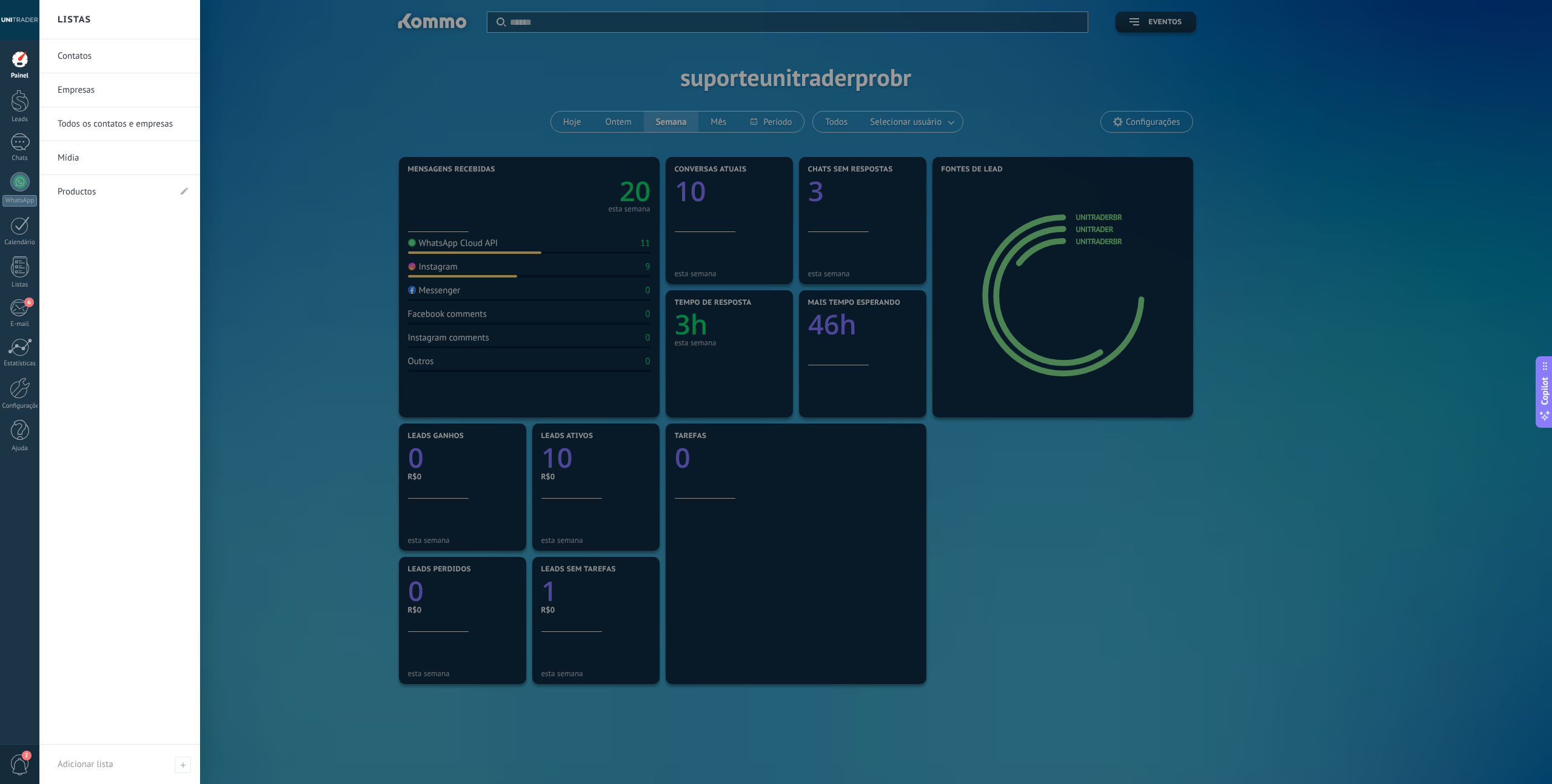
click at [103, 195] on link "Productos" at bounding box center [114, 192] width 112 height 34
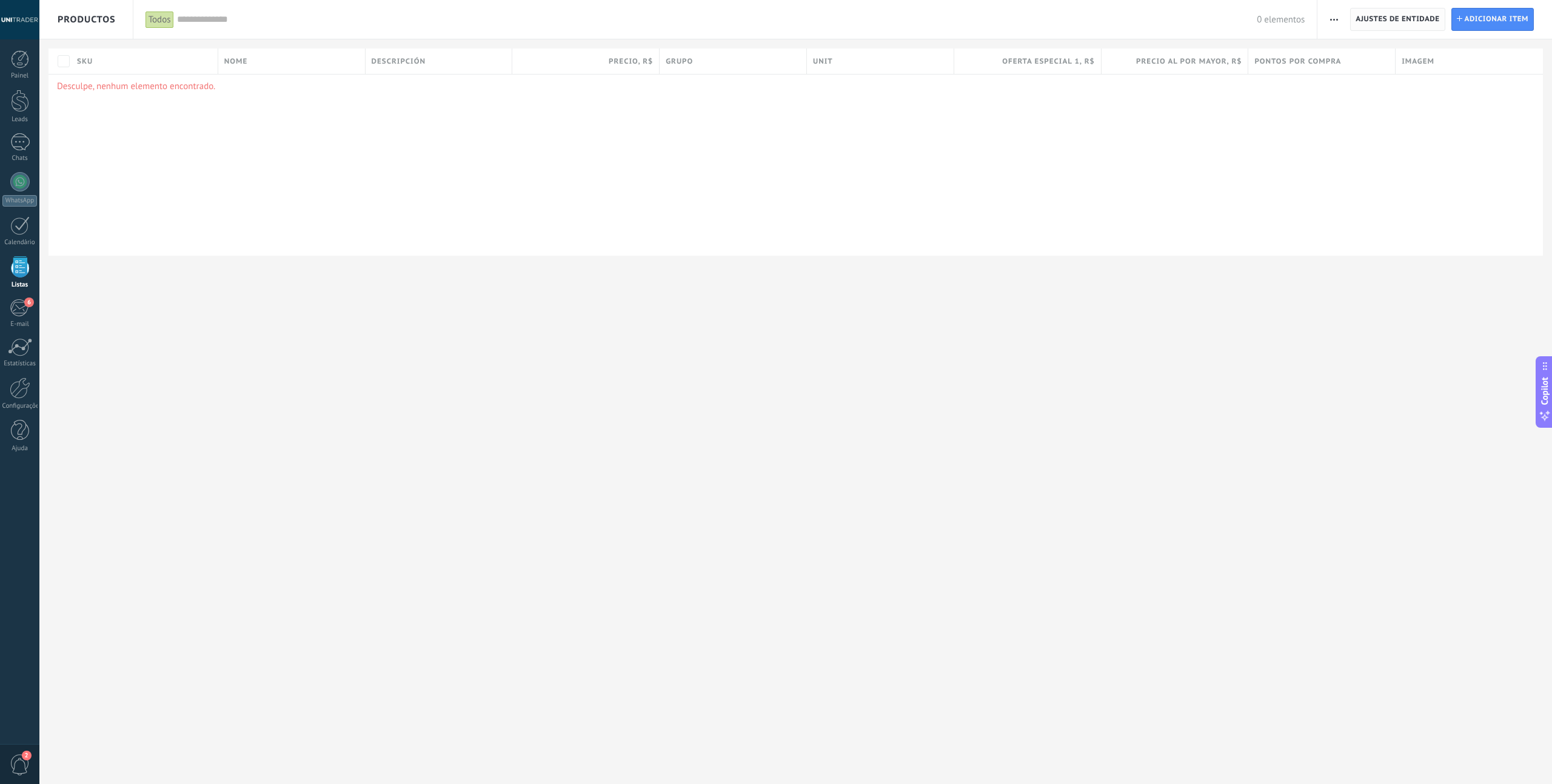
click at [1400, 20] on span "Ajustes de entidade" at bounding box center [1397, 19] width 84 height 22
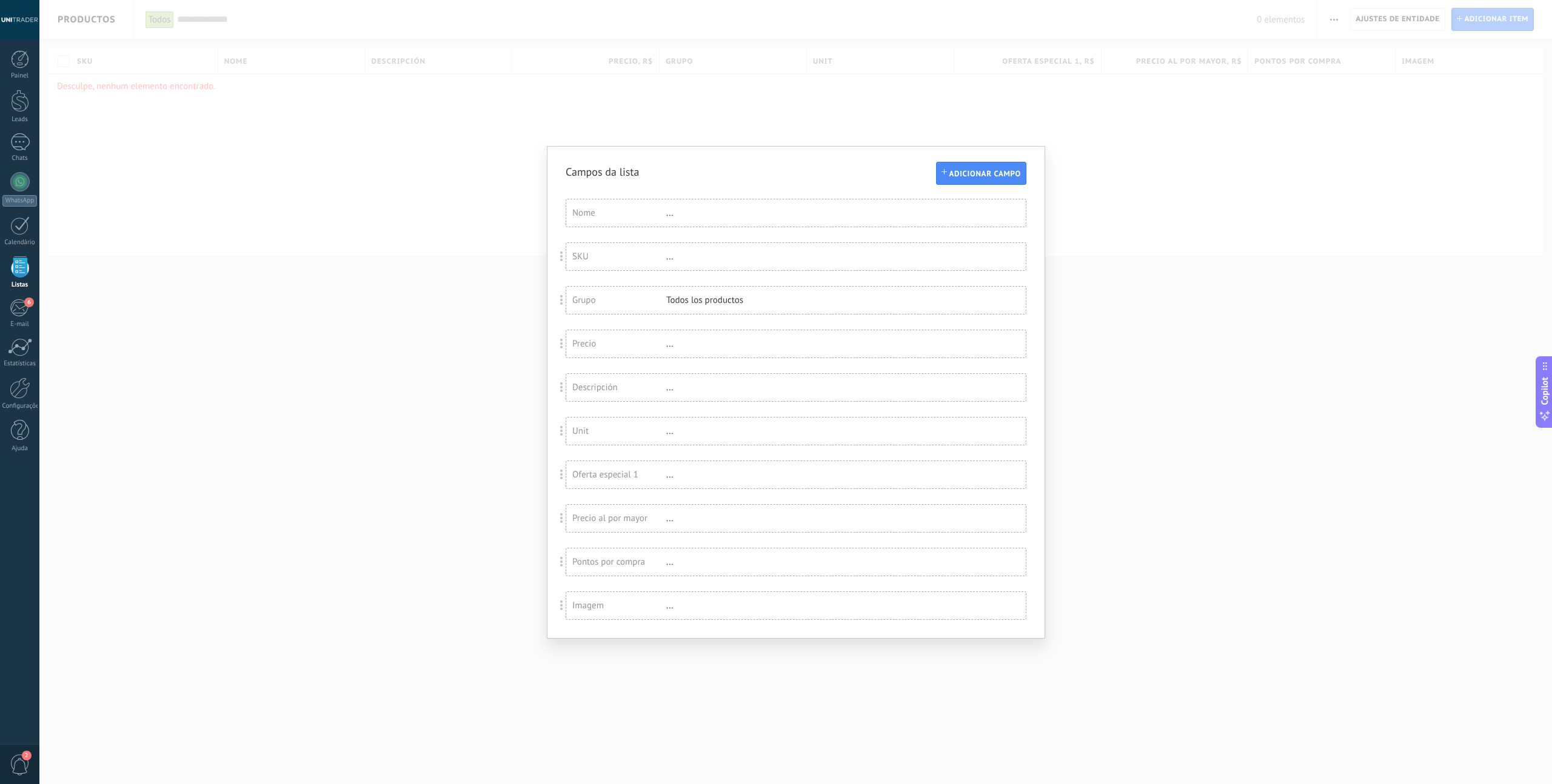
click at [1245, 198] on div "Campos da lista Adicionar campo Você atingiu o limite de campos personalizados …" at bounding box center [796, 392] width 1513 height 784
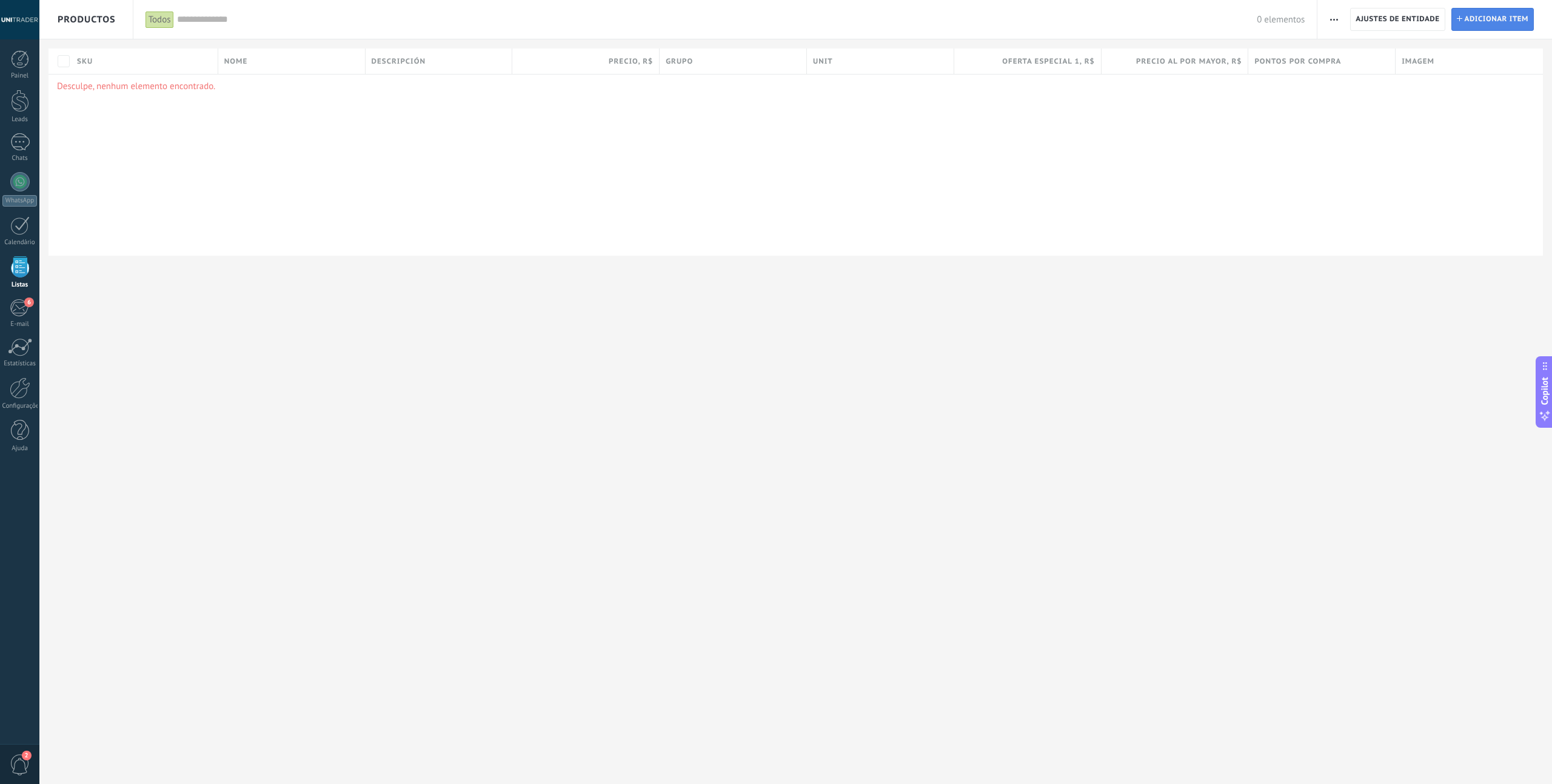
click at [1493, 20] on span "Adicionar item" at bounding box center [1497, 19] width 64 height 22
type textarea "***"
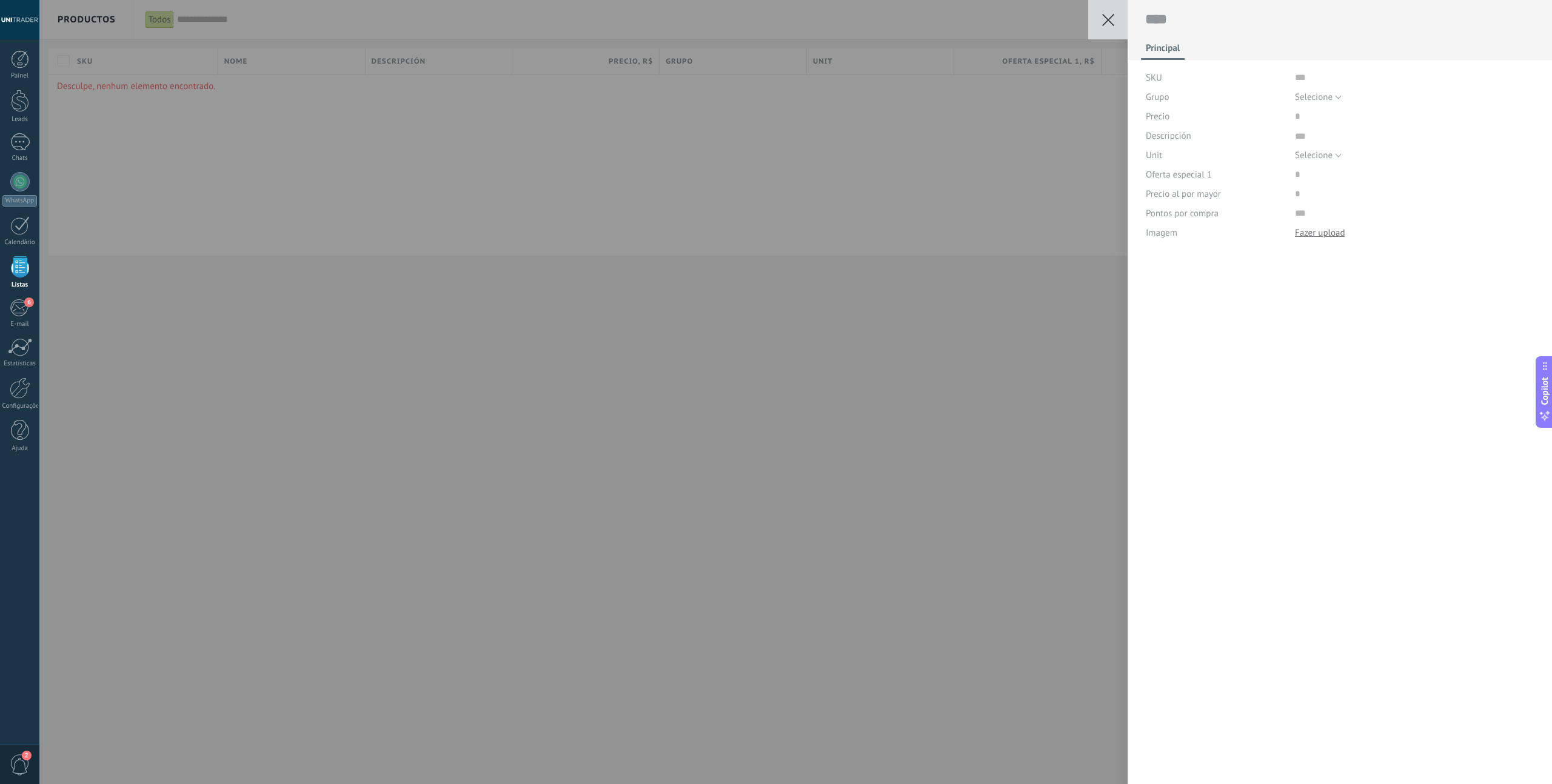
scroll to position [12, 0]
click at [1061, 328] on div "Salvar Cancelar Principal SKU Grupo Selecione Todos los productos Selecione Pre…" at bounding box center [796, 392] width 1513 height 784
